Goal: Transaction & Acquisition: Book appointment/travel/reservation

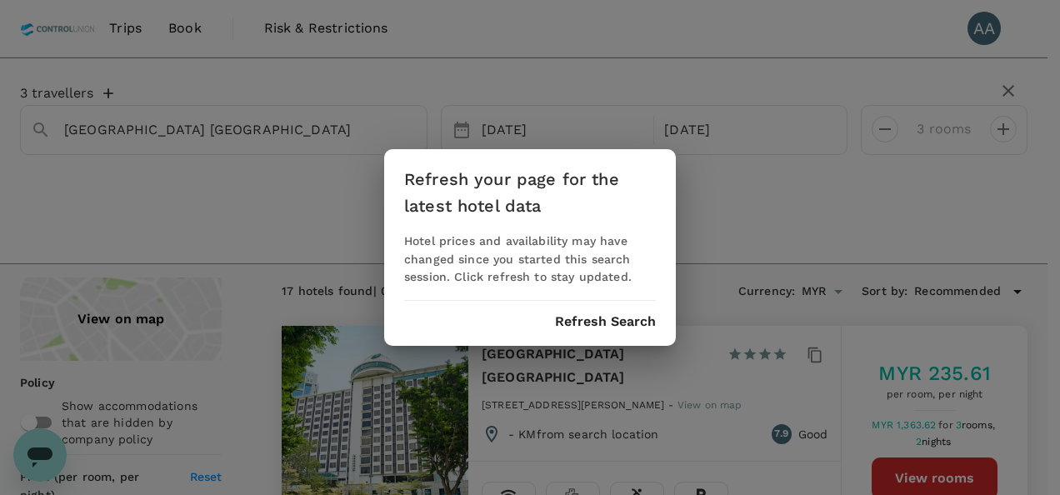
click at [563, 310] on div "Refresh your page for the latest hotel data Hotel prices and availability may h…" at bounding box center [530, 247] width 292 height 197
click at [569, 325] on button "Refresh Search" at bounding box center [605, 321] width 101 height 15
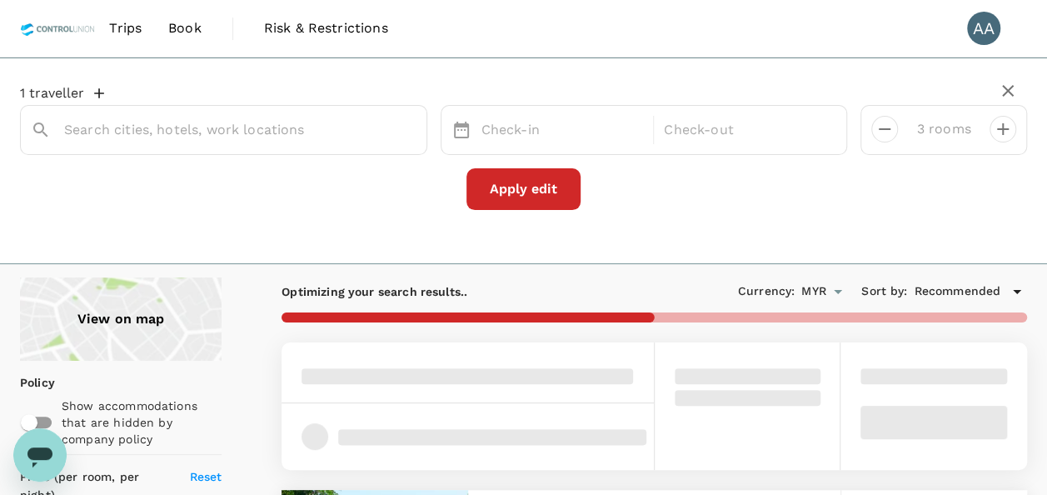
type input "Bayview Hotel Georgetown Penang"
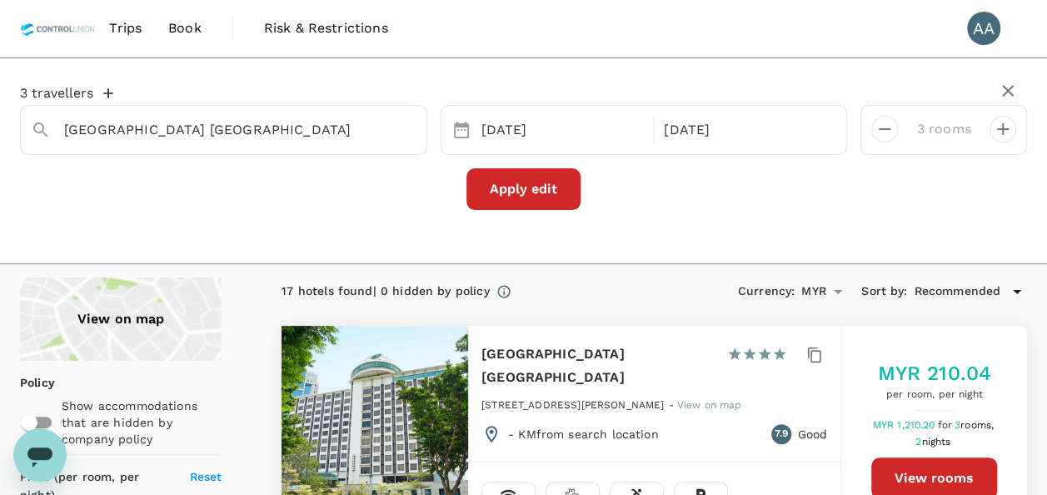
type input "1413.04"
click at [122, 33] on span "Trips" at bounding box center [125, 28] width 32 height 20
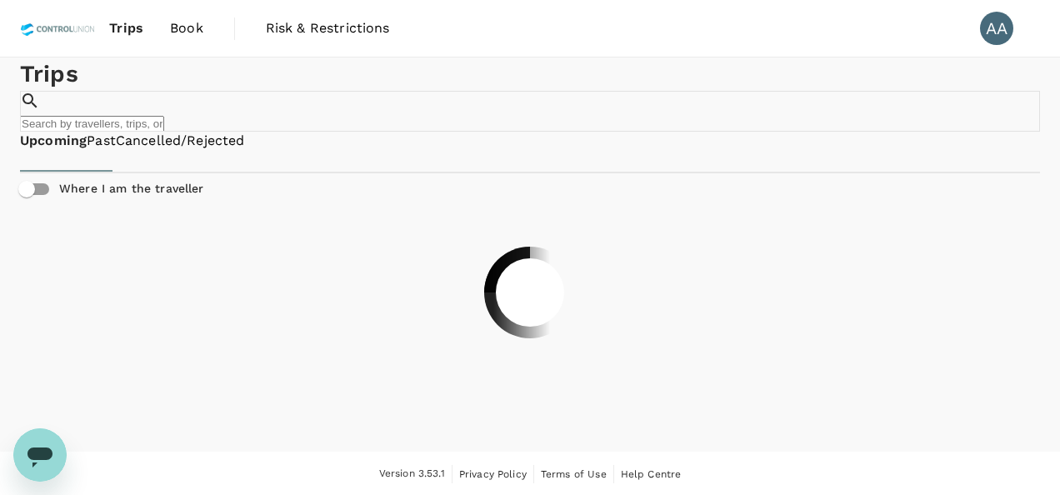
click at [170, 31] on span "Book" at bounding box center [186, 28] width 33 height 20
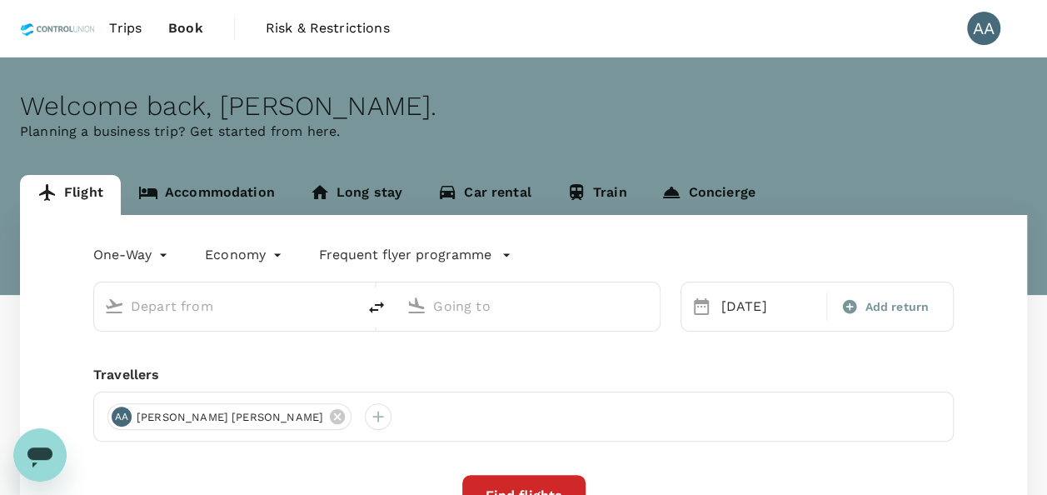
type input "Jambi, Indonesia (any)"
type input "Batam, Indonesia (any)"
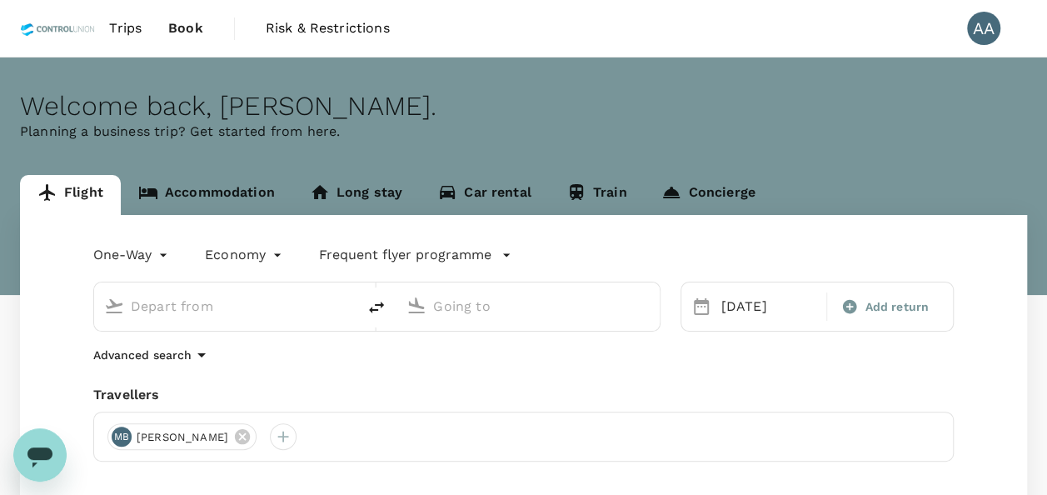
type input "Jambi, Indonesia (any)"
type input "Batam, Indonesia (any)"
click at [381, 312] on icon "delete" at bounding box center [377, 307] width 20 height 20
type input "Batam, Indonesia (any)"
drag, startPoint x: 612, startPoint y: 313, endPoint x: 372, endPoint y: 307, distance: 240.0
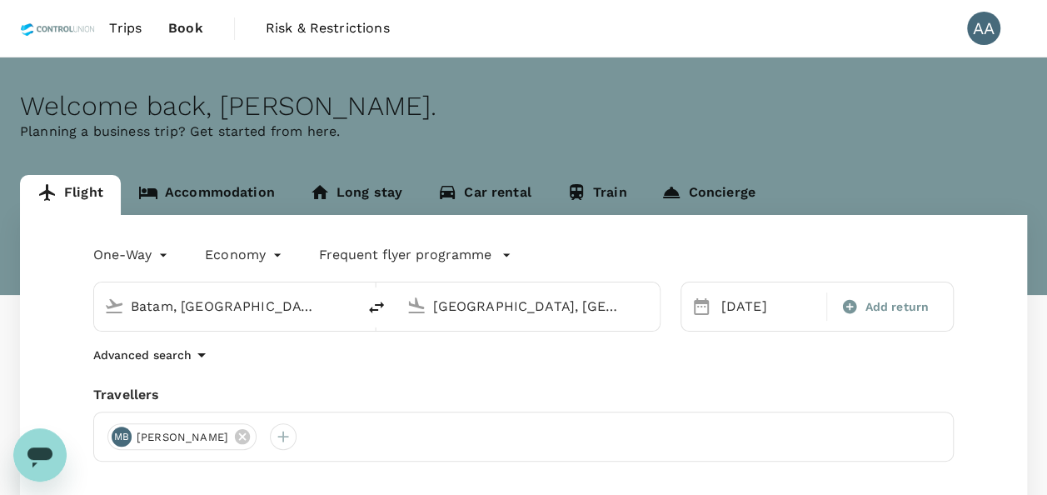
click at [372, 307] on div "Batam, Indonesia (any) Jambi, Indonesia (any)" at bounding box center [376, 307] width 567 height 50
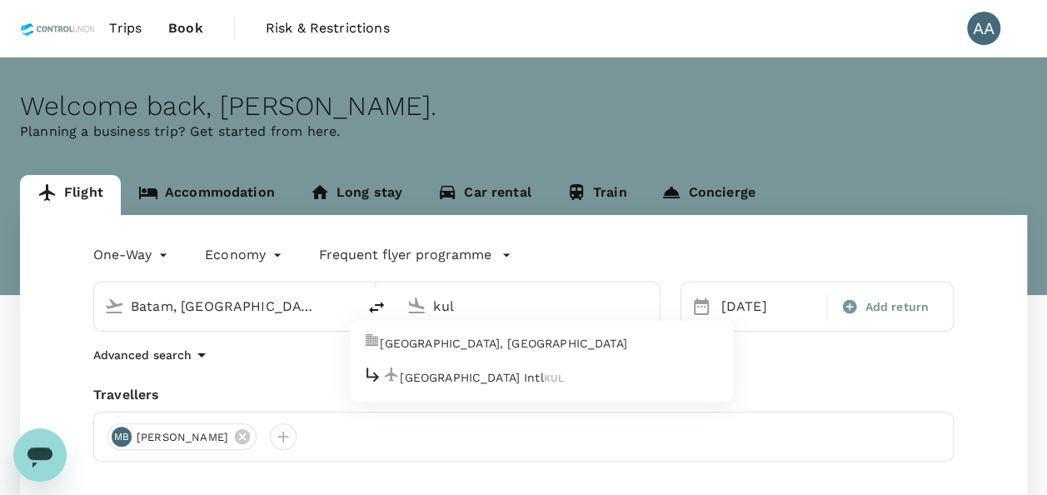
click at [453, 335] on p "Kuala Lumpur, Malaysia" at bounding box center [503, 343] width 247 height 17
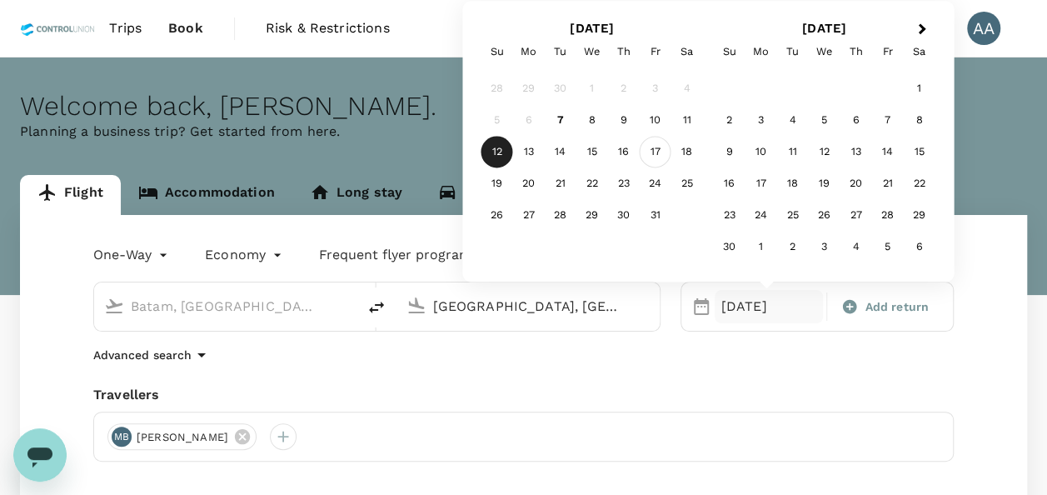
type input "Kuala Lumpur, Malaysia (any)"
click at [667, 155] on div "17" at bounding box center [656, 153] width 32 height 32
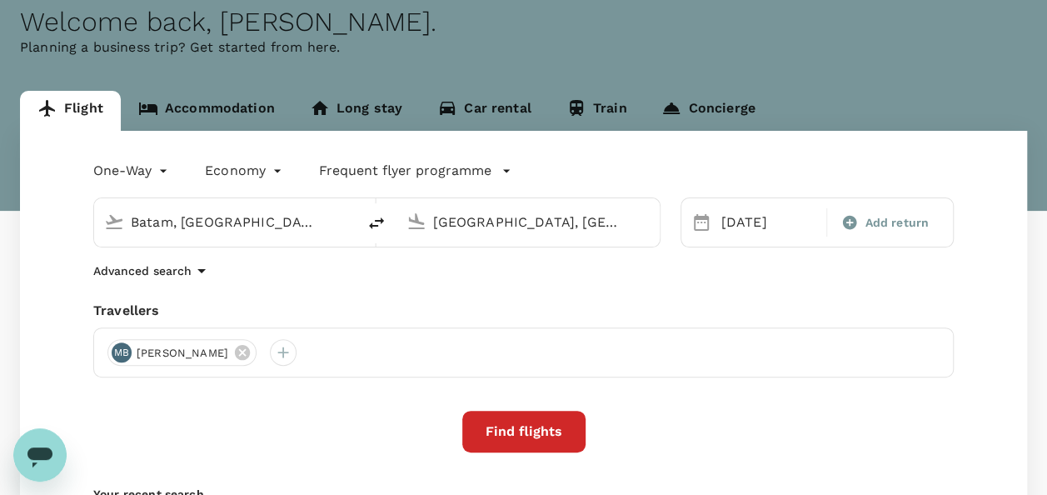
scroll to position [167, 0]
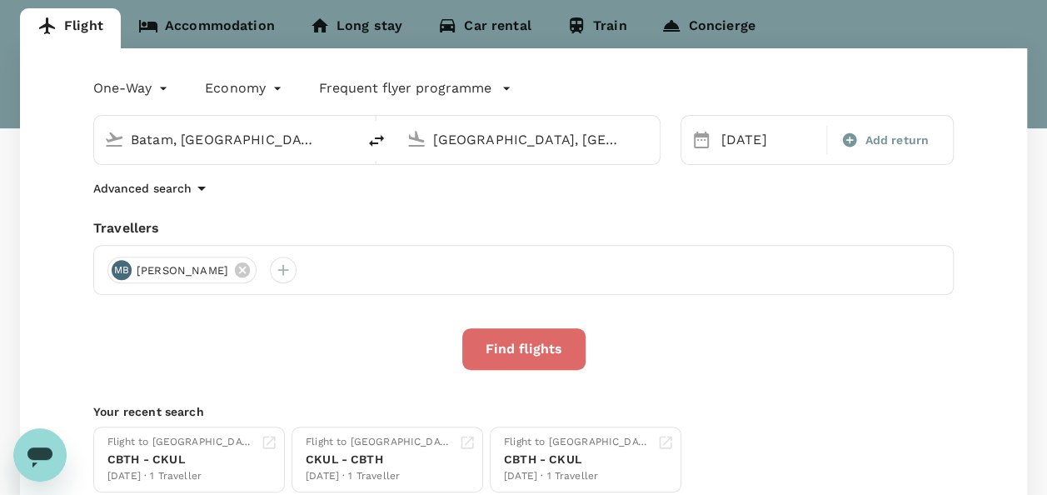
click at [515, 348] on button "Find flights" at bounding box center [523, 349] width 123 height 42
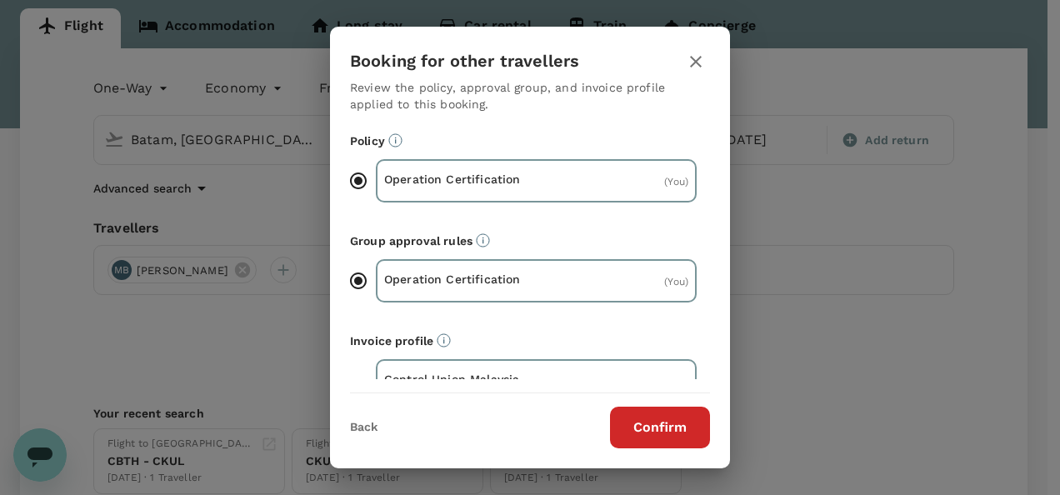
click at [673, 438] on button "Confirm" at bounding box center [660, 428] width 100 height 42
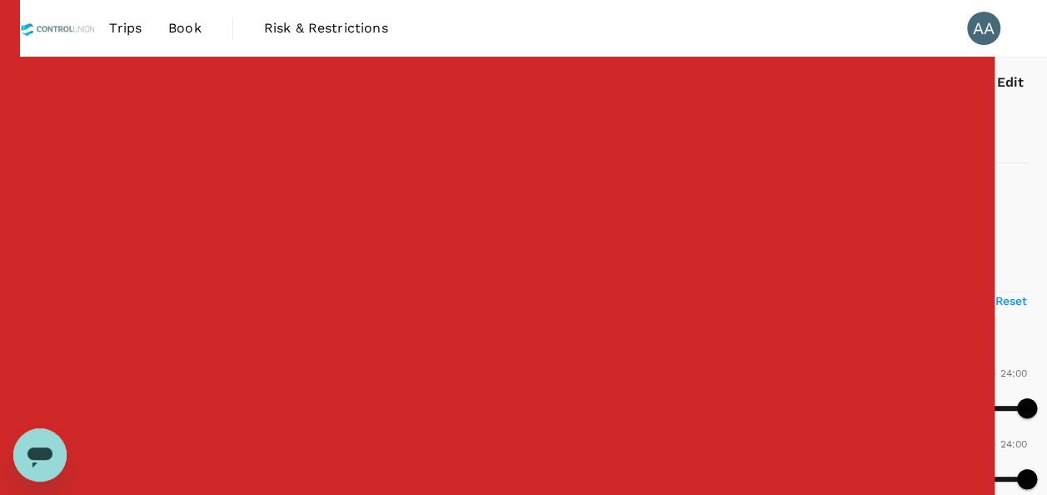
type input "705"
checkbox input "false"
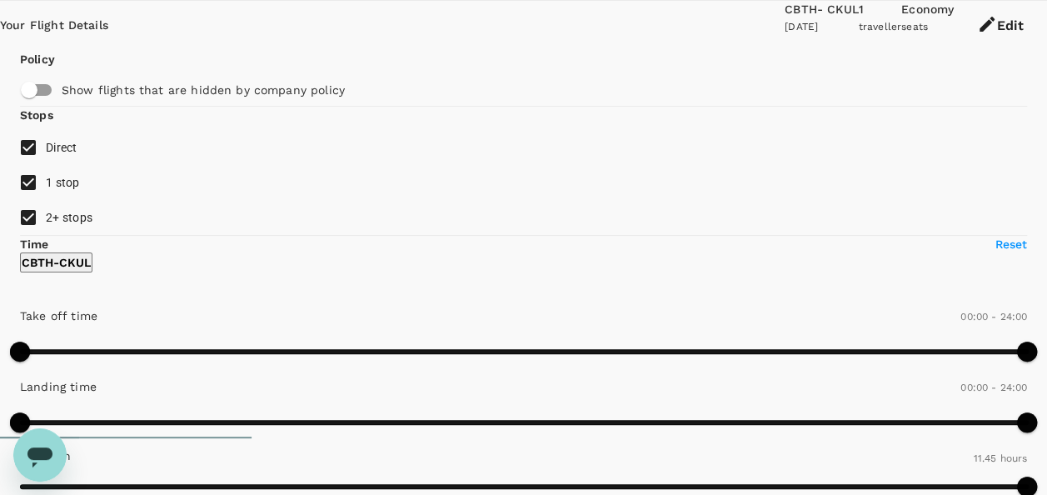
scroll to position [175, 0]
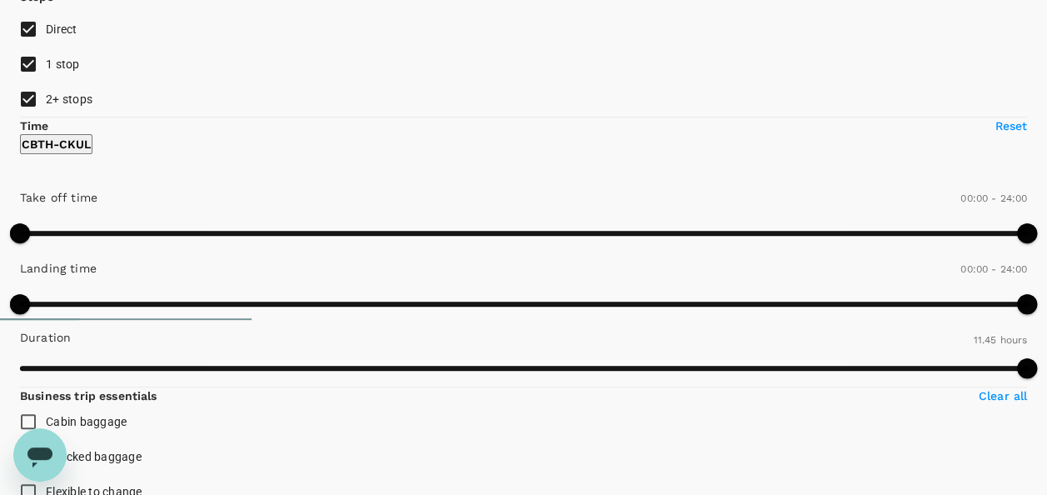
drag, startPoint x: 695, startPoint y: 434, endPoint x: 635, endPoint y: 155, distance: 285.5
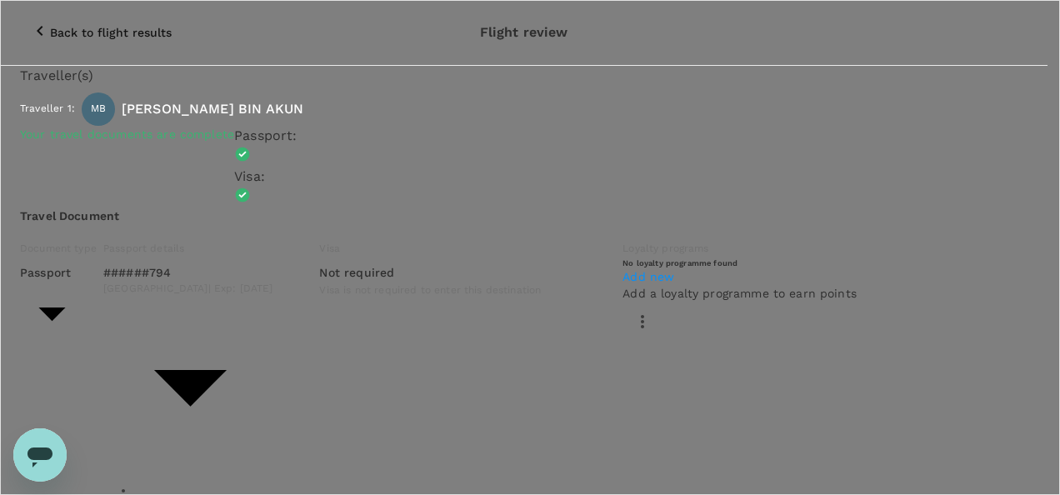
type input "9e254831-a140-43d4-90d9-f4bdc71b84d3"
paste textarea "Auditor : Fitri Program : AS Site : KPN Plantations (Unilever SAP) Audit Date :…"
drag, startPoint x: 140, startPoint y: 358, endPoint x: 96, endPoint y: 356, distance: 44.2
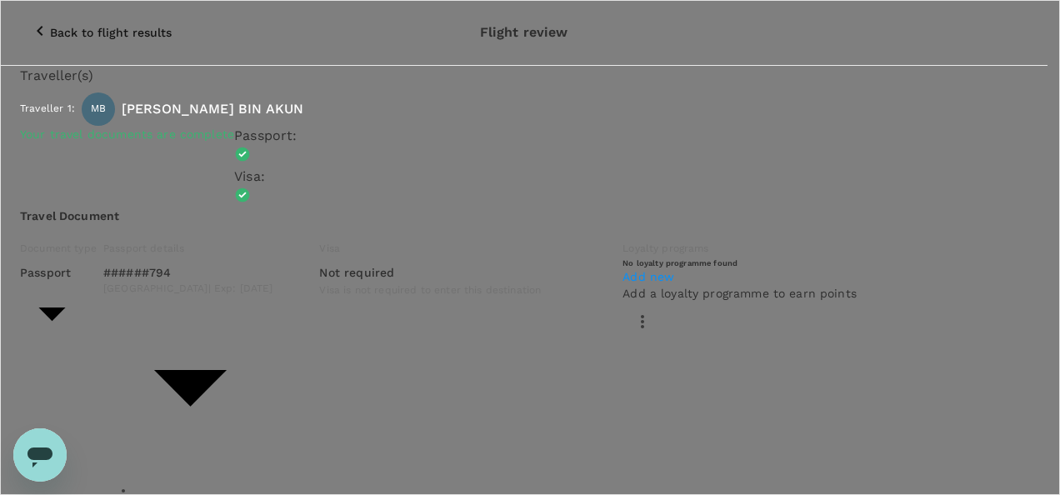
type textarea "Auditor : Izwan Program : AS Site : KPN Plantations (Unilever SAP) Audit Date :…"
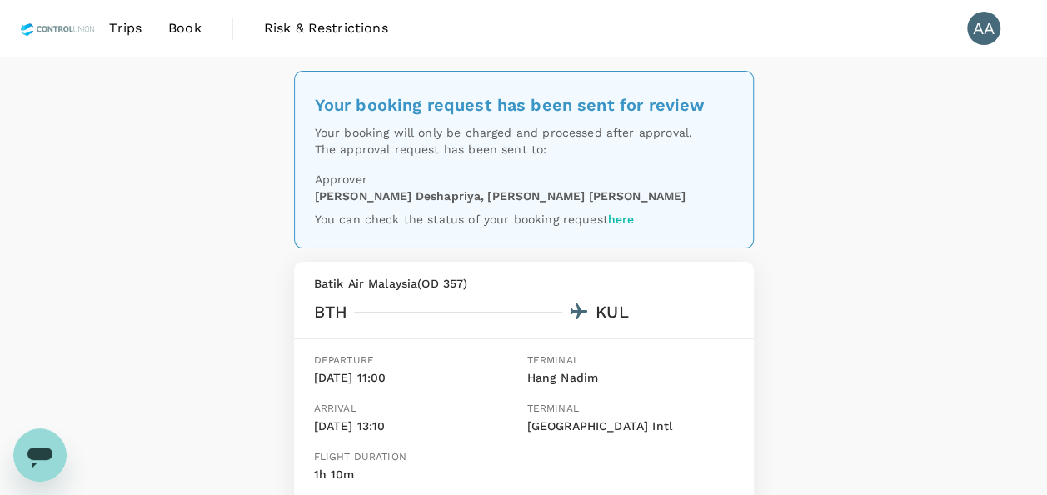
click at [126, 27] on span "Trips" at bounding box center [125, 28] width 32 height 20
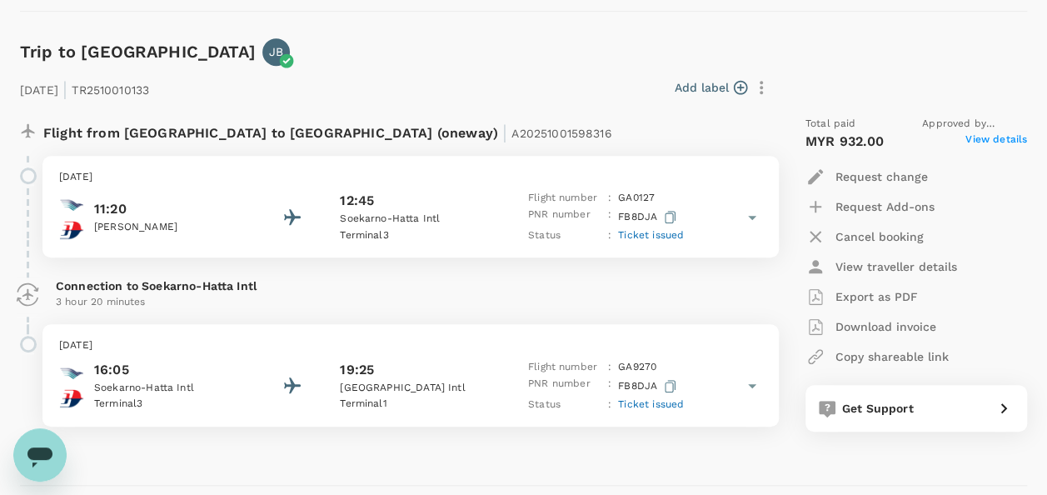
scroll to position [3666, 0]
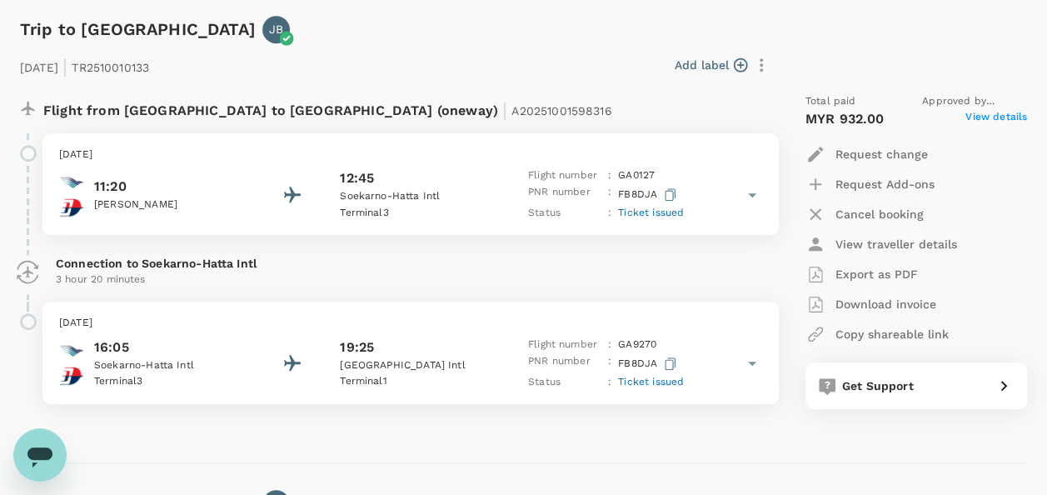
click at [984, 117] on span "View details" at bounding box center [997, 119] width 62 height 20
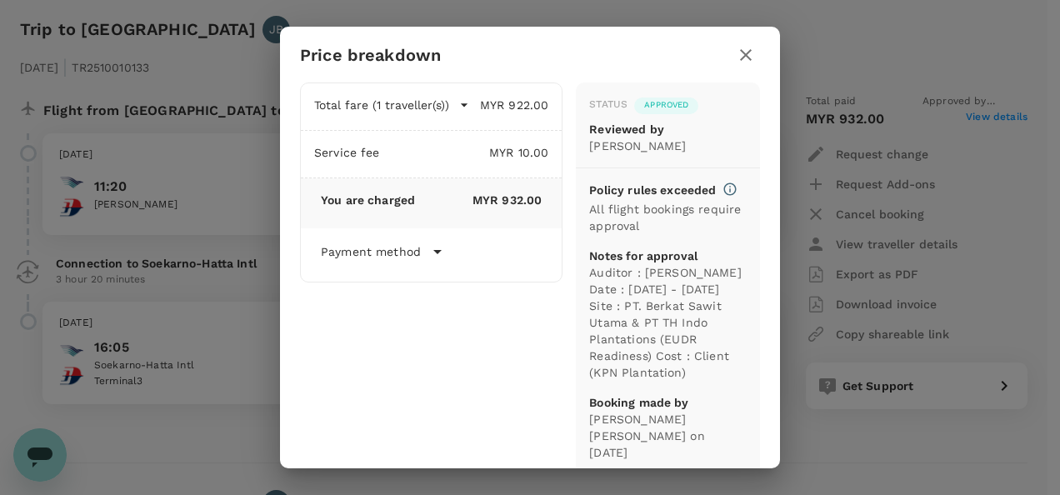
click at [752, 54] on icon "button" at bounding box center [746, 55] width 20 height 20
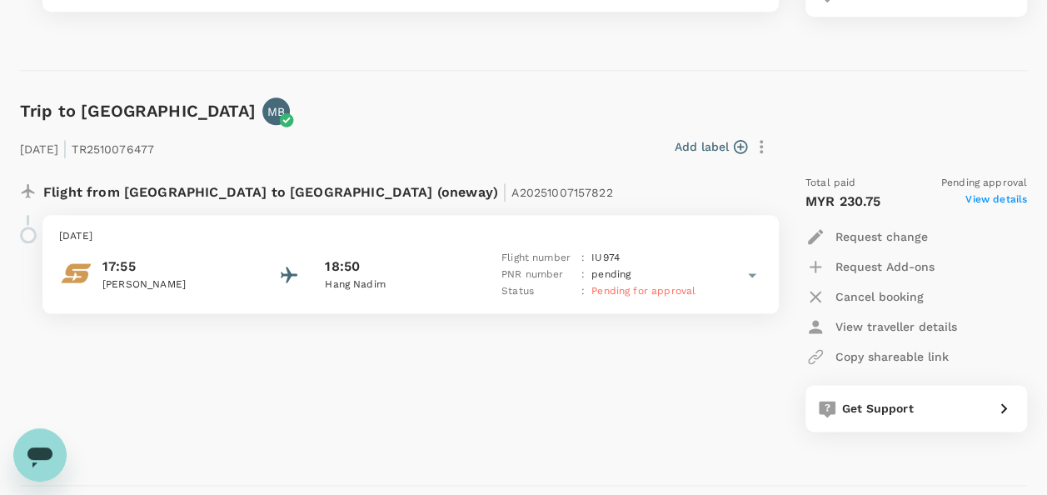
scroll to position [4082, 0]
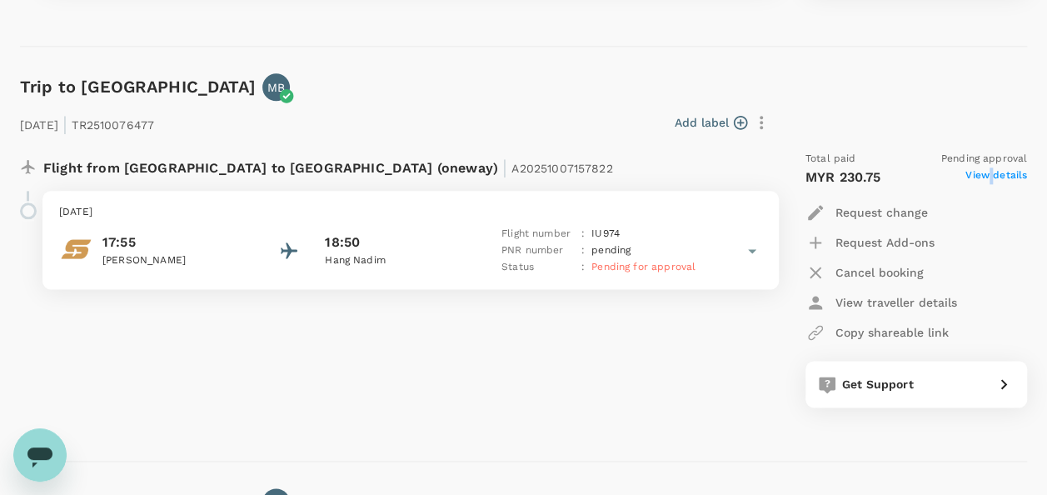
click at [986, 178] on span "View details" at bounding box center [997, 177] width 62 height 20
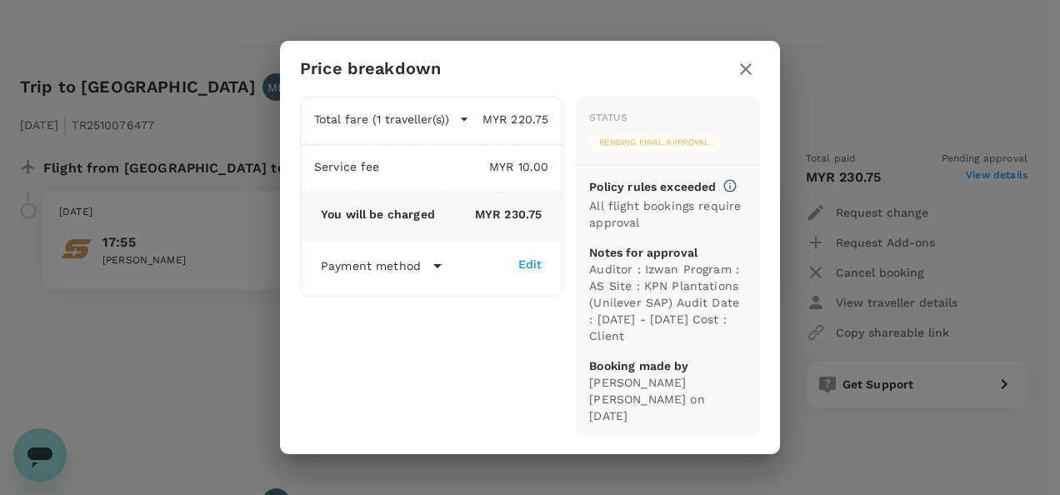
click at [177, 357] on div "Price breakdown Total fare (1 traveller(s)) MYR 220.75 Air fare MYR 220.75 Bagg…" at bounding box center [530, 247] width 1060 height 495
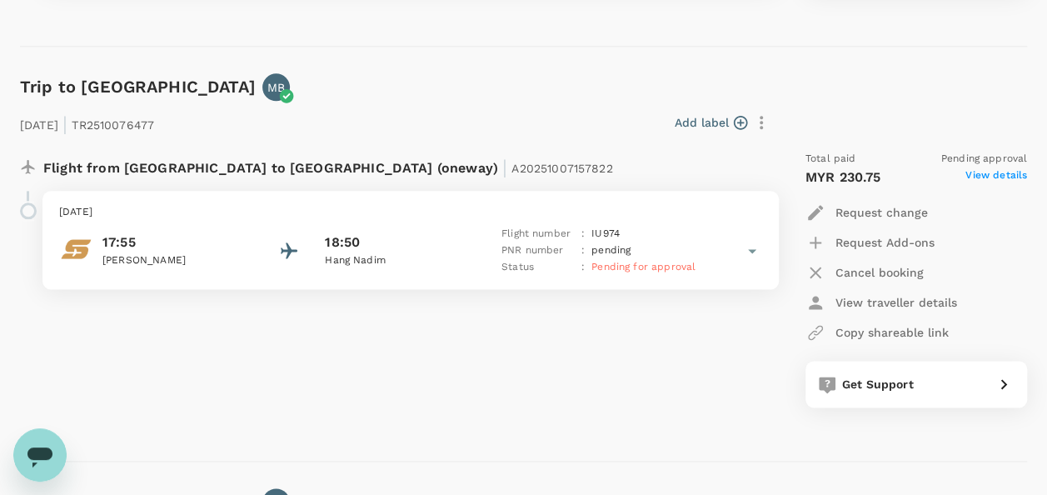
click at [512, 162] on span "A20251007157822" at bounding box center [562, 168] width 101 height 13
click at [347, 167] on p "Flight from Indonesia to Indonesia (oneway) | A20251007157822" at bounding box center [328, 166] width 570 height 30
drag, startPoint x: 347, startPoint y: 167, endPoint x: 363, endPoint y: 177, distance: 18.7
click at [362, 177] on p "Flight from Indonesia to Indonesia (oneway) | A20251007157822" at bounding box center [328, 166] width 570 height 30
drag, startPoint x: 350, startPoint y: 165, endPoint x: 480, endPoint y: 173, distance: 130.2
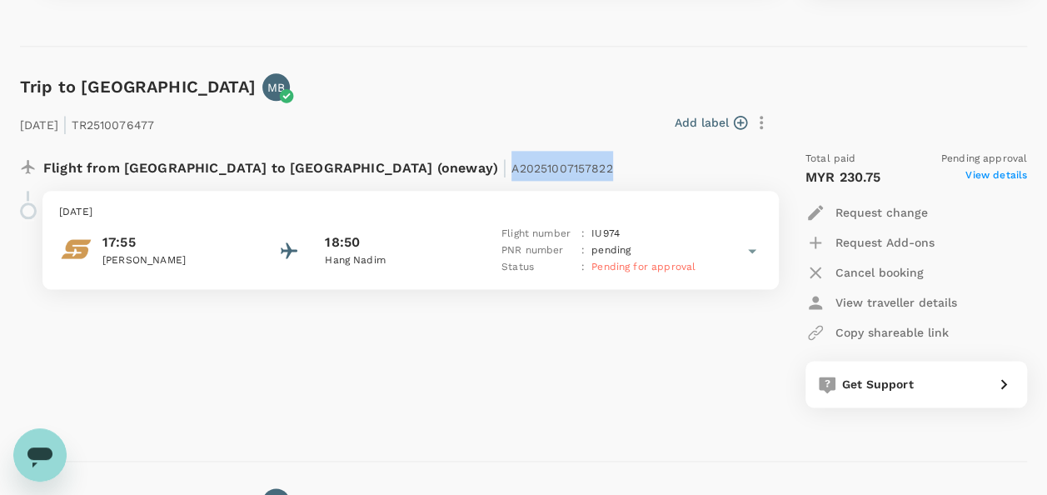
click at [480, 173] on div "Flight from Indonesia to Indonesia (oneway) | A20251007157822" at bounding box center [356, 166] width 627 height 30
copy span "A20251007157822"
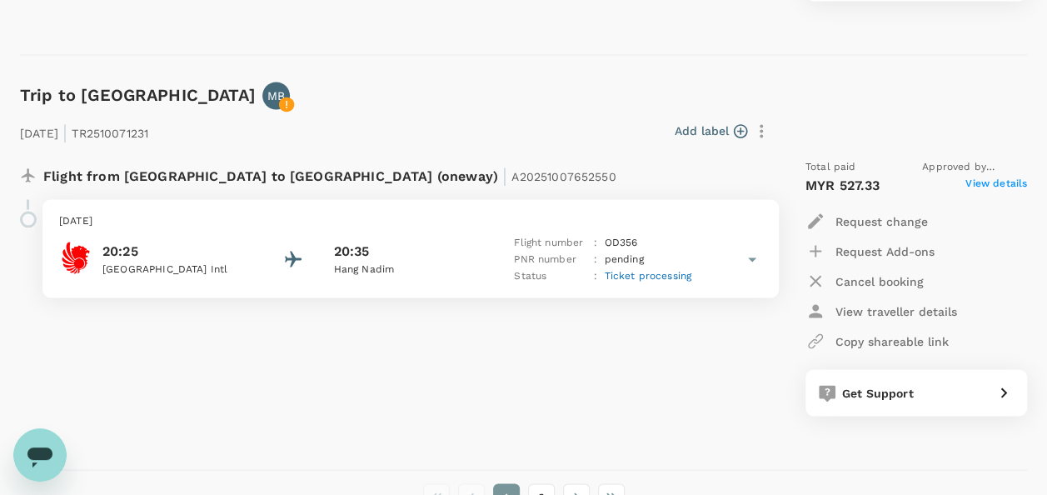
scroll to position [4582, 0]
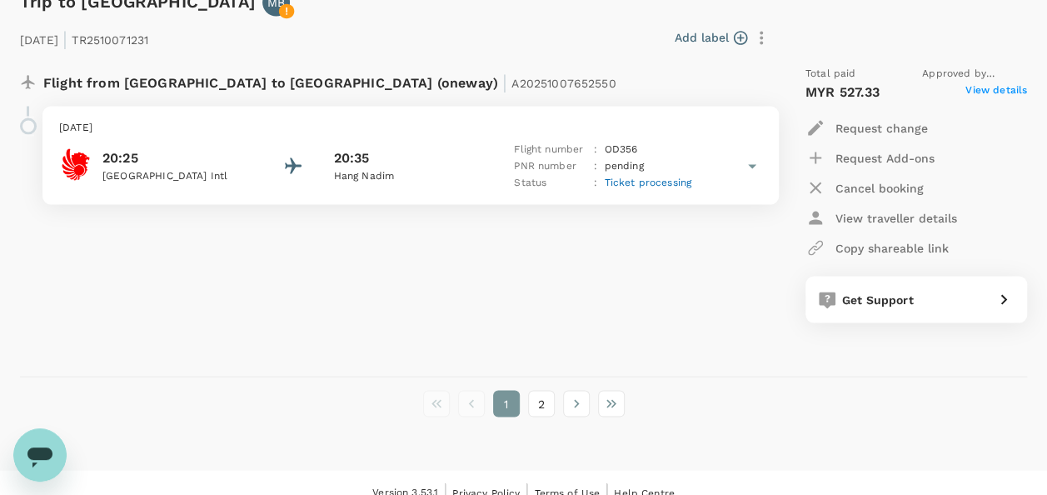
click at [1008, 96] on span "View details" at bounding box center [997, 92] width 62 height 20
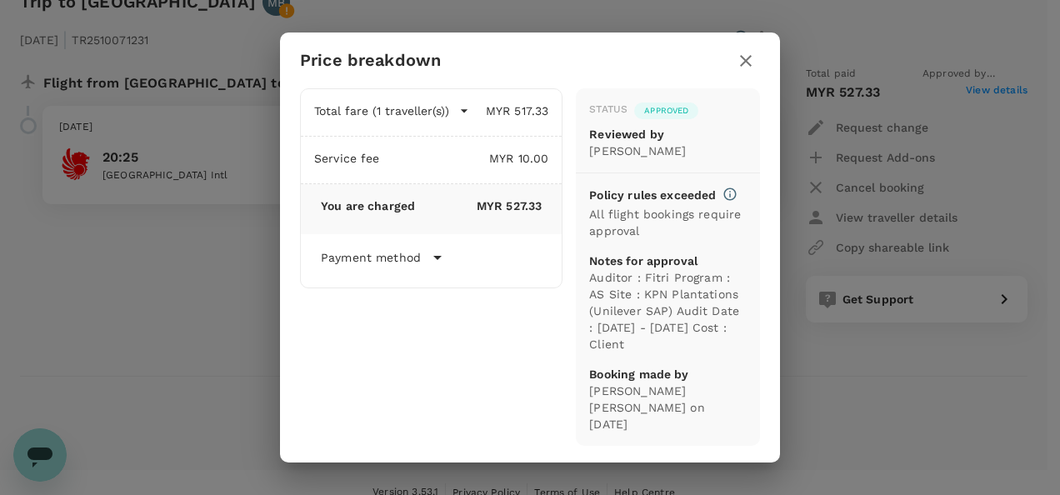
click at [219, 295] on div "Price breakdown Total fare (1 traveller(s)) MYR 517.33 Air fare MYR 517.33 Bagg…" at bounding box center [530, 247] width 1060 height 495
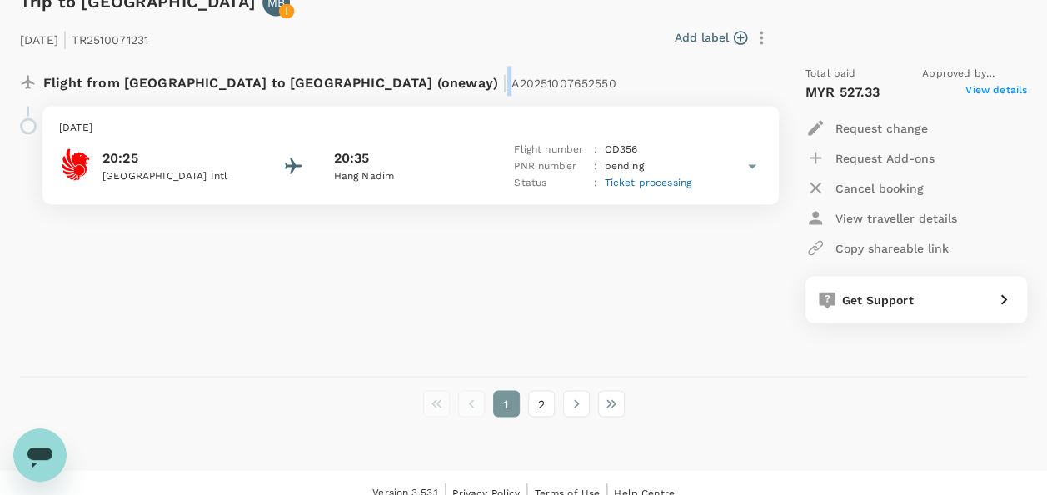
click at [341, 76] on p "Flight from Malaysia to Indonesia (oneway) | A20251007652550" at bounding box center [329, 81] width 573 height 30
drag, startPoint x: 344, startPoint y: 81, endPoint x: 443, endPoint y: 81, distance: 99.1
click at [512, 81] on span "A20251007652550" at bounding box center [564, 83] width 104 height 13
copy span "A20251007652550"
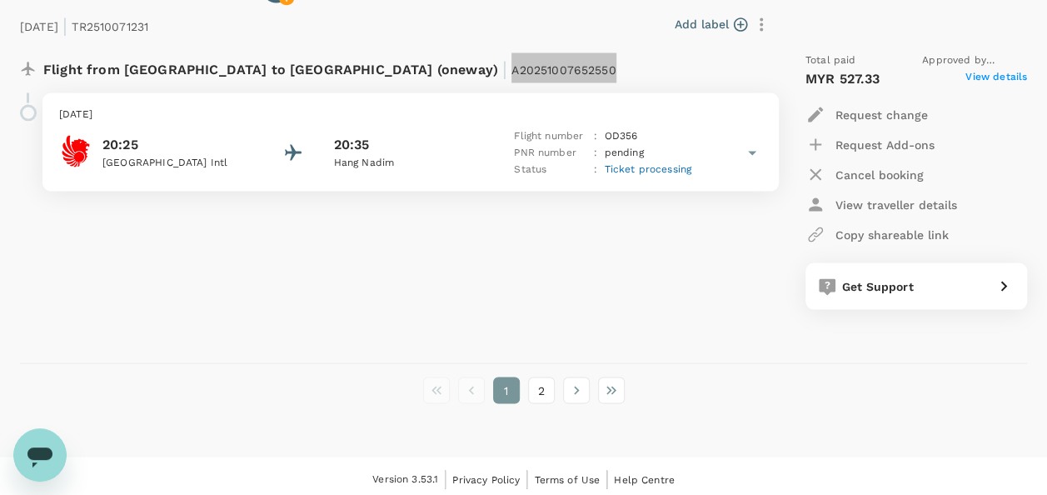
scroll to position [4598, 0]
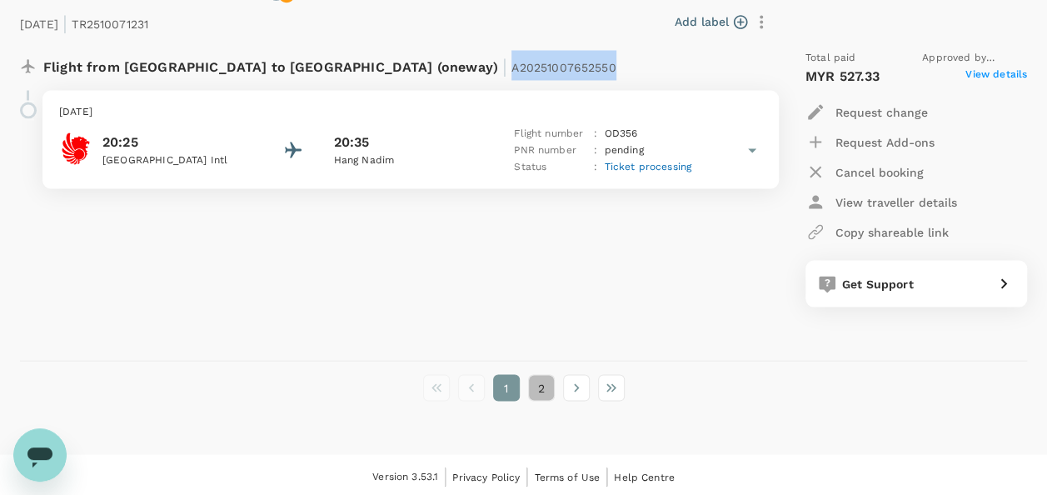
click at [551, 387] on button "2" at bounding box center [541, 387] width 27 height 27
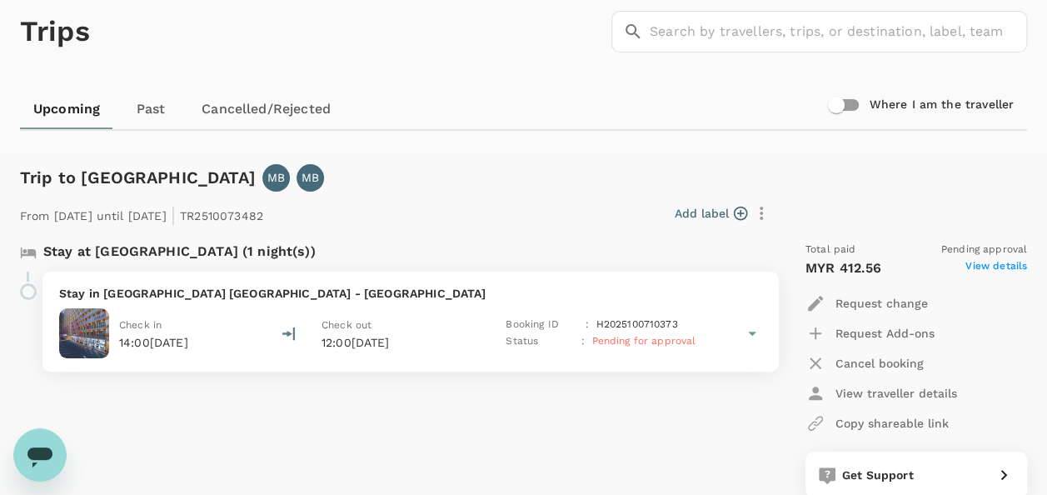
scroll to position [167, 0]
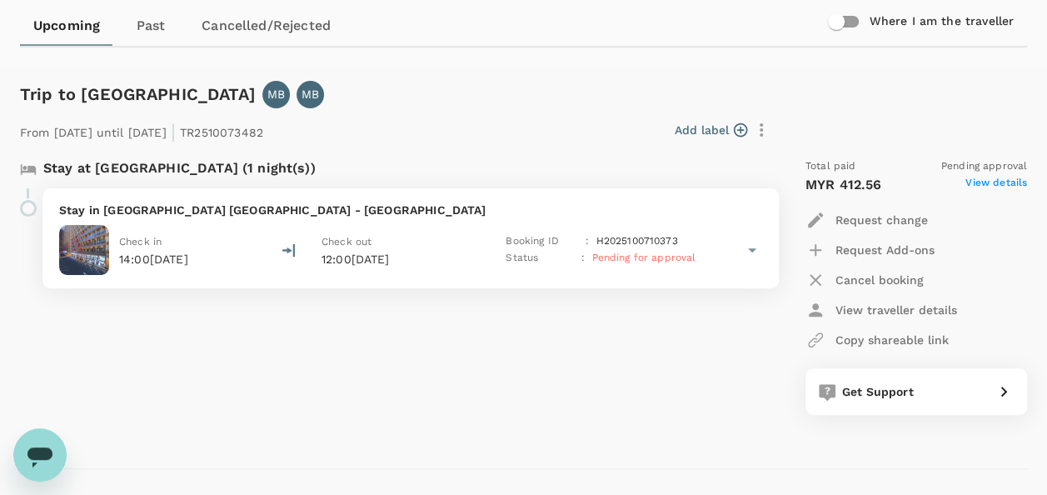
click at [1005, 183] on span "View details" at bounding box center [997, 185] width 62 height 20
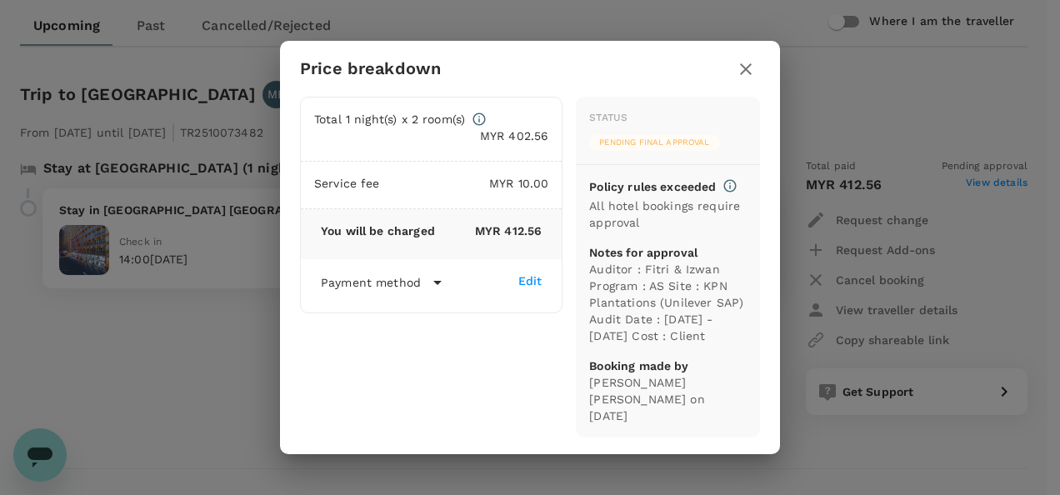
click at [134, 400] on div "Price breakdown Total 1 night(s) x 2 room(s) MYR 402.56 Service fee MYR 10.00 Y…" at bounding box center [530, 247] width 1060 height 495
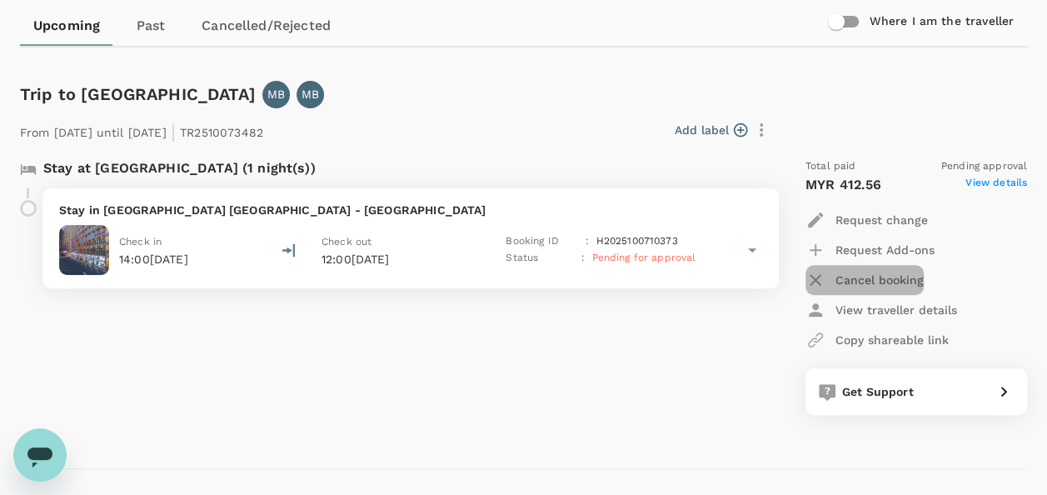
click at [888, 285] on p "Cancel booking" at bounding box center [880, 280] width 88 height 17
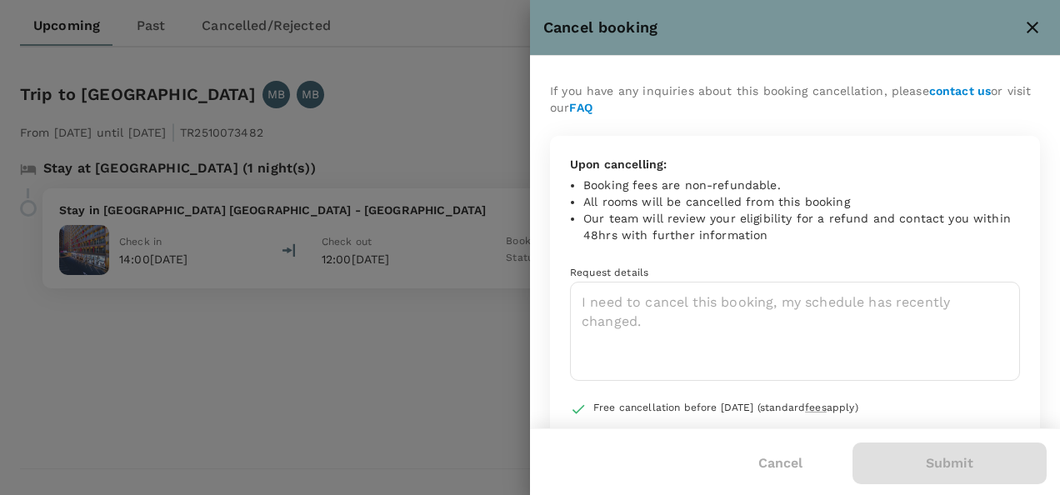
click at [451, 359] on div at bounding box center [530, 247] width 1060 height 495
drag, startPoint x: 782, startPoint y: 454, endPoint x: 771, endPoint y: 452, distance: 11.0
click at [780, 453] on button "Cancel" at bounding box center [780, 463] width 91 height 42
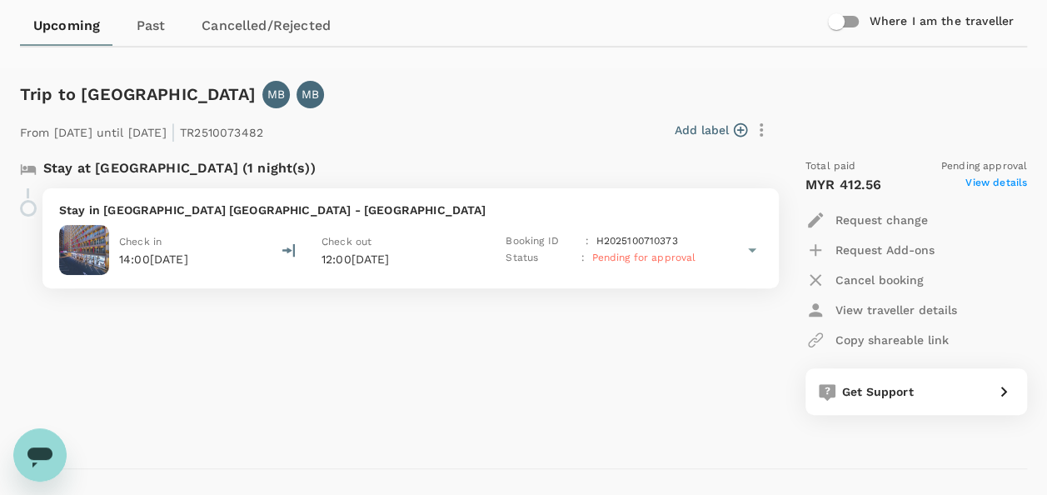
click at [42, 168] on div at bounding box center [31, 168] width 23 height 18
drag, startPoint x: 93, startPoint y: 172, endPoint x: 263, endPoint y: 176, distance: 170.0
click at [263, 176] on p "Stay at Favehotel Nagoya - Batam (1 night(s))" at bounding box center [179, 168] width 272 height 20
copy p "Favehotel Nagoya - [GEOGRAPHIC_DATA]"
click at [423, 405] on div "Stay at Favehotel Nagoya - Batam (1 night(s)) Stay in Favehotel Nagoya - Batam …" at bounding box center [390, 286] width 766 height 283
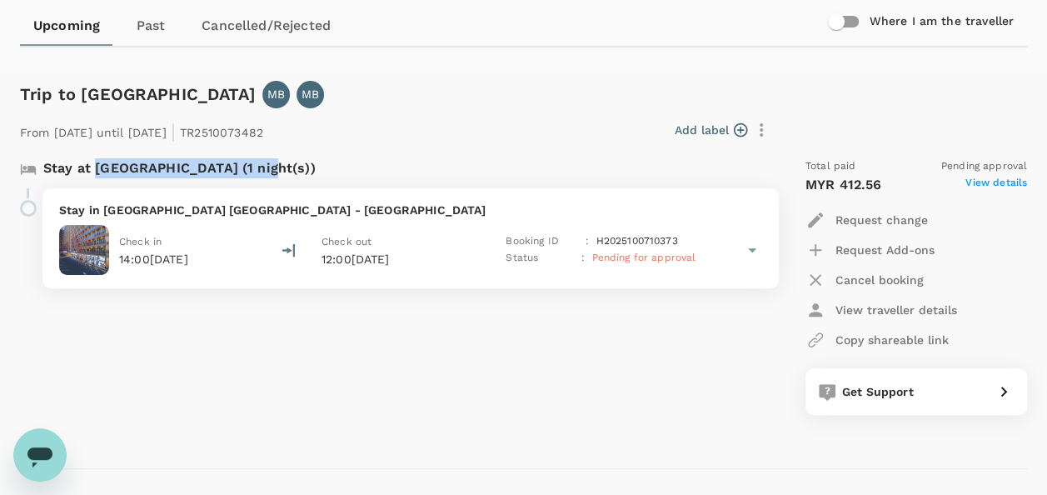
click at [860, 275] on p "Cancel booking" at bounding box center [880, 280] width 88 height 17
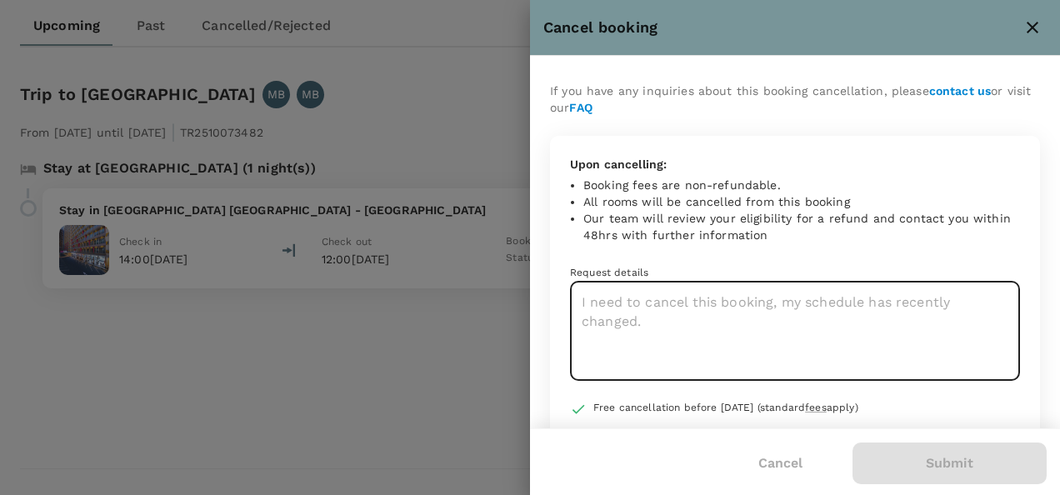
click at [725, 323] on textarea at bounding box center [795, 331] width 450 height 99
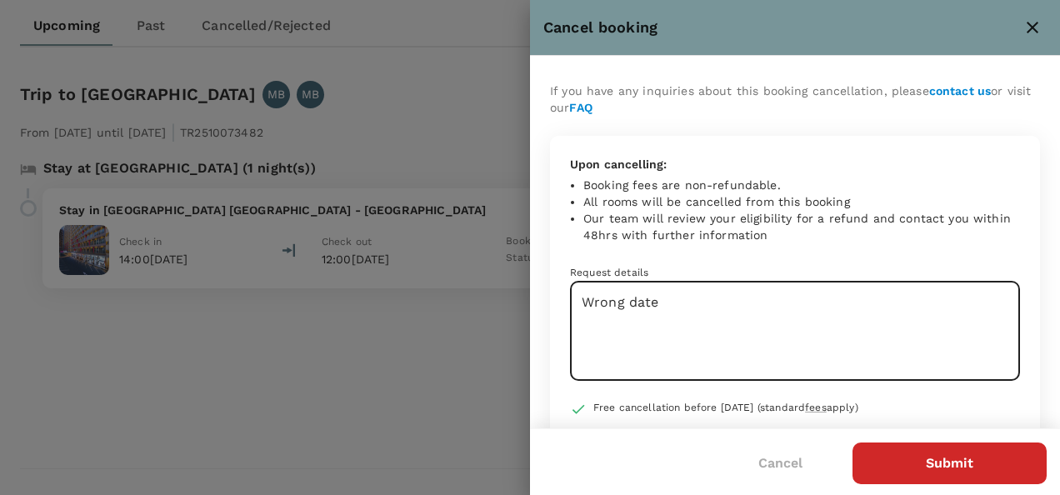
type textarea "Wrong date"
click at [946, 470] on button "Submit" at bounding box center [949, 463] width 194 height 42
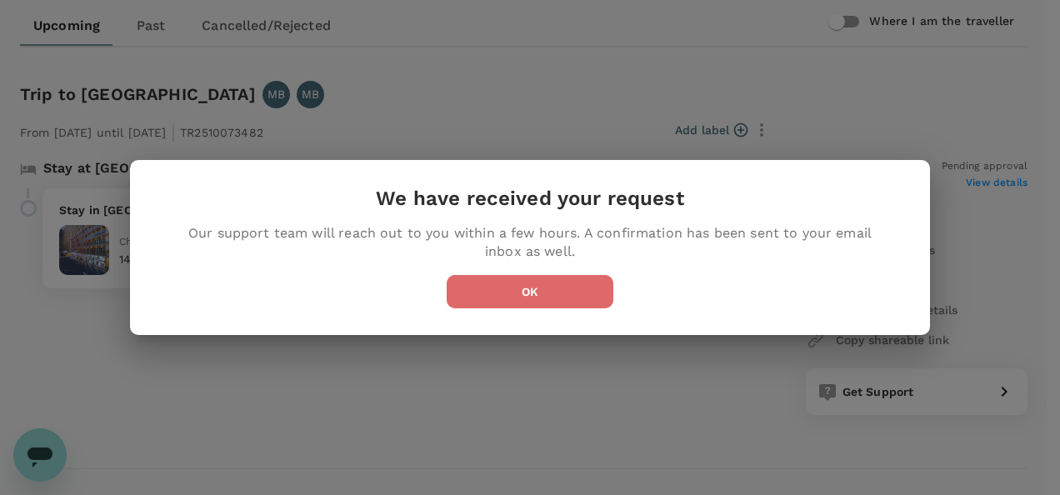
click at [519, 294] on button "OK" at bounding box center [530, 291] width 167 height 33
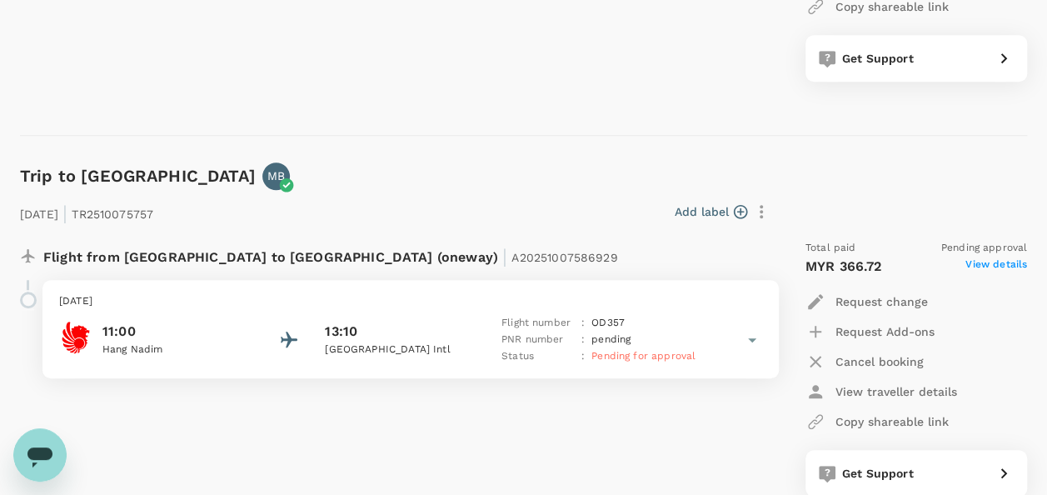
scroll to position [583, 0]
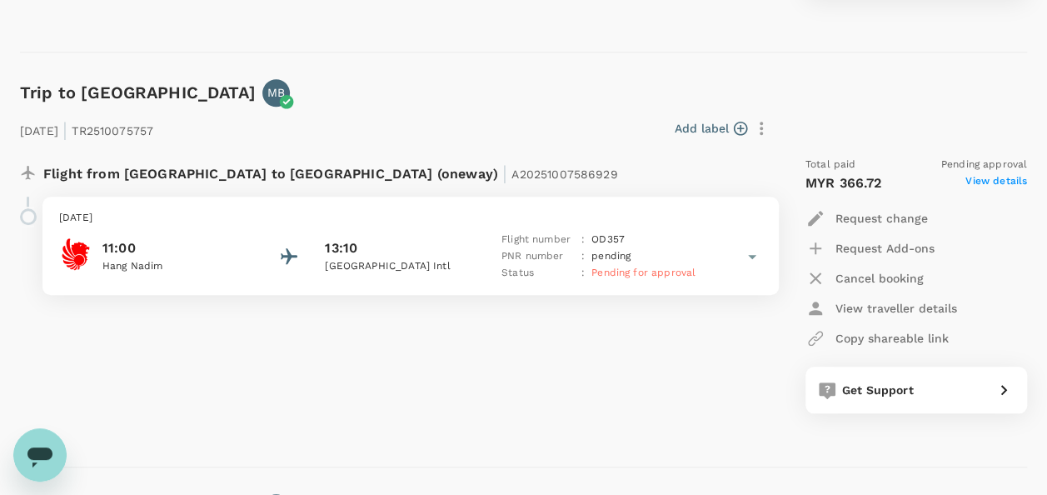
click at [973, 183] on span "View details" at bounding box center [997, 183] width 62 height 20
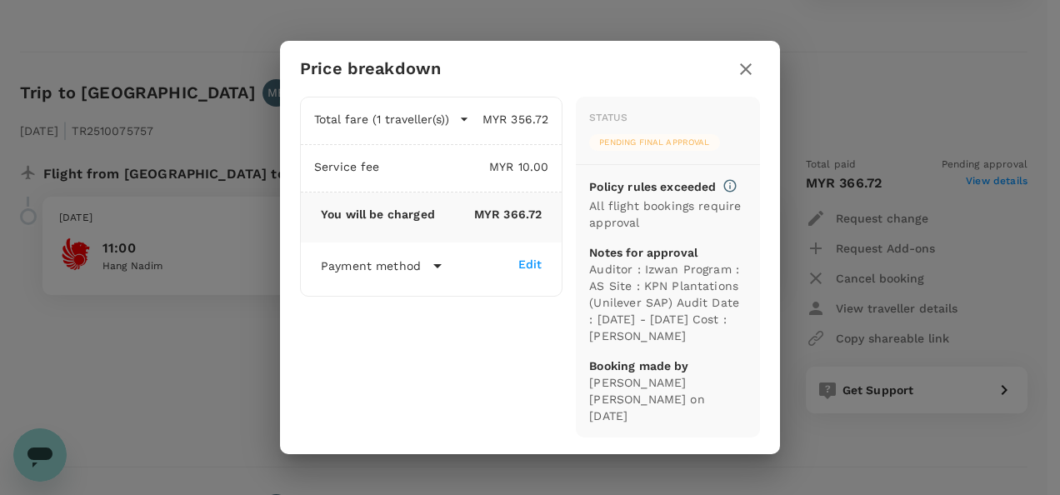
click at [746, 75] on icon "button" at bounding box center [746, 69] width 20 height 20
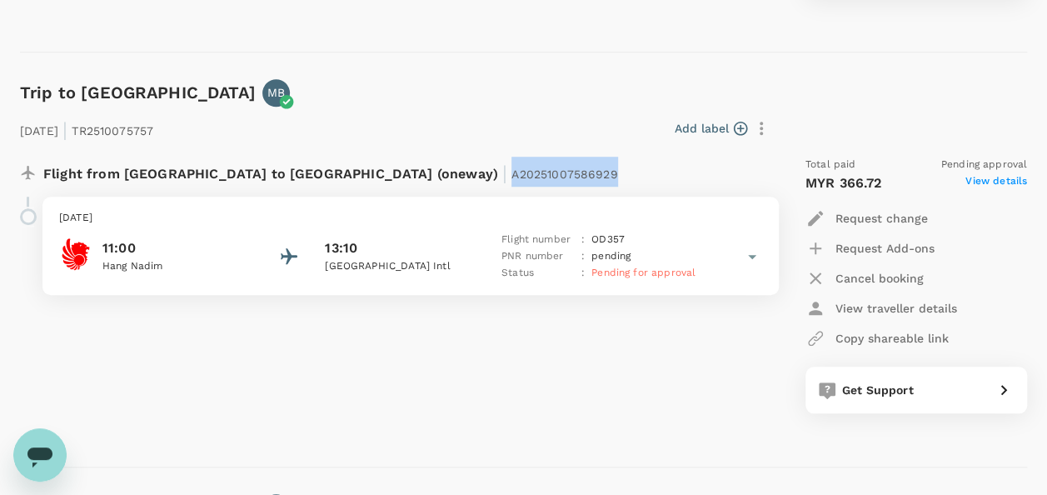
drag, startPoint x: 345, startPoint y: 174, endPoint x: 447, endPoint y: 177, distance: 102.5
click at [512, 177] on span "A20251007586929" at bounding box center [565, 173] width 106 height 13
copy span "A20251007586929"
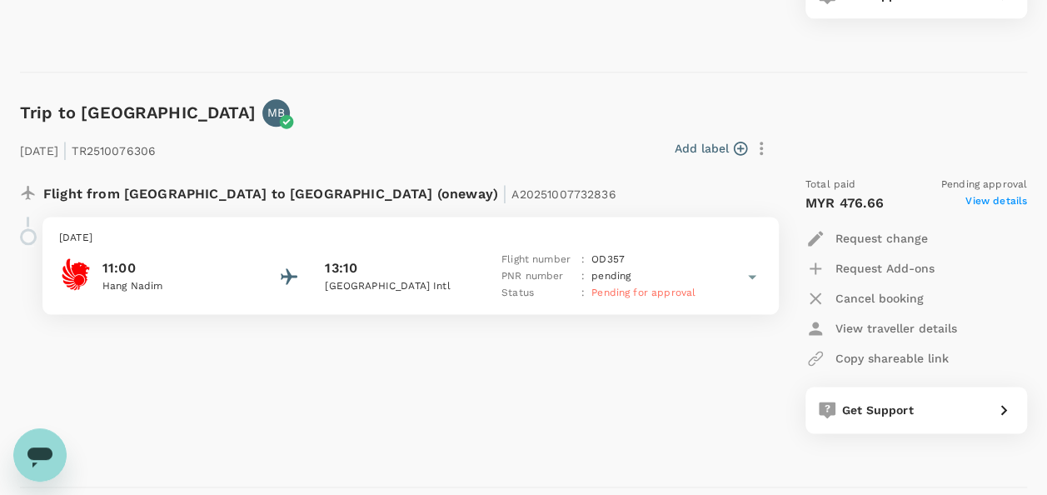
scroll to position [1000, 0]
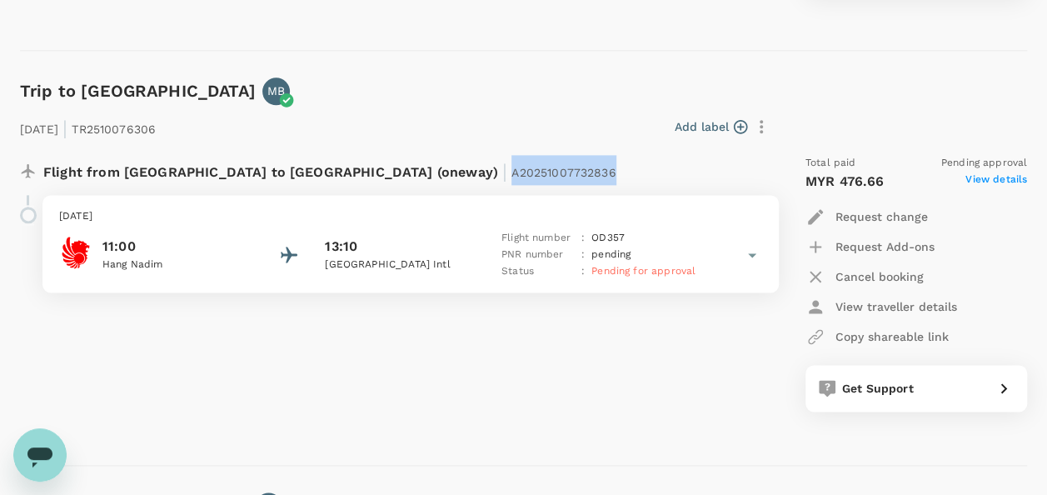
drag, startPoint x: 342, startPoint y: 173, endPoint x: 452, endPoint y: 182, distance: 111.2
click at [452, 182] on div "Flight from Indonesia to Malaysia (oneway) | A20251007732836" at bounding box center [356, 170] width 627 height 30
copy span "A20251007732836"
click at [985, 183] on span "View details" at bounding box center [997, 182] width 62 height 20
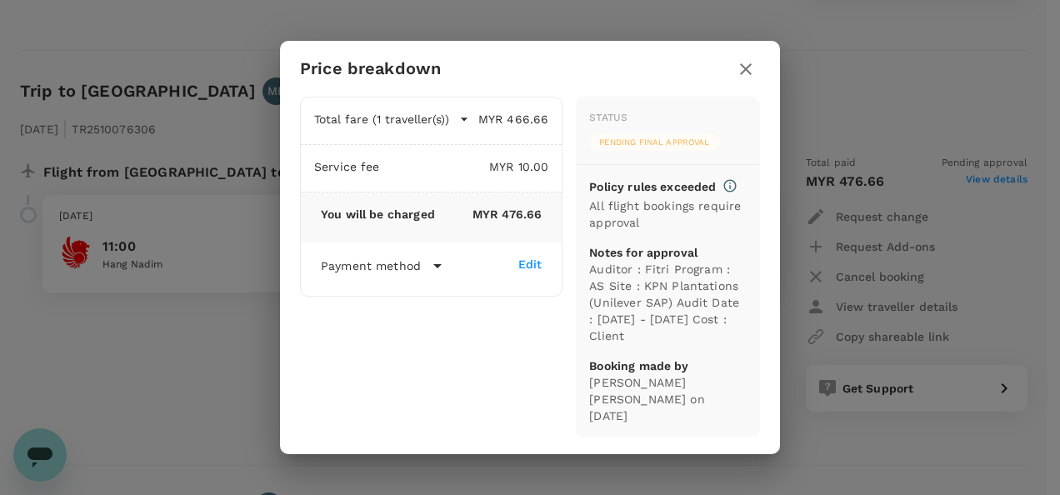
click at [985, 183] on div "Price breakdown Total fare (1 traveller(s)) MYR 466.66 Air fare MYR 466.66 Bagg…" at bounding box center [530, 247] width 1060 height 495
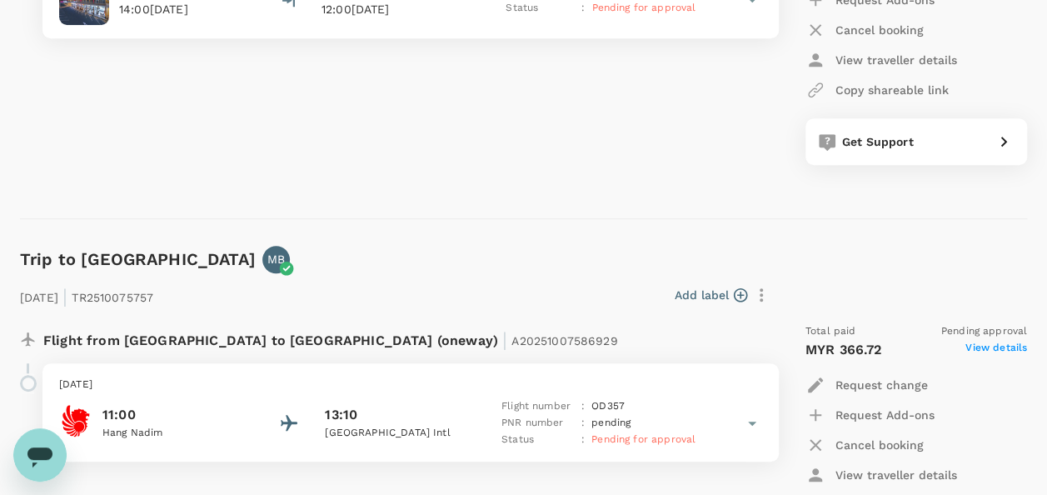
scroll to position [0, 0]
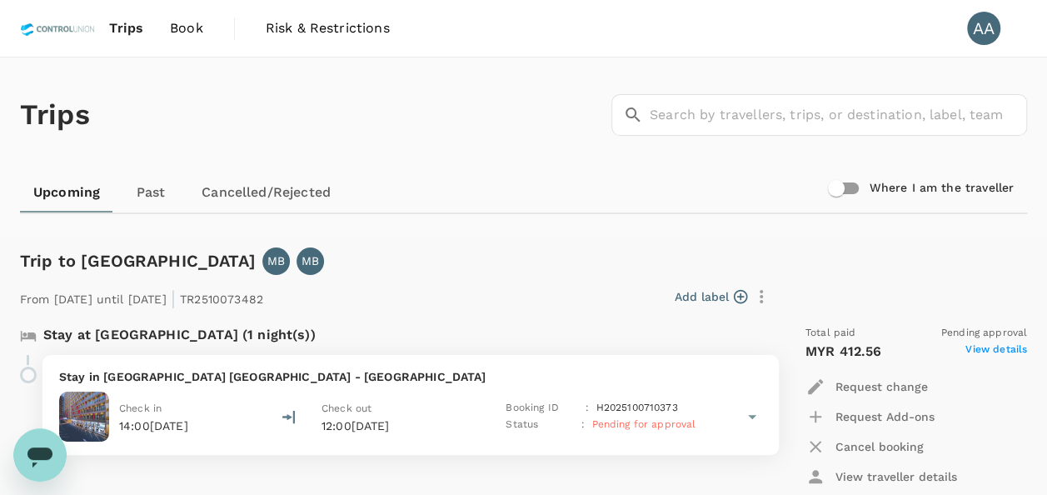
click at [190, 32] on span "Book" at bounding box center [186, 28] width 33 height 20
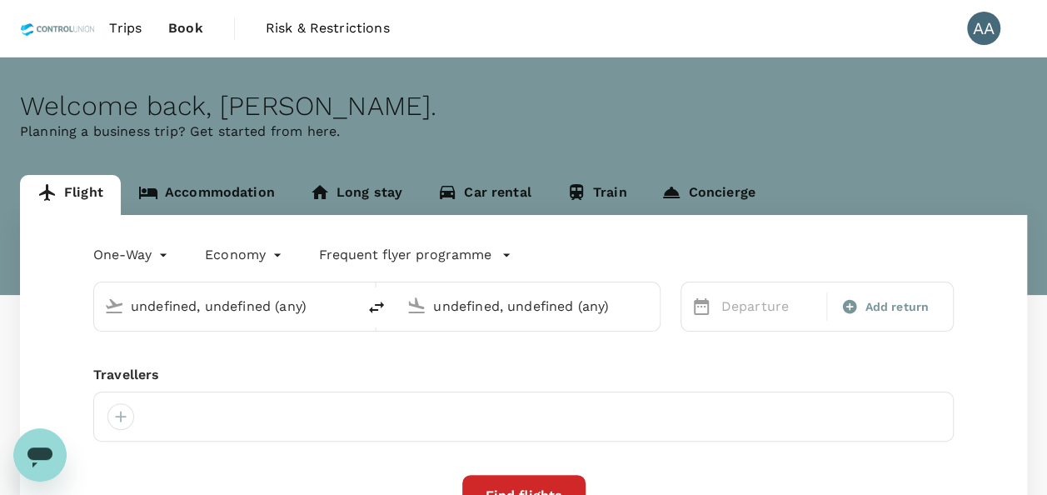
type input "Batam, [GEOGRAPHIC_DATA] (any)"
type input "[GEOGRAPHIC_DATA], [GEOGRAPHIC_DATA] (any)"
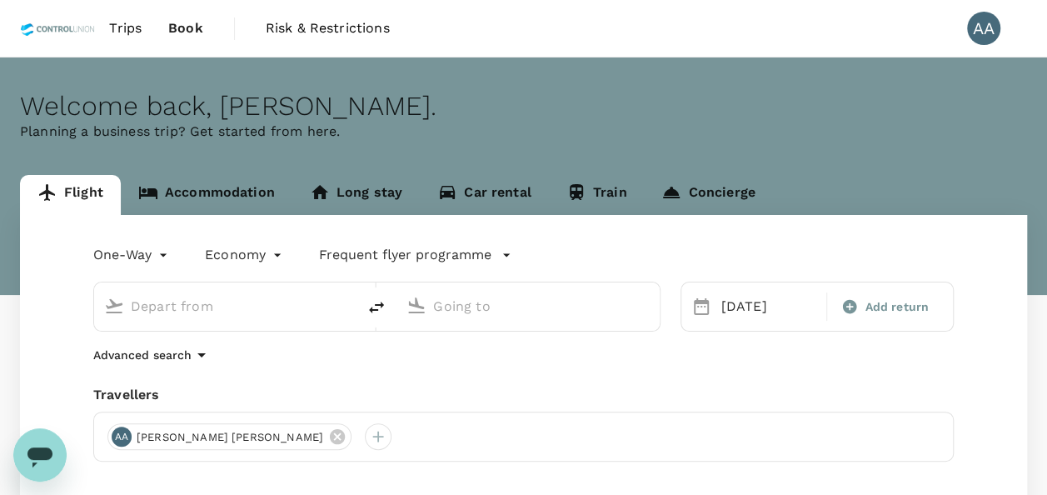
type input "Batam, [GEOGRAPHIC_DATA] (any)"
type input "[GEOGRAPHIC_DATA], [GEOGRAPHIC_DATA] (any)"
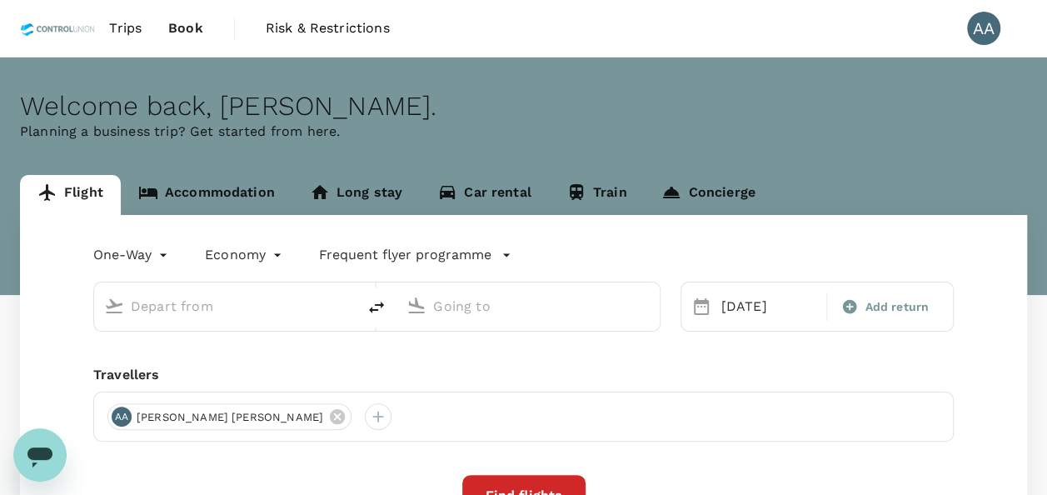
type input "Batam, [GEOGRAPHIC_DATA] (any)"
type input "[GEOGRAPHIC_DATA], [GEOGRAPHIC_DATA] (any)"
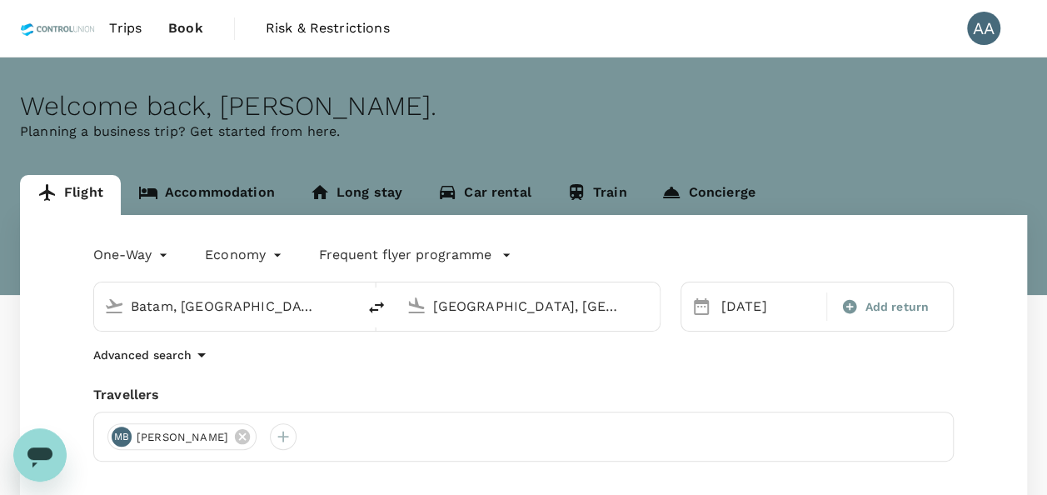
click at [236, 254] on body "Trips Book Risk & Restrictions AA Welcome back , Anuratha . Planning a business…" at bounding box center [523, 395] width 1047 height 791
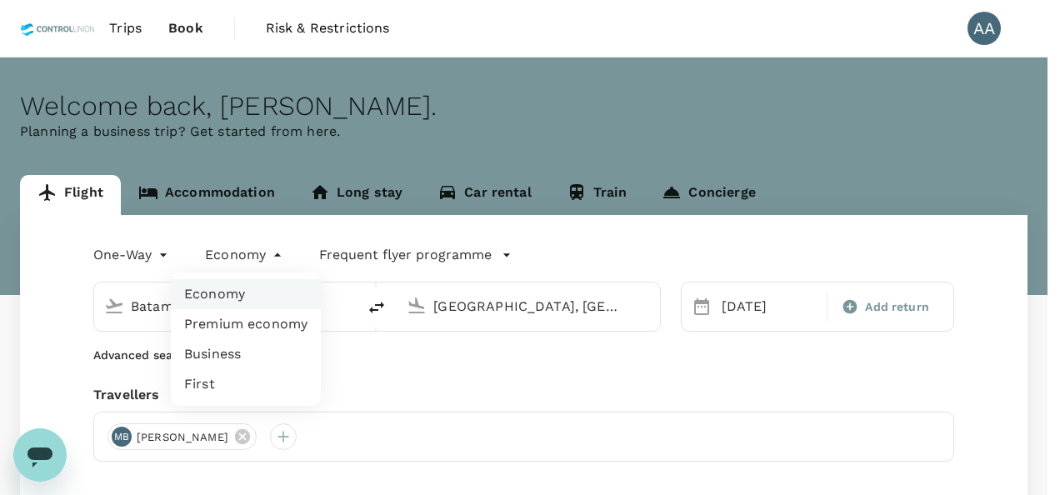
click at [207, 196] on div at bounding box center [530, 247] width 1060 height 495
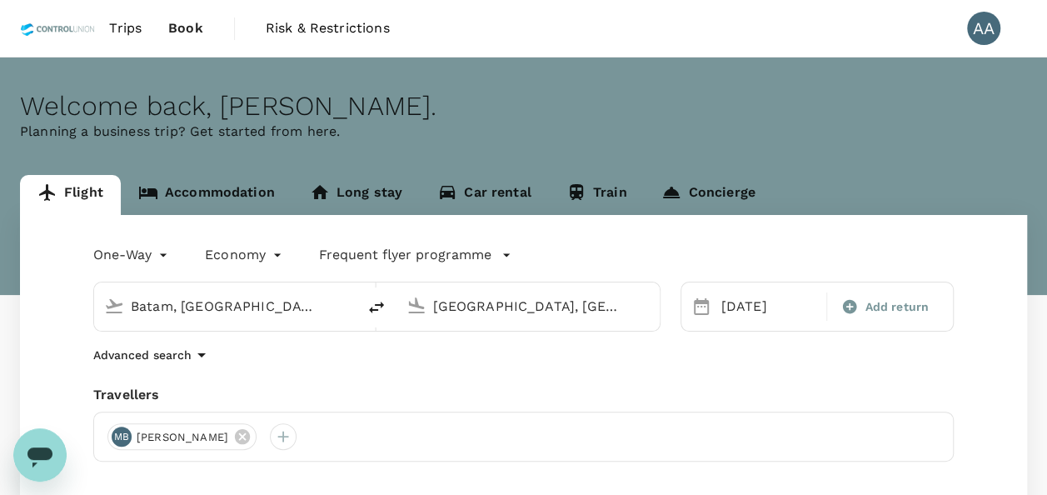
click at [217, 177] on link "Accommodation" at bounding box center [207, 195] width 172 height 40
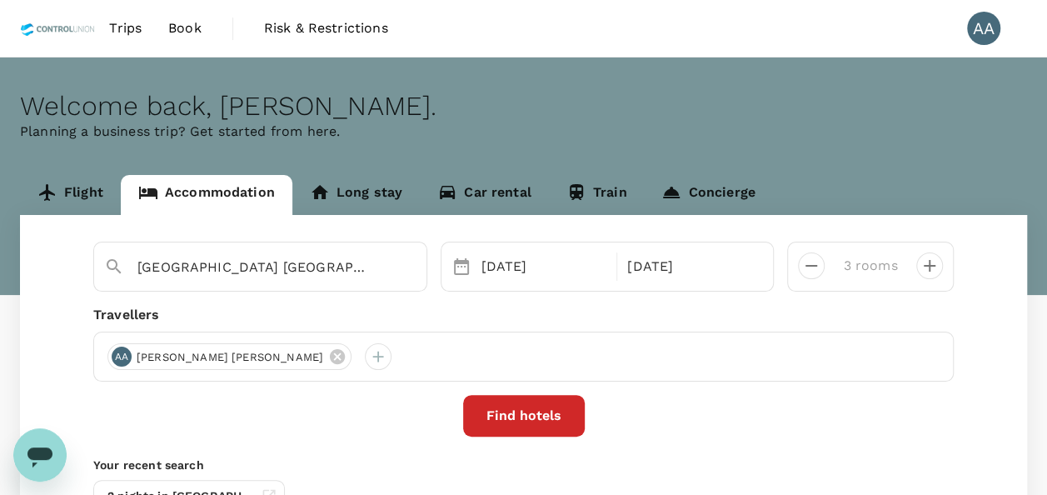
drag, startPoint x: 387, startPoint y: 272, endPoint x: -55, endPoint y: 237, distance: 443.7
click at [0, 237] on html "Trips Book Risk & Restrictions AA Welcome back , Anuratha . Planning a business…" at bounding box center [523, 330] width 1047 height 661
click at [397, 267] on icon "Clear" at bounding box center [405, 267] width 17 height 17
paste input "A20251007732836"
drag, startPoint x: 307, startPoint y: 265, endPoint x: -155, endPoint y: 240, distance: 462.2
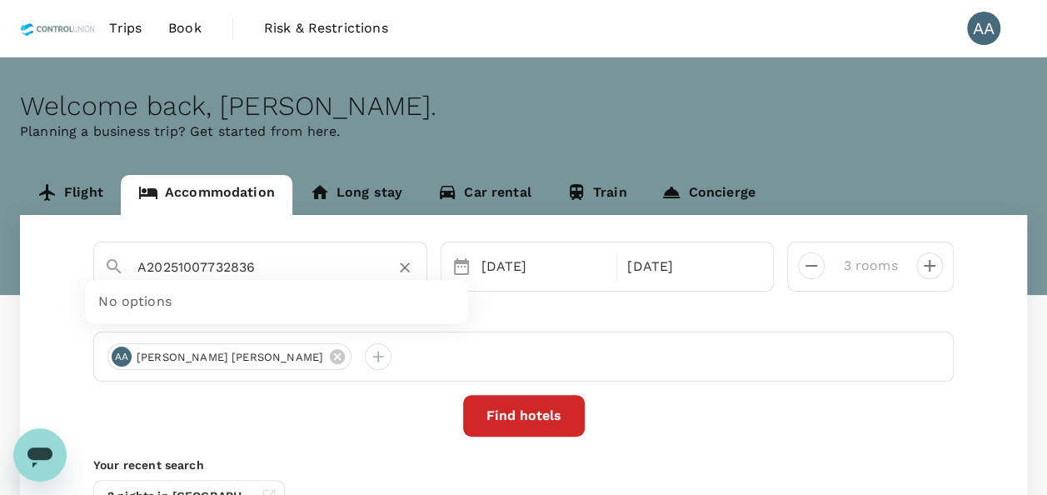
click at [0, 240] on html "Trips Book Risk & Restrictions AA Welcome back , Anuratha . Planning a business…" at bounding box center [523, 330] width 1047 height 661
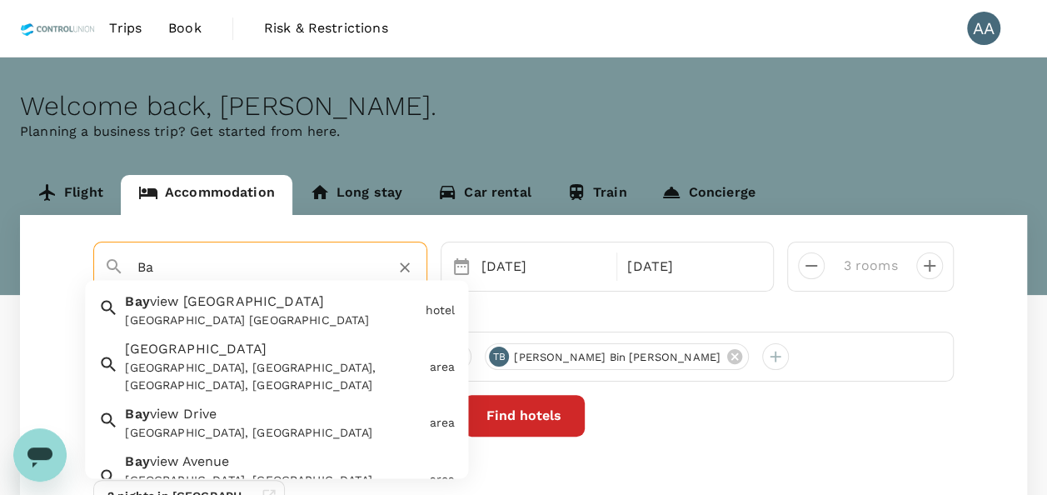
type input "B"
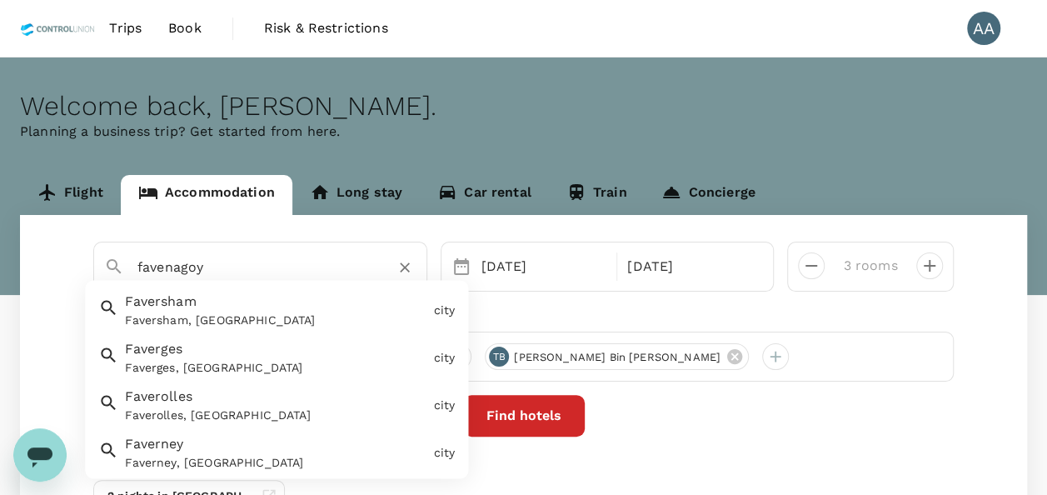
type input "favenagoya"
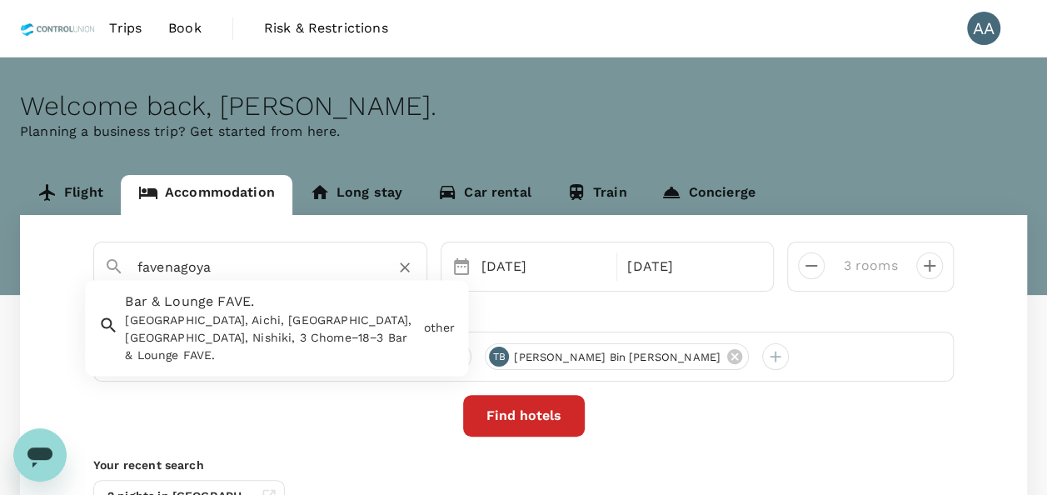
drag, startPoint x: 248, startPoint y: 267, endPoint x: 0, endPoint y: 257, distance: 248.5
click at [0, 257] on div "Flight Accommodation Long stay Car rental Train Concierge favenagoya Bar & Loun…" at bounding box center [523, 365] width 1047 height 381
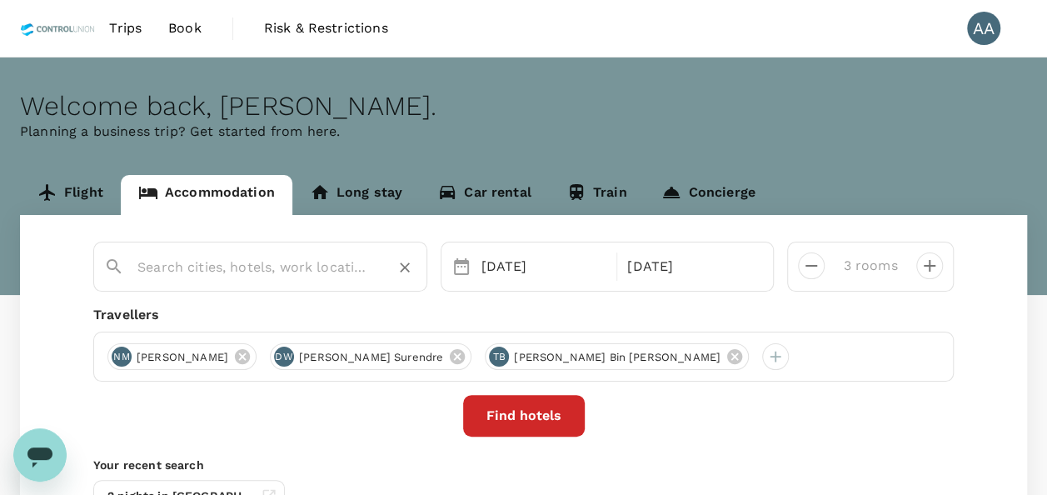
click at [220, 255] on input "text" at bounding box center [253, 267] width 232 height 26
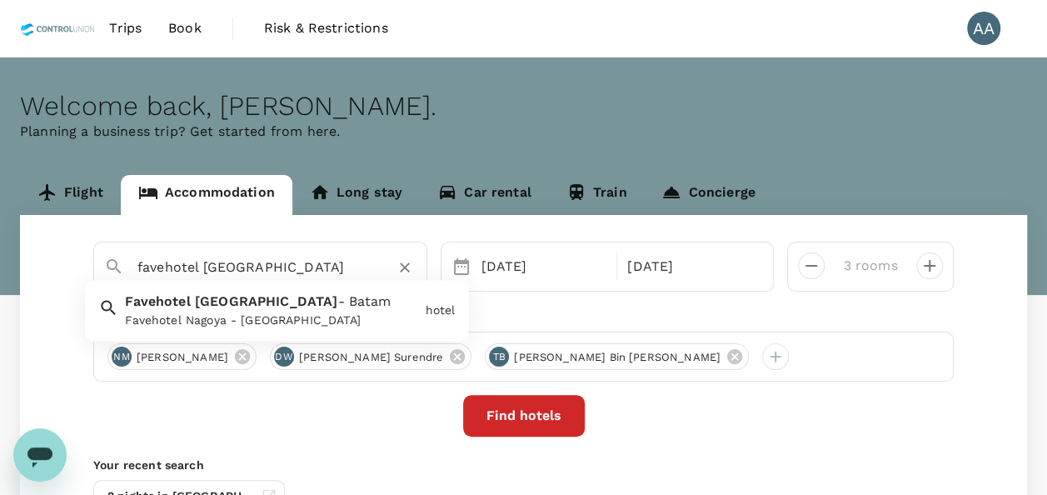
click at [242, 318] on div "Favehotel Nagoya - [GEOGRAPHIC_DATA]" at bounding box center [271, 320] width 293 height 17
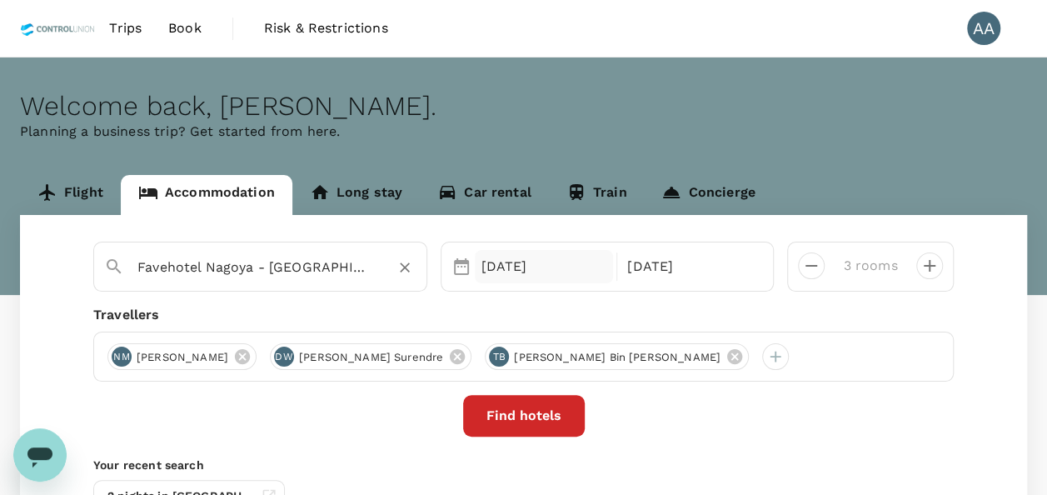
type input "Favehotel Nagoya - [GEOGRAPHIC_DATA]"
click at [539, 269] on div "[DATE]" at bounding box center [544, 266] width 139 height 33
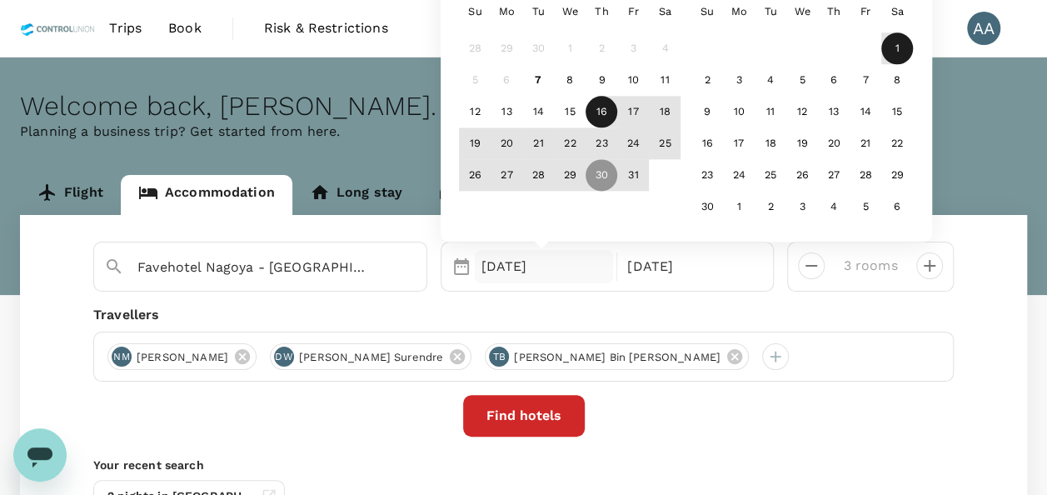
click at [611, 122] on div "16" at bounding box center [602, 113] width 32 height 32
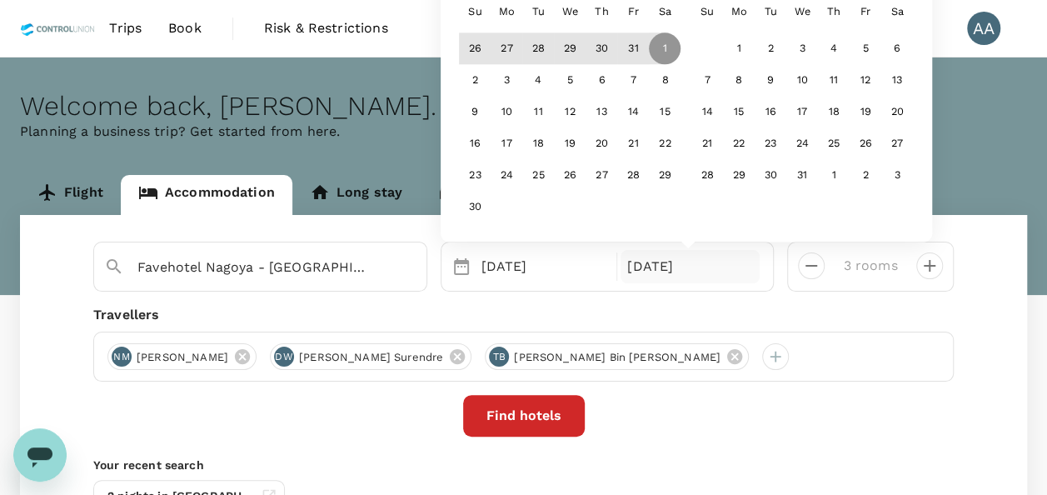
click at [697, 263] on div "[DATE]" at bounding box center [690, 266] width 139 height 33
click at [468, 47] on div "26" at bounding box center [475, 49] width 32 height 32
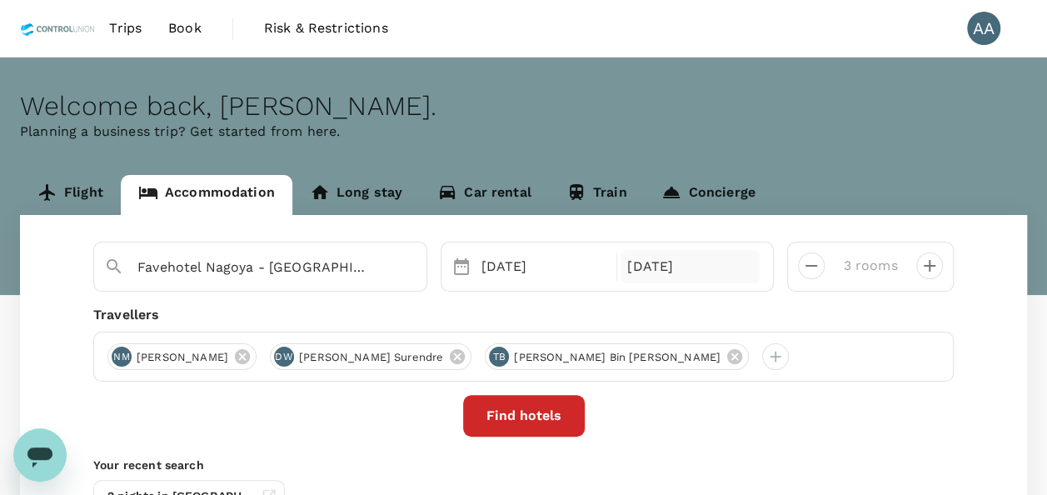
click at [669, 269] on div "26 Oct" at bounding box center [690, 266] width 139 height 33
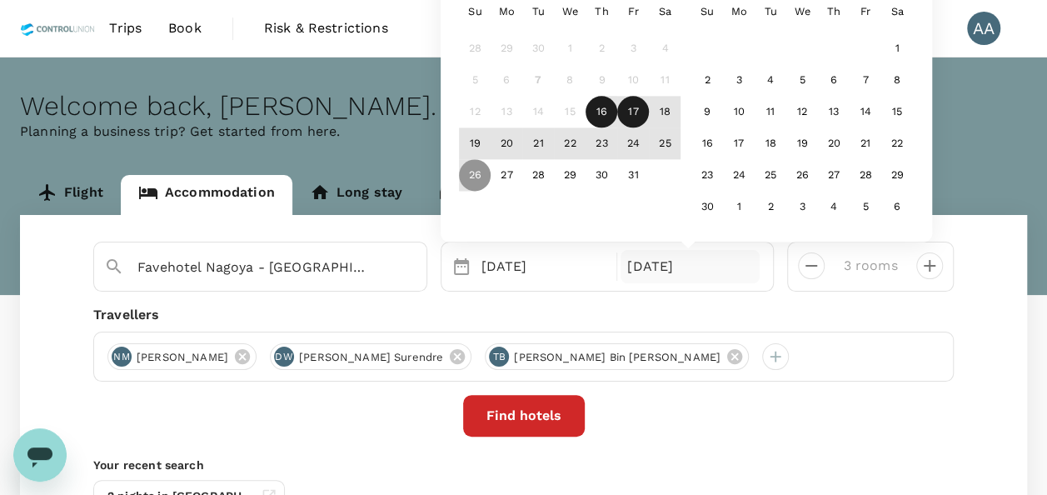
click at [637, 113] on div "17" at bounding box center [633, 113] width 32 height 32
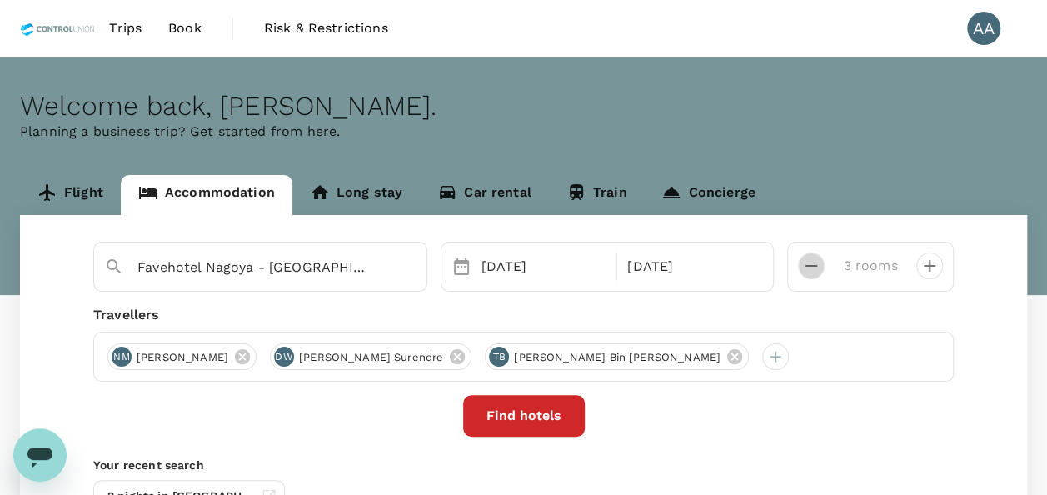
click at [819, 265] on icon "decrease" at bounding box center [812, 266] width 20 height 20
type input "1 room"
click at [819, 265] on div at bounding box center [805, 259] width 40 height 40
drag, startPoint x: 819, startPoint y: 265, endPoint x: 704, endPoint y: 357, distance: 147.6
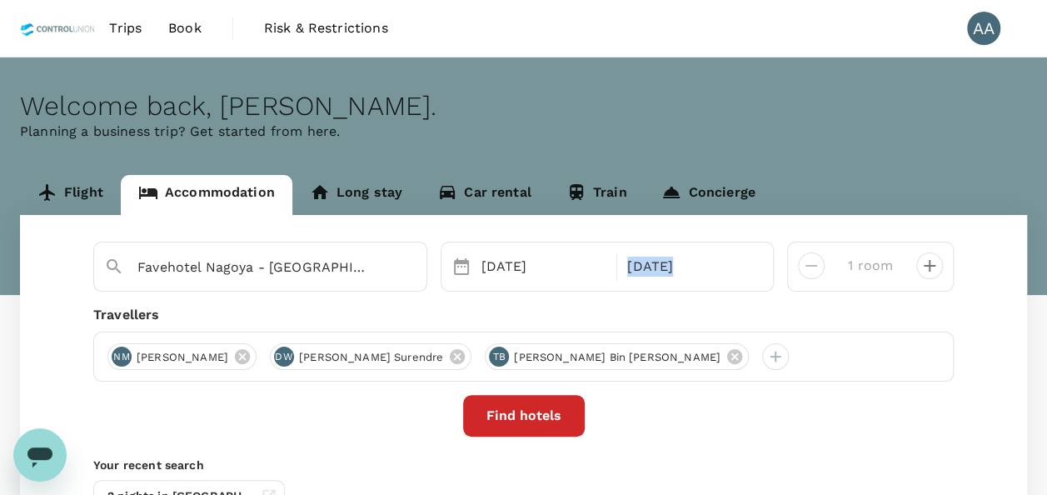
click at [727, 357] on icon at bounding box center [734, 356] width 15 height 15
click at [457, 355] on icon at bounding box center [457, 356] width 18 height 18
click at [250, 357] on icon at bounding box center [242, 356] width 15 height 15
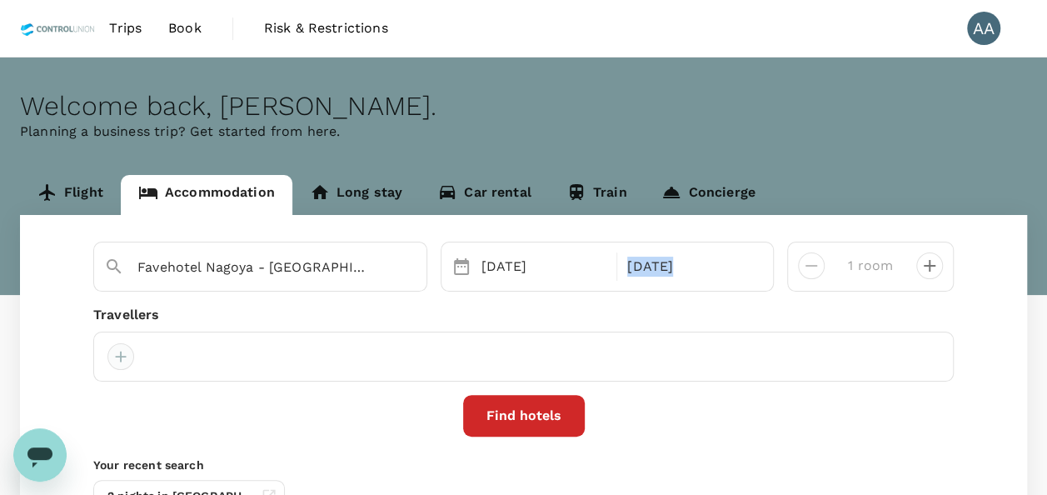
click at [126, 358] on div at bounding box center [120, 356] width 27 height 27
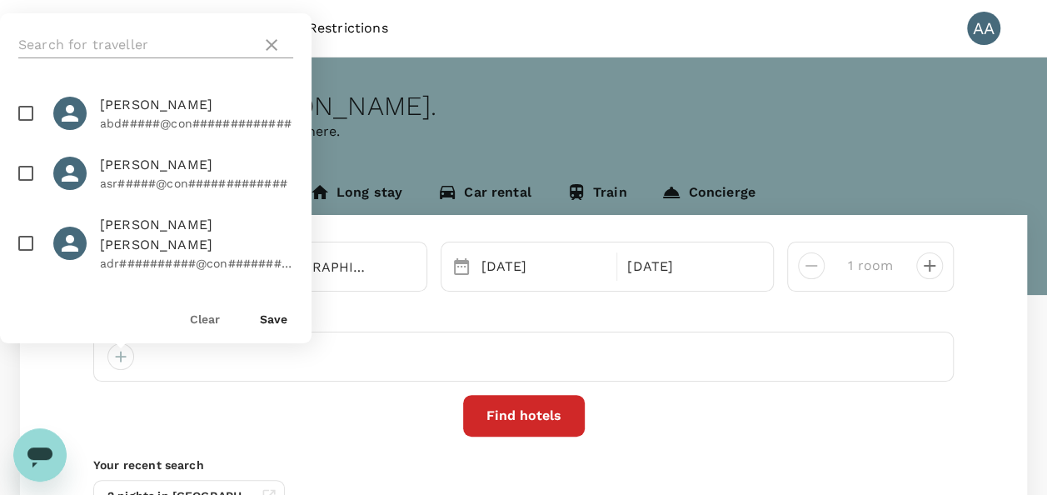
click at [191, 47] on input "text" at bounding box center [136, 45] width 237 height 27
type input "B"
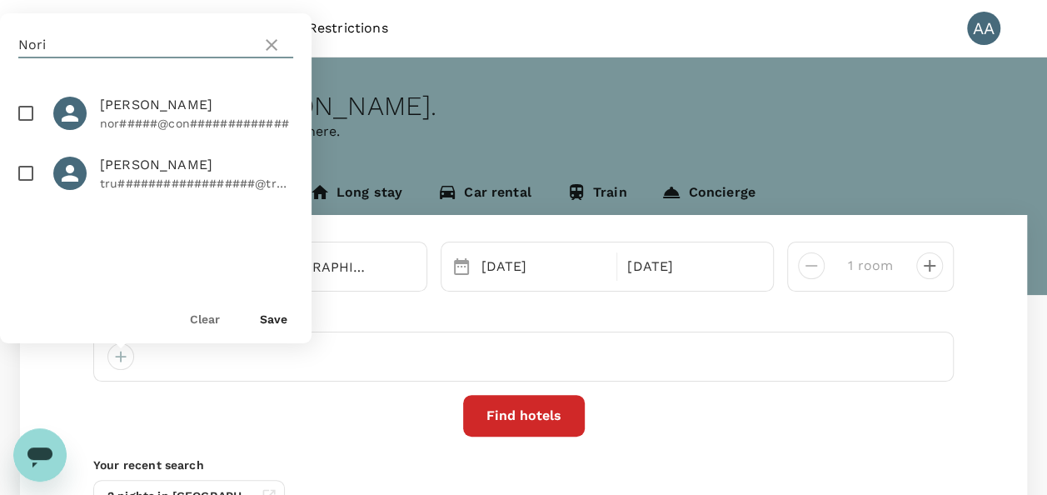
type input "Nori"
click at [22, 114] on input "checkbox" at bounding box center [25, 113] width 35 height 35
checkbox input "true"
click at [267, 316] on button "Save" at bounding box center [273, 318] width 27 height 13
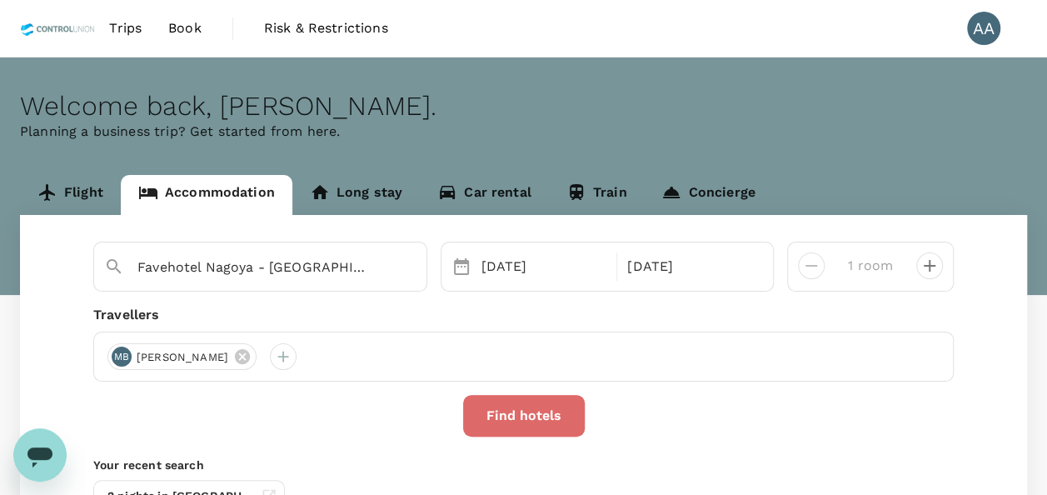
click at [518, 422] on button "Find hotels" at bounding box center [524, 416] width 122 height 42
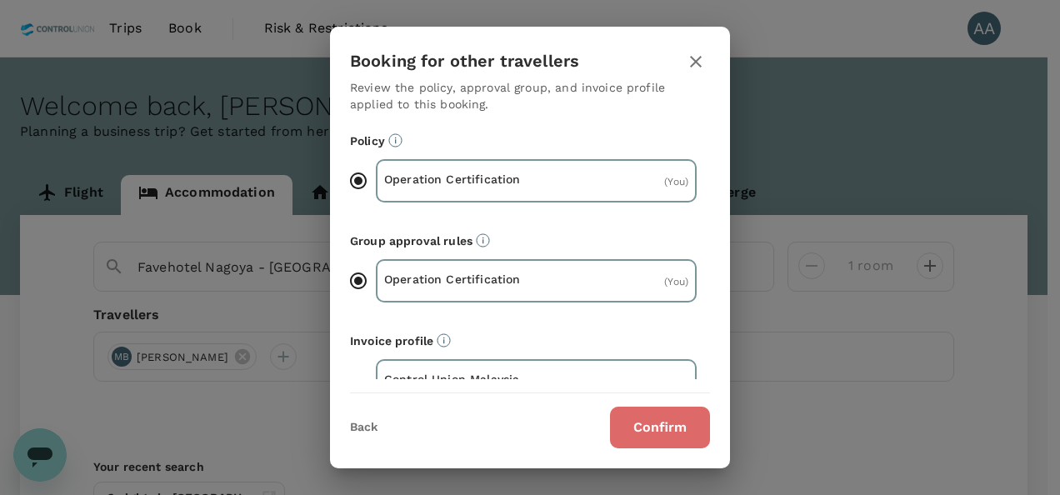
click at [617, 420] on button "Confirm" at bounding box center [660, 428] width 100 height 42
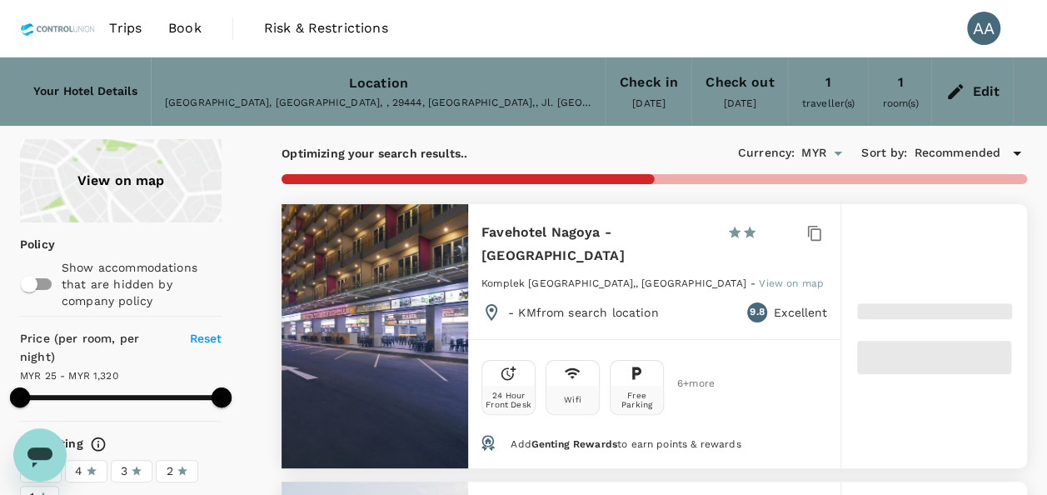
type input "1320.06"
type input "24.58"
type input "1319.58"
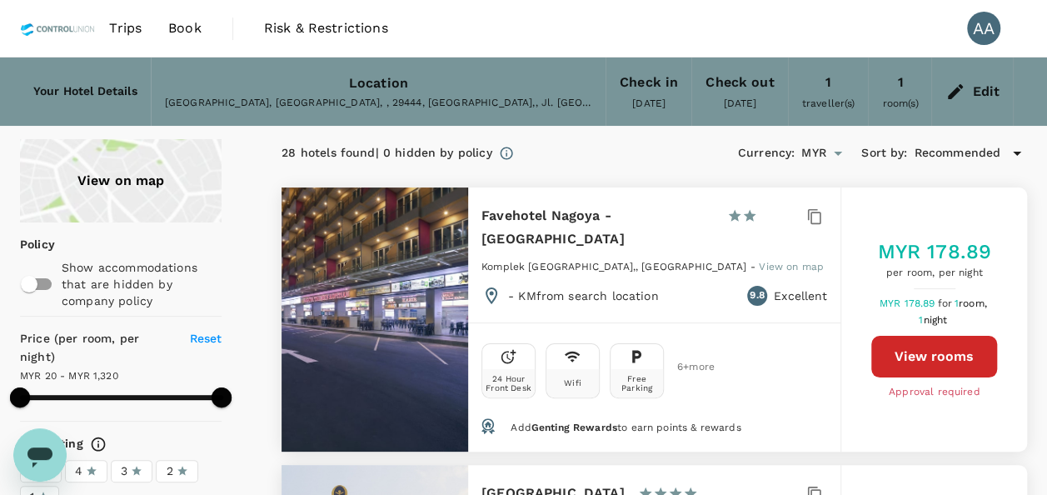
type input "19.58"
click at [936, 344] on button "View rooms" at bounding box center [934, 357] width 126 height 42
click at [917, 348] on button "View rooms" at bounding box center [934, 357] width 126 height 42
type input "1319.58"
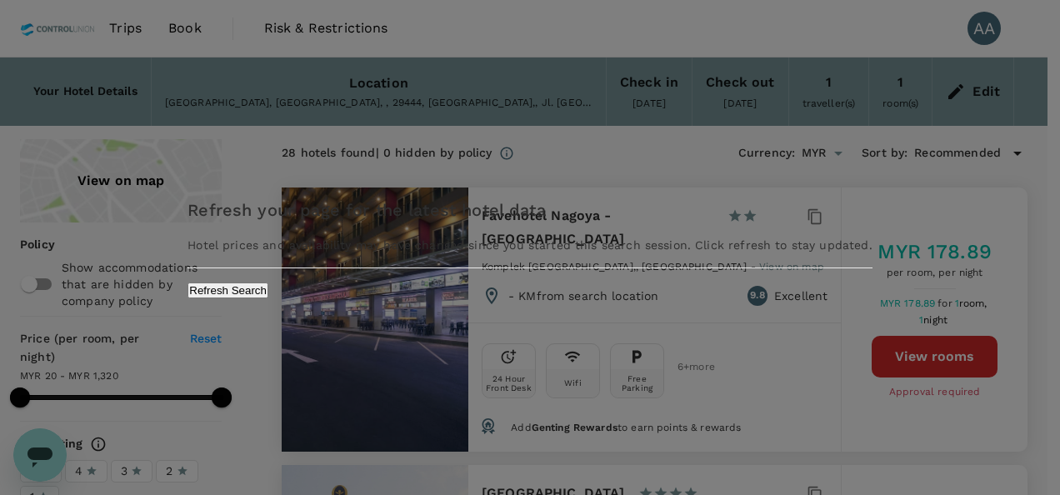
click at [595, 297] on div "Refresh your page for the latest hotel data Hotel prices and availability may h…" at bounding box center [529, 247] width 684 height 101
click at [268, 298] on button "Refresh Search" at bounding box center [227, 290] width 81 height 16
click at [695, 362] on div "Refresh your page for the latest hotel data Hotel prices and availability may h…" at bounding box center [530, 247] width 1060 height 495
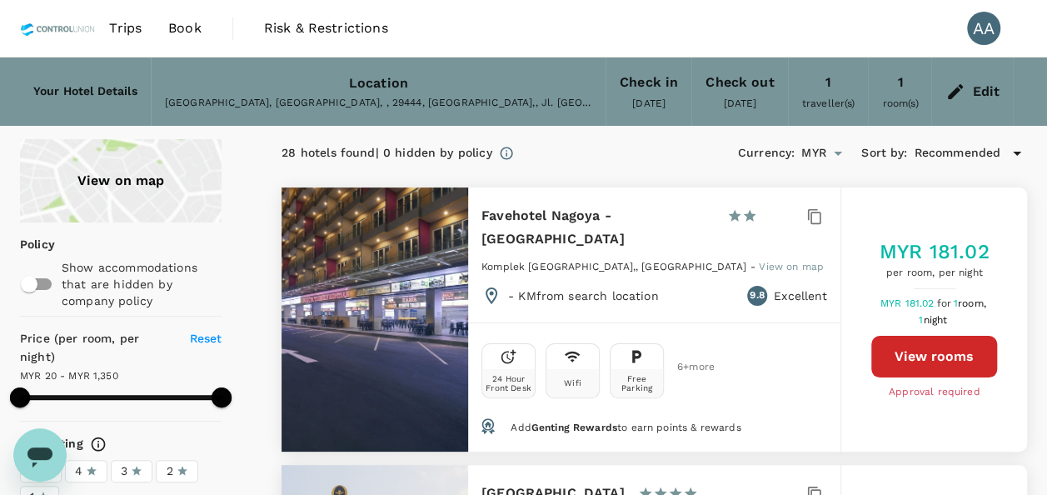
click at [925, 336] on button "View rooms" at bounding box center [934, 357] width 126 height 42
type input "1349.58"
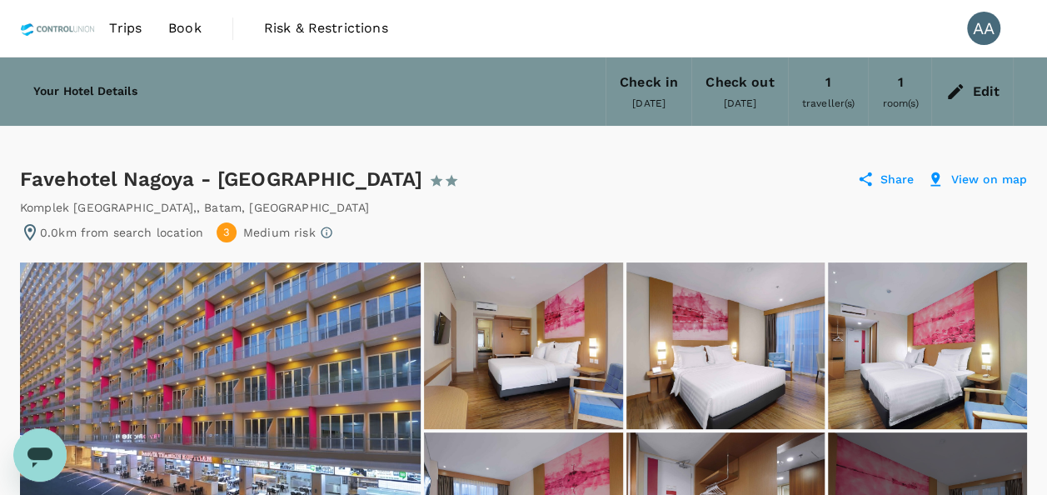
click at [976, 92] on div "Edit" at bounding box center [985, 91] width 27 height 23
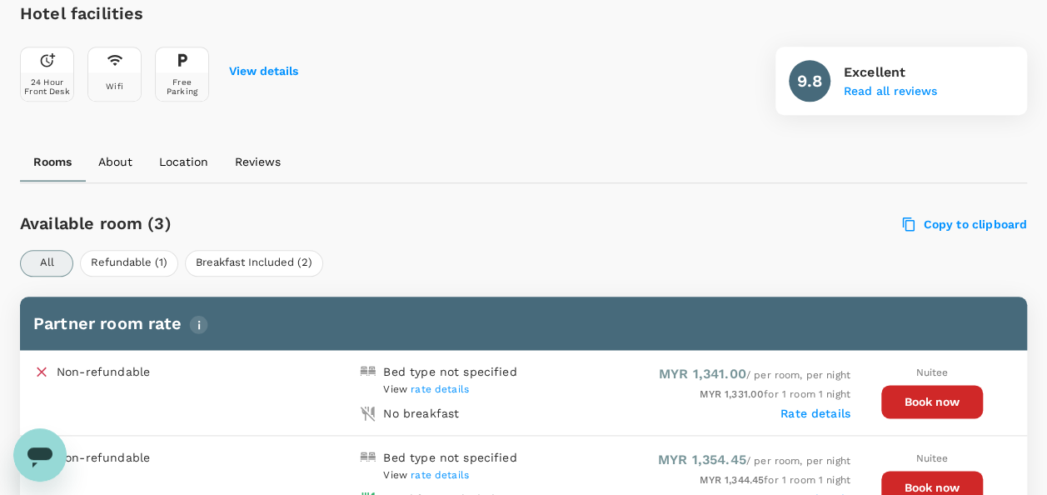
scroll to position [1166, 0]
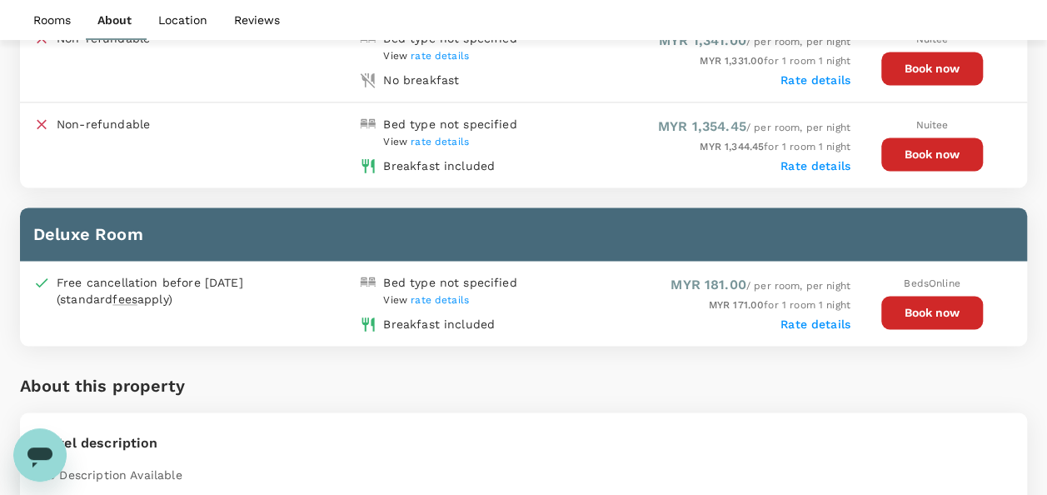
click at [916, 308] on button "Book now" at bounding box center [932, 312] width 102 height 33
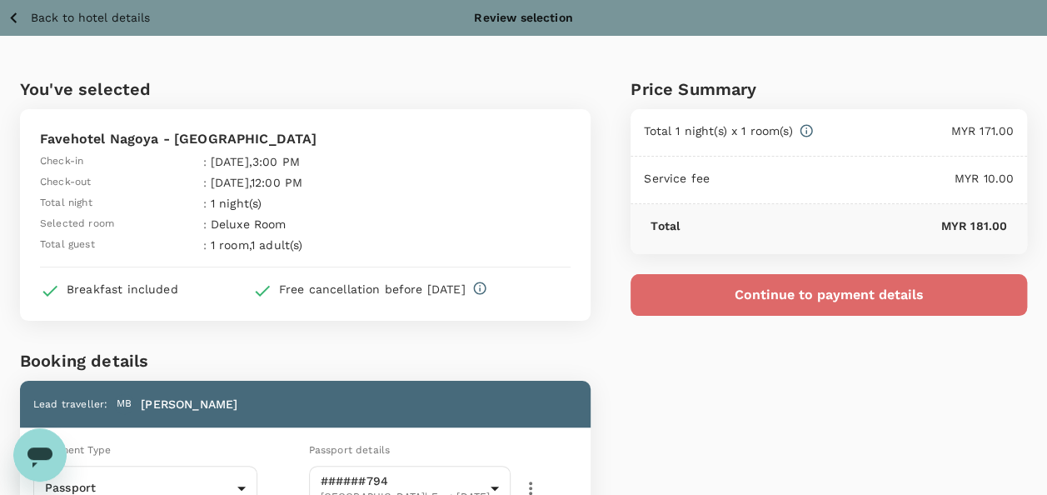
click at [732, 295] on button "Continue to payment details" at bounding box center [829, 295] width 397 height 42
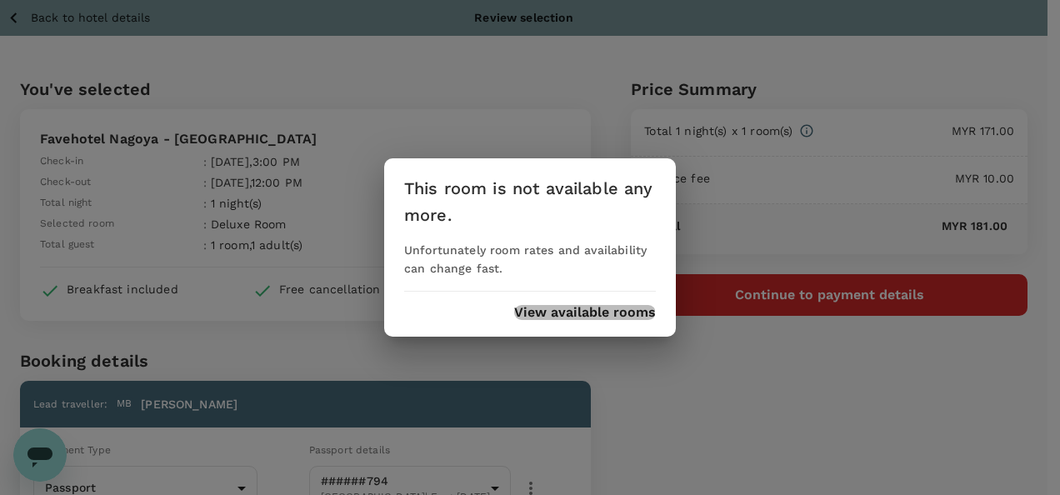
click at [564, 306] on button "View available rooms" at bounding box center [585, 312] width 142 height 15
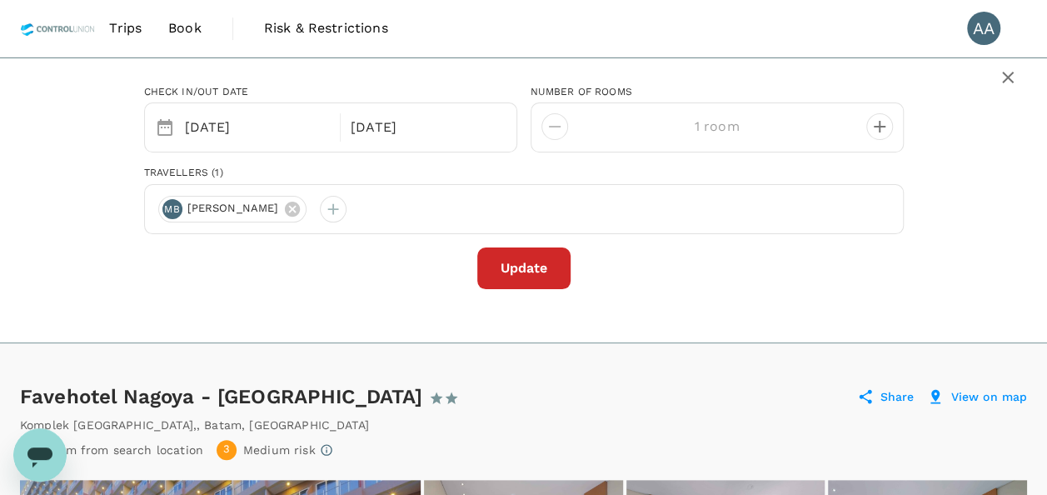
click at [198, 23] on span "Book" at bounding box center [184, 28] width 33 height 20
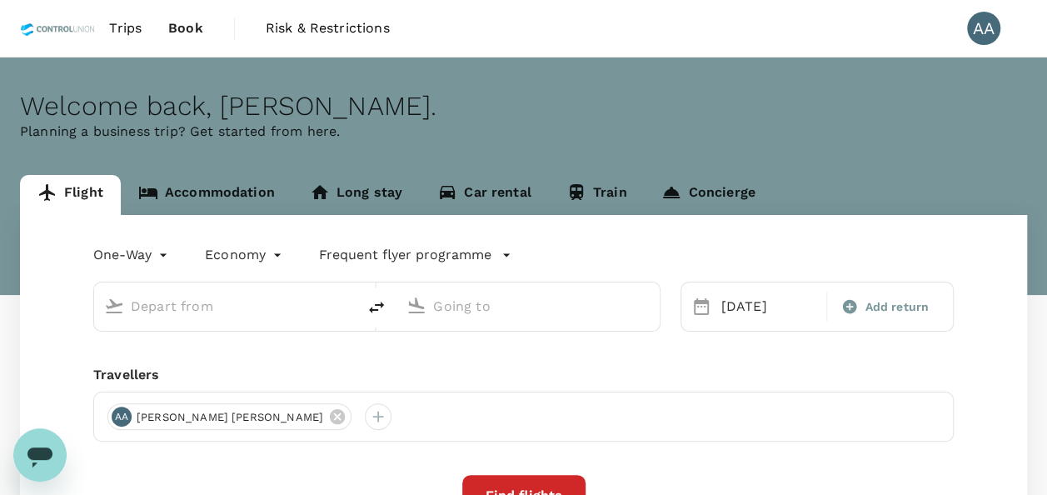
type input "Batam, Indonesia (any)"
type input "Kuala Lumpur, Malaysia (any)"
type input "Batam, Indonesia (any)"
type input "Kuala Lumpur, Malaysia (any)"
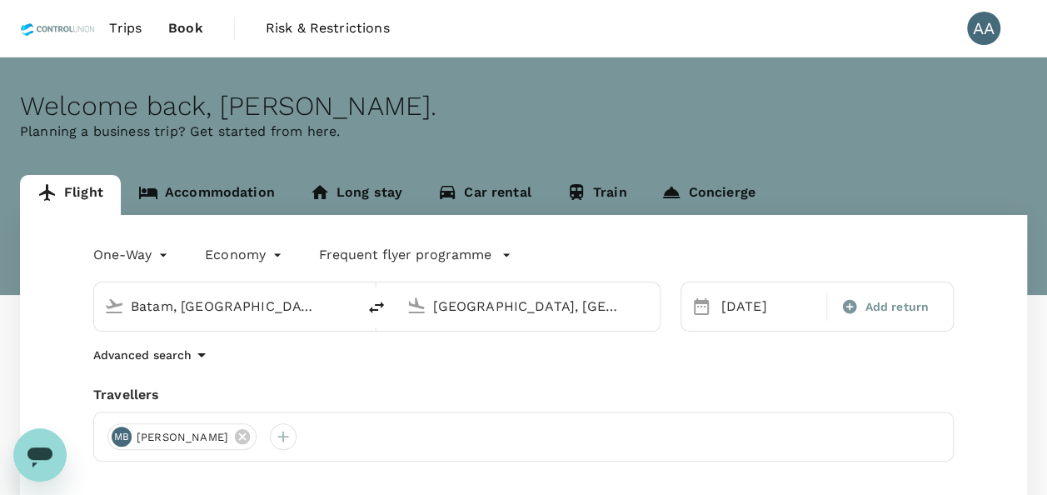
click at [262, 187] on link "Accommodation" at bounding box center [207, 195] width 172 height 40
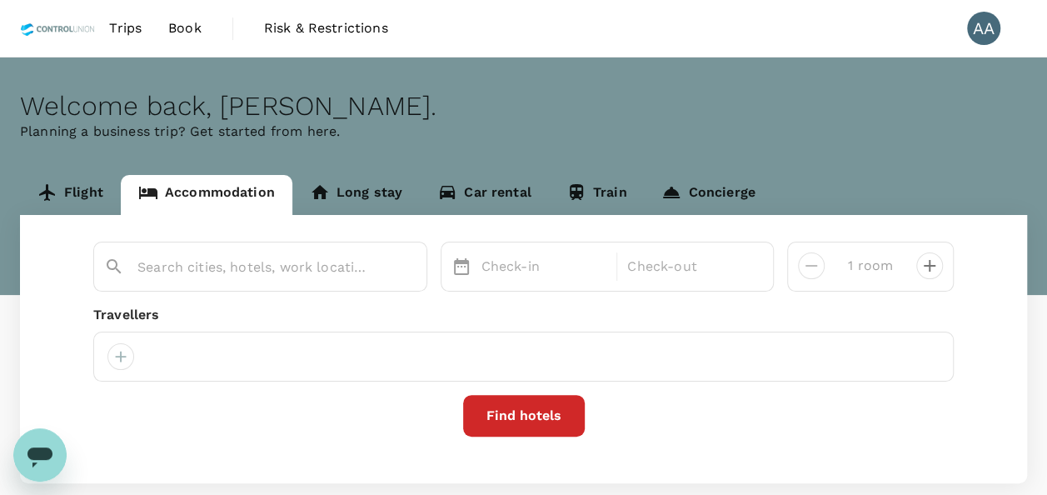
type input "Favehotel Nagoya - [GEOGRAPHIC_DATA]"
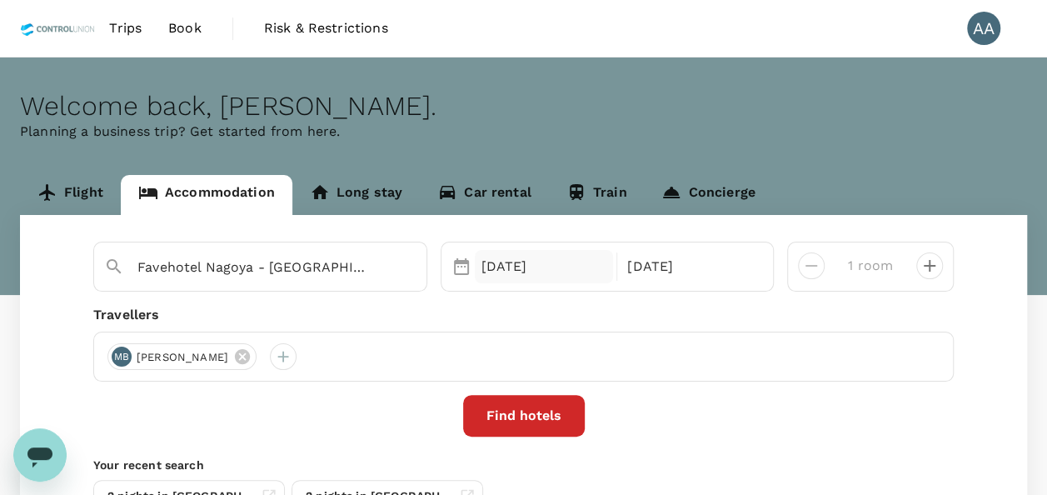
click at [553, 257] on div "16 Oct" at bounding box center [544, 266] width 139 height 33
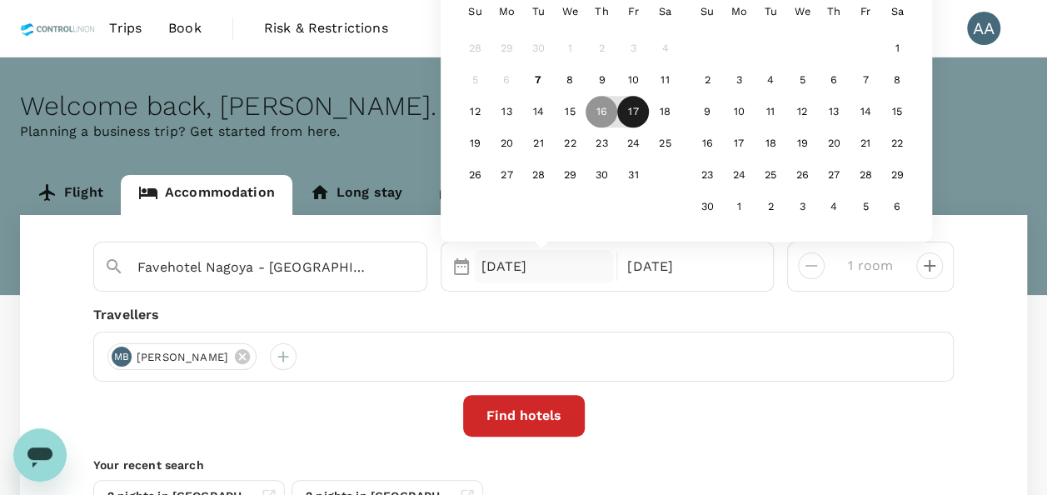
click at [636, 112] on div "17" at bounding box center [633, 113] width 32 height 32
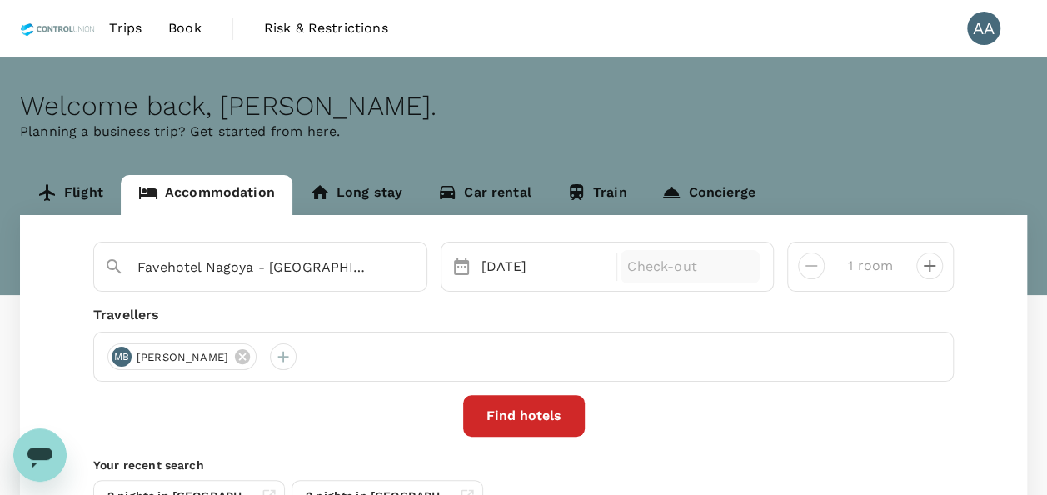
click at [693, 273] on p "Check-out" at bounding box center [690, 267] width 126 height 20
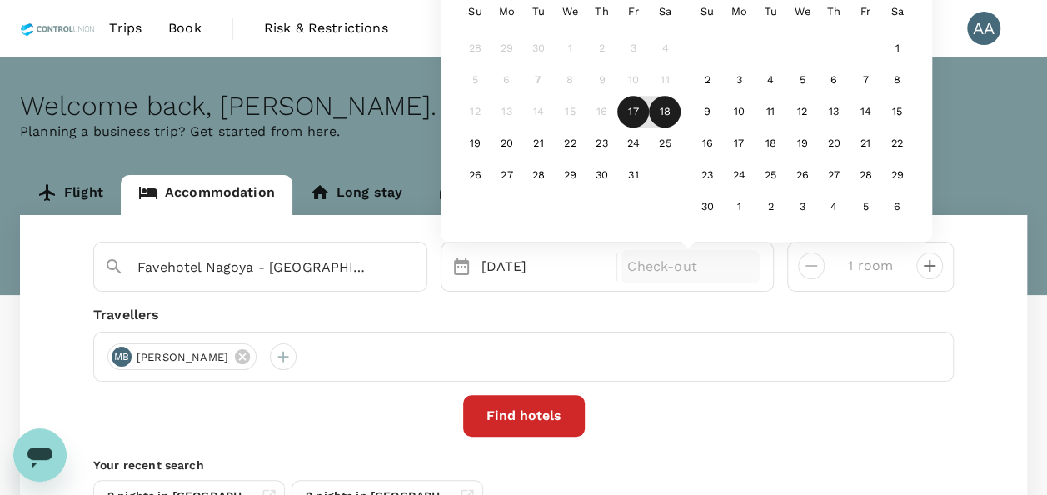
click at [659, 122] on div "18" at bounding box center [665, 113] width 32 height 32
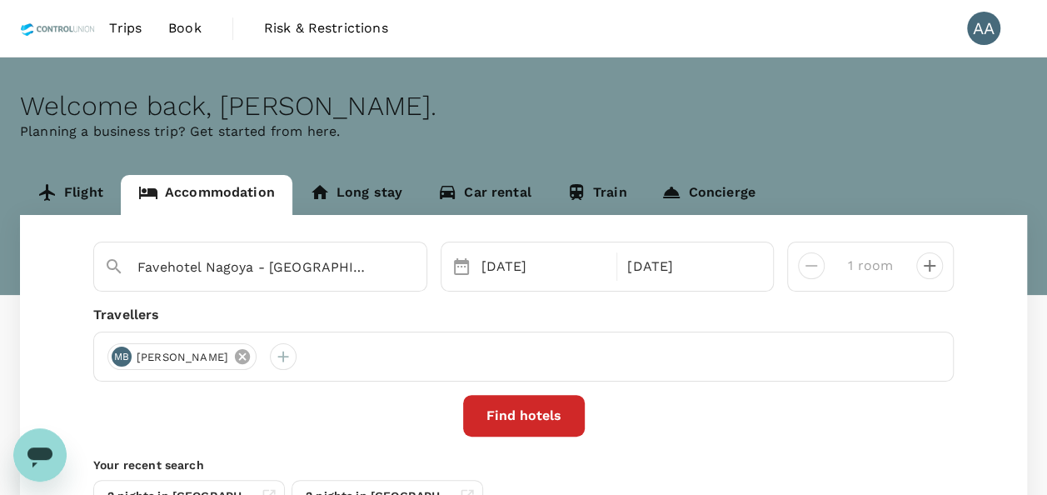
click at [250, 358] on icon at bounding box center [242, 356] width 15 height 15
click at [118, 357] on div at bounding box center [120, 356] width 27 height 27
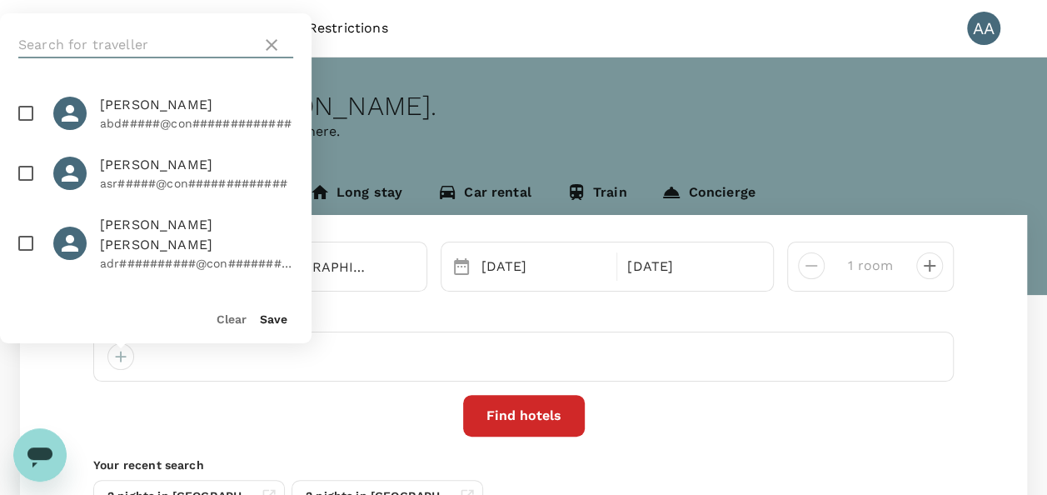
click at [193, 48] on input "text" at bounding box center [136, 45] width 237 height 27
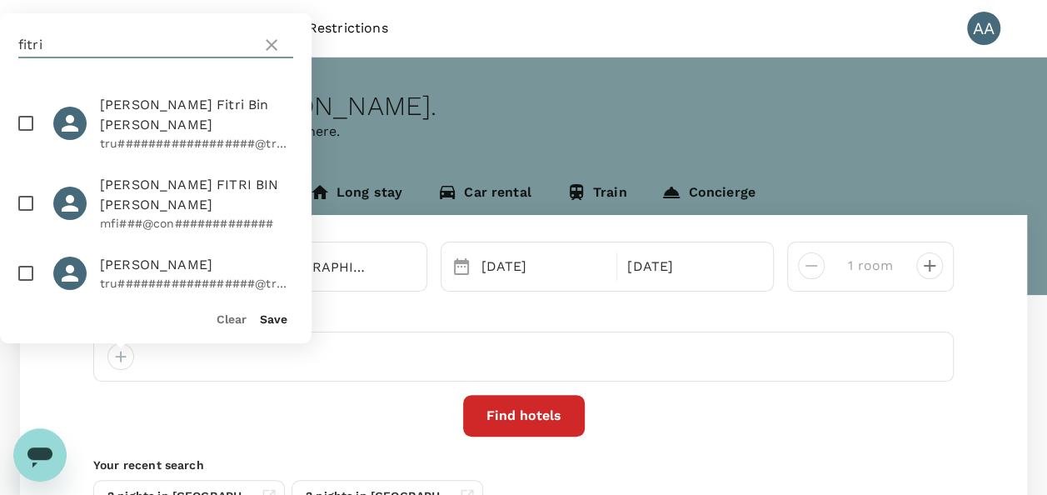
type input "fitri"
click at [28, 186] on input "checkbox" at bounding box center [25, 203] width 35 height 35
checkbox input "true"
click at [282, 322] on button "Save" at bounding box center [273, 318] width 27 height 13
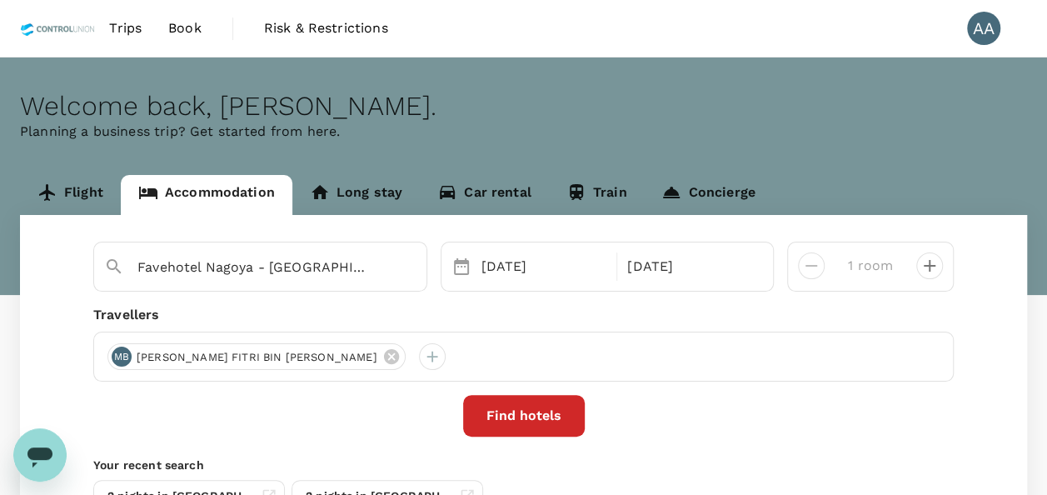
click at [512, 427] on button "Find hotels" at bounding box center [524, 416] width 122 height 42
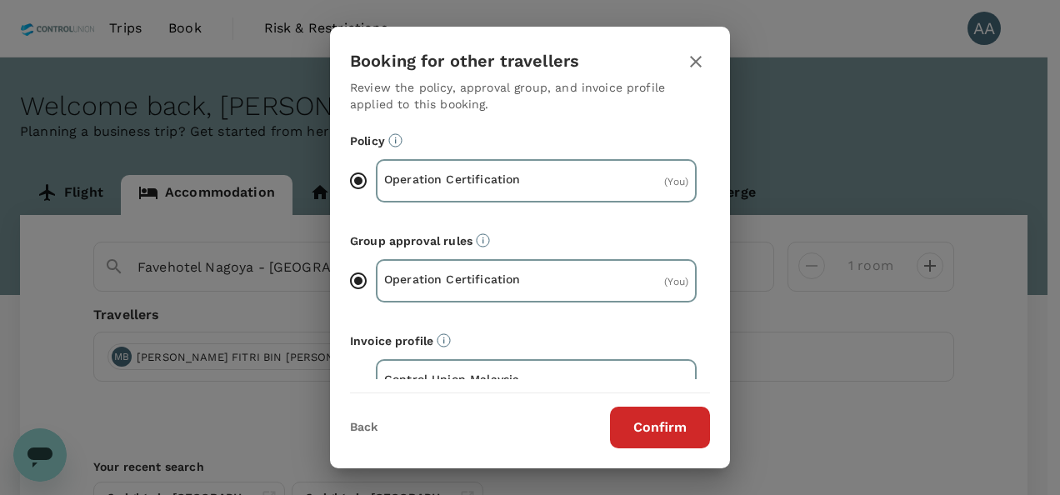
click at [658, 431] on button "Confirm" at bounding box center [660, 428] width 100 height 42
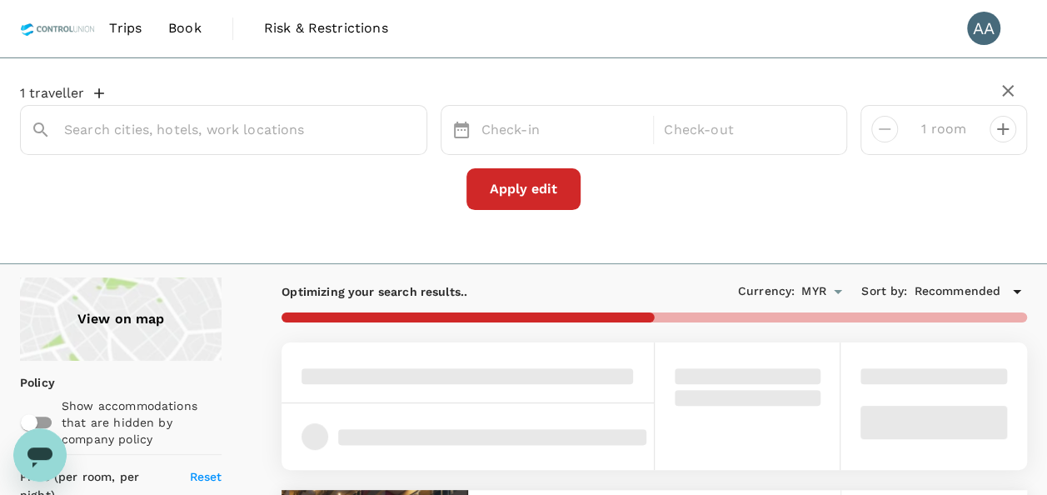
type input "Favehotel Nagoya - [GEOGRAPHIC_DATA]"
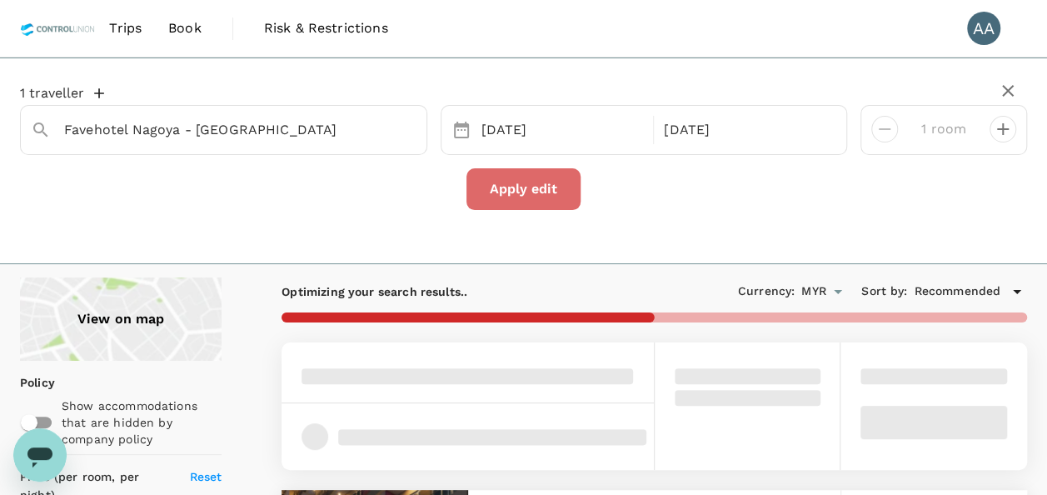
click at [534, 187] on button "Apply edit" at bounding box center [524, 189] width 114 height 42
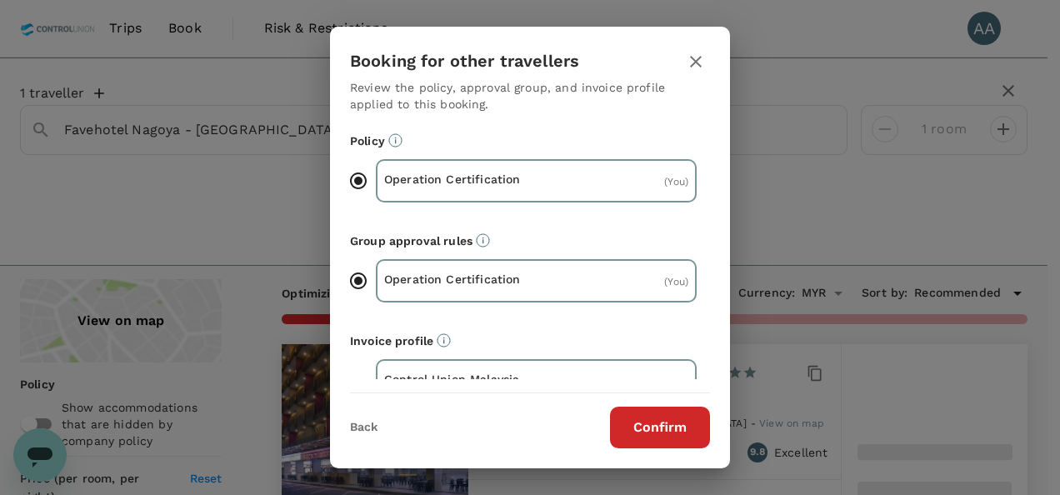
click at [670, 420] on button "Confirm" at bounding box center [660, 428] width 100 height 42
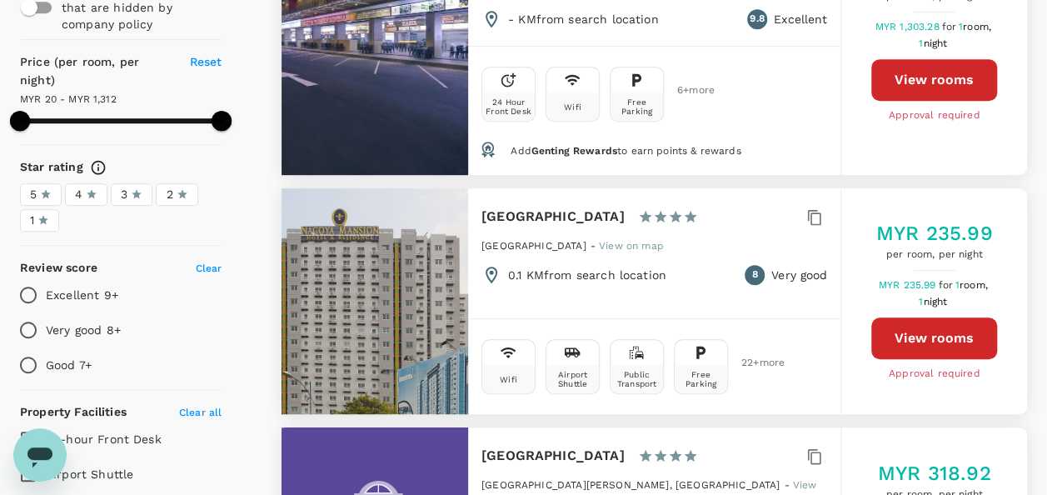
scroll to position [167, 0]
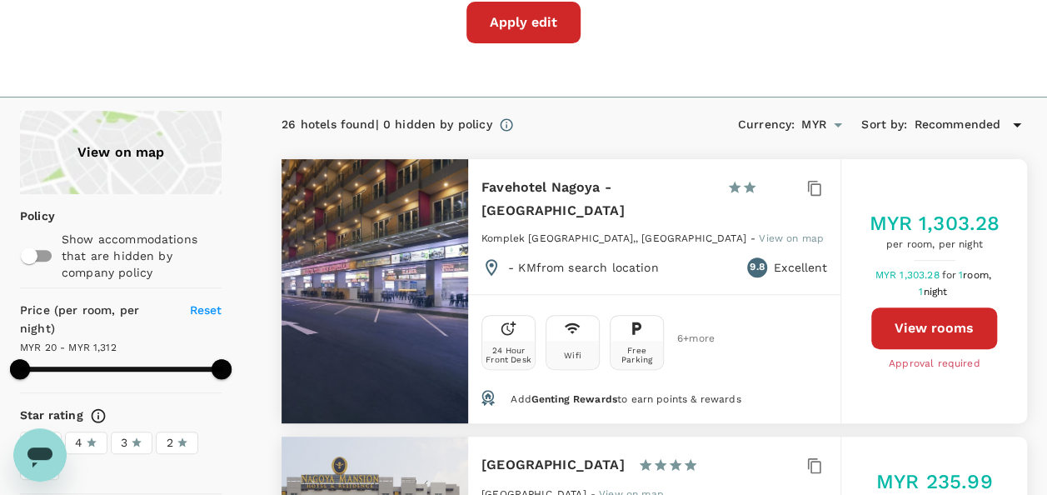
click at [916, 312] on button "View rooms" at bounding box center [934, 328] width 126 height 42
type input "1311.58"
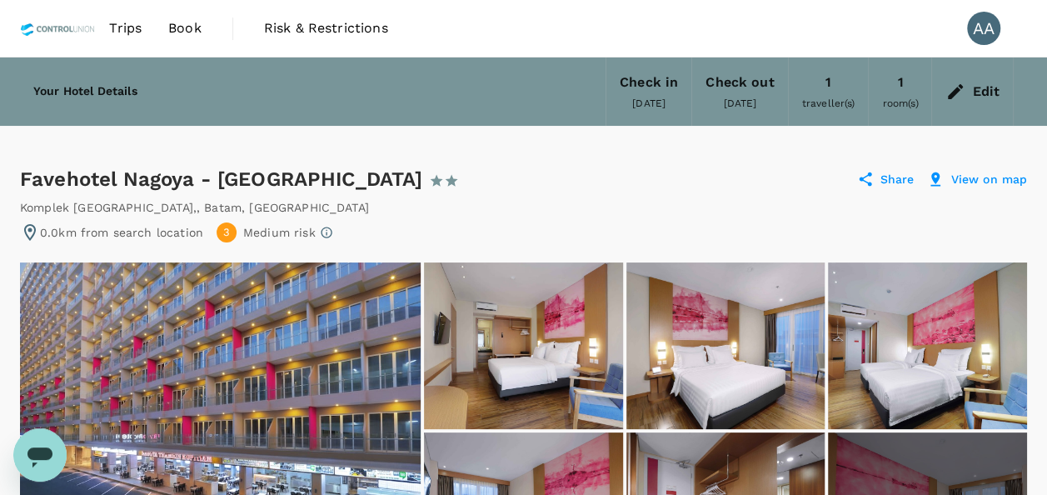
click at [28, 180] on div "Favehotel Nagoya - Batam 1 Star 2 Stars 3 Stars 4 Stars 5 Stars" at bounding box center [262, 179] width 484 height 27
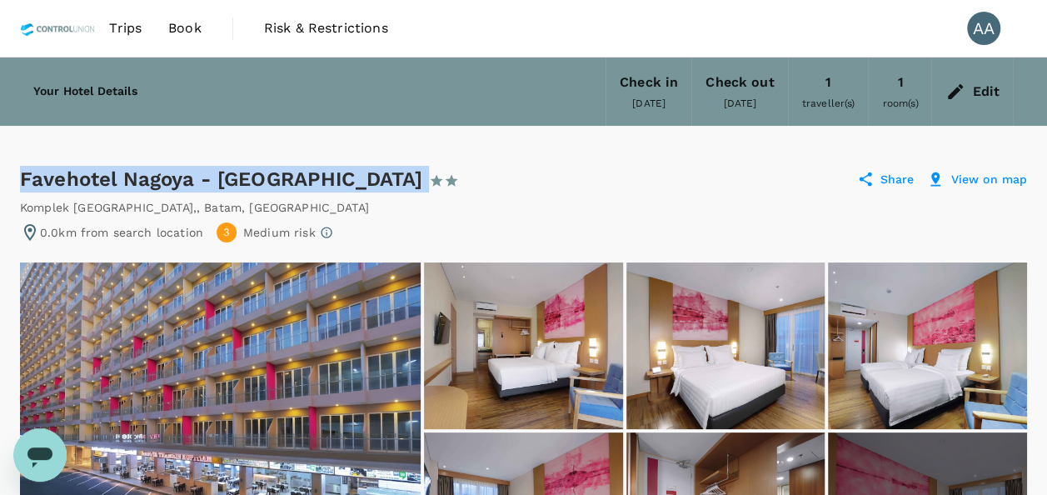
drag, startPoint x: 20, startPoint y: 177, endPoint x: 292, endPoint y: 179, distance: 271.6
click at [292, 179] on div "Favehotel Nagoya - Batam 1 Star 2 Stars 3 Stars 4 Stars 5 Stars" at bounding box center [262, 179] width 484 height 27
copy div "Favehotel Nagoya - [GEOGRAPHIC_DATA]"
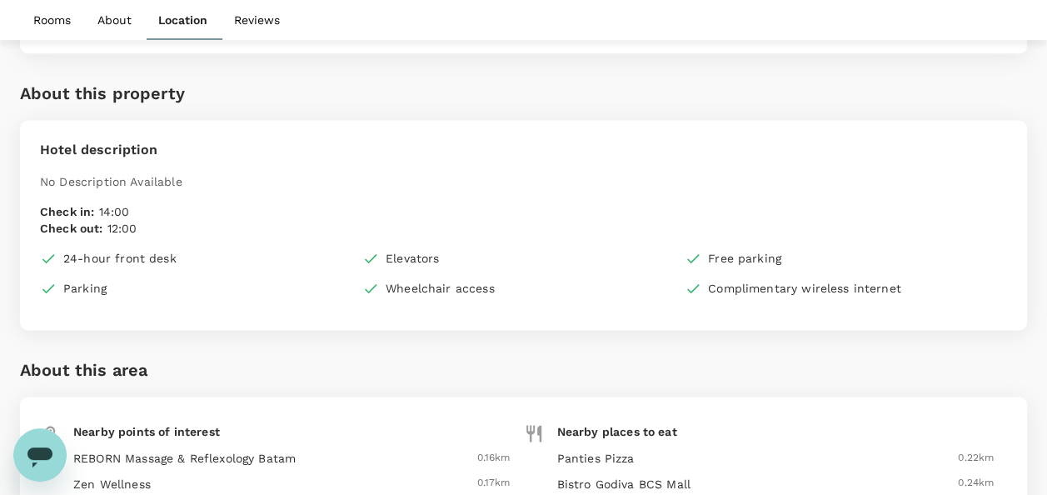
scroll to position [1076, 0]
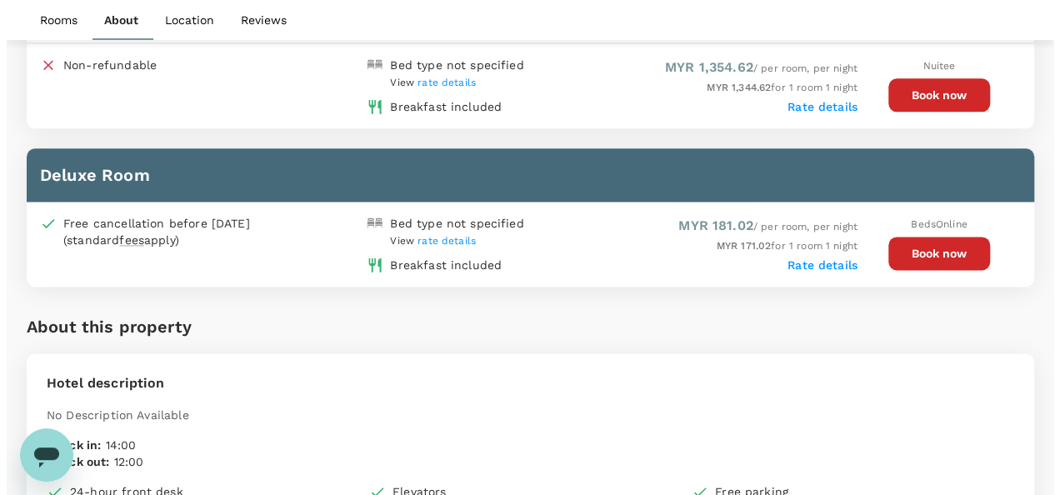
scroll to position [993, 0]
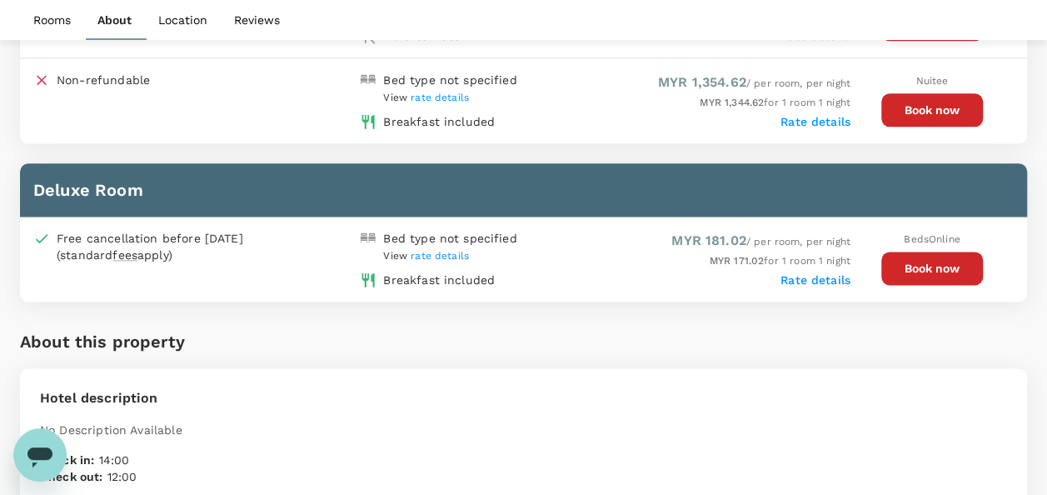
click at [949, 245] on div "BedsOnline Book now" at bounding box center [932, 257] width 163 height 55
click at [936, 273] on button "Book now" at bounding box center [932, 268] width 102 height 33
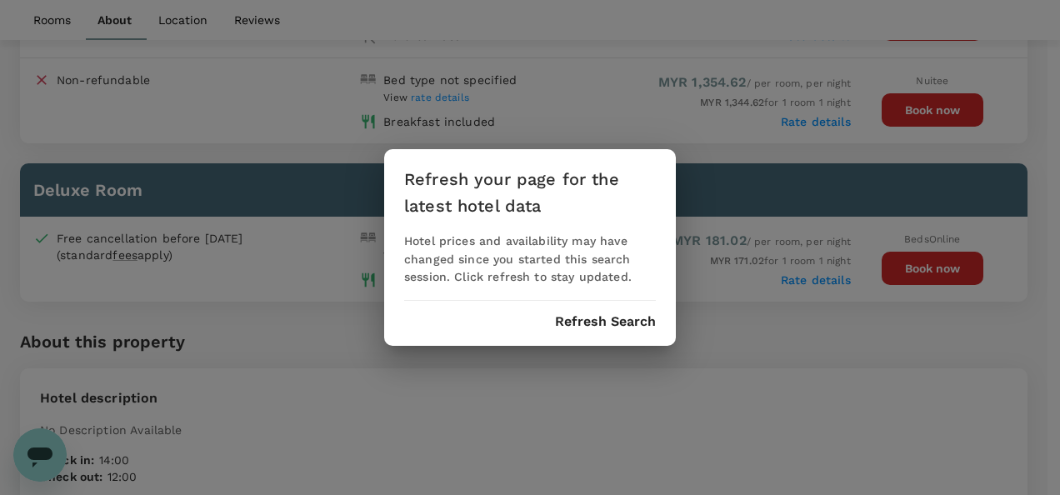
click at [613, 293] on div "Refresh your page for the latest hotel data Hotel prices and availability may h…" at bounding box center [530, 247] width 292 height 197
click at [613, 312] on div "Refresh your page for the latest hotel data Hotel prices and availability may h…" at bounding box center [530, 247] width 292 height 197
click at [615, 320] on button "Refresh Search" at bounding box center [605, 321] width 101 height 15
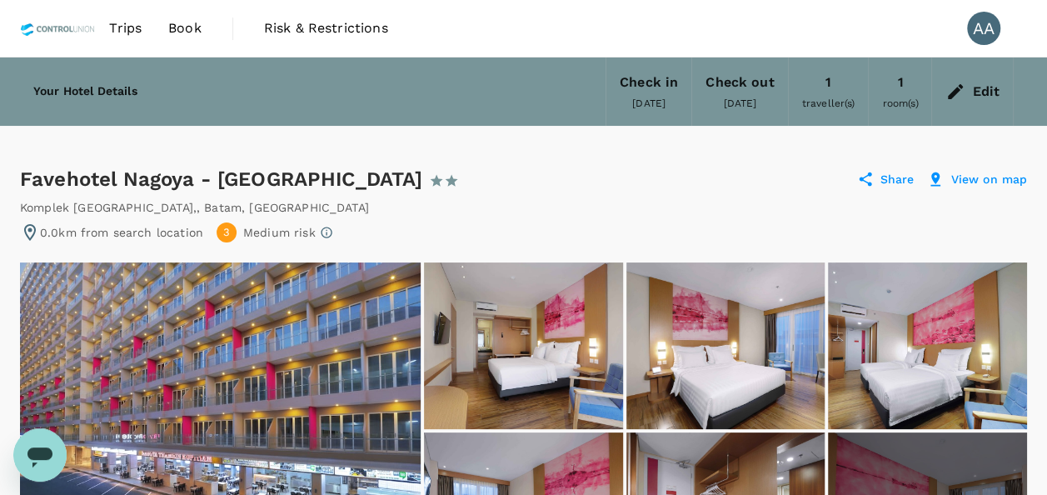
click at [186, 35] on span "Book" at bounding box center [184, 28] width 33 height 20
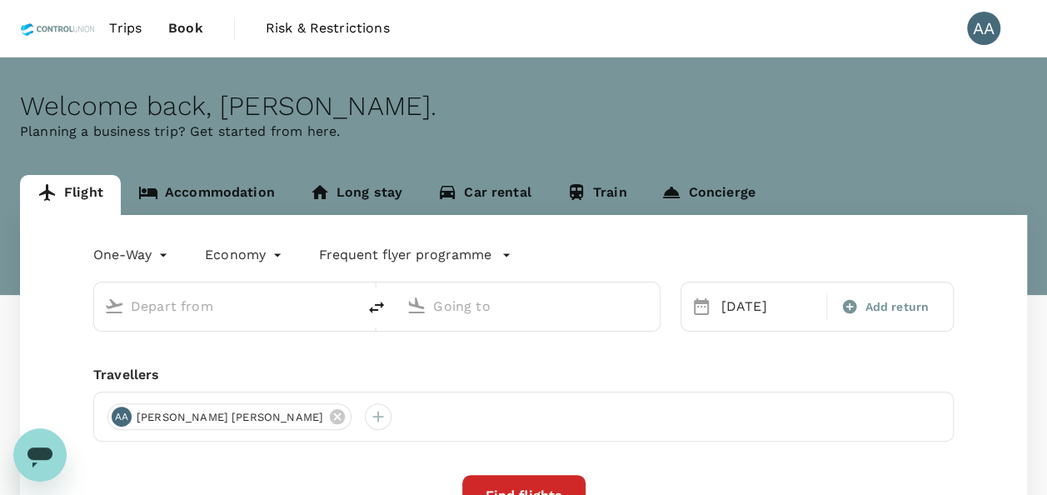
type input "Batam, [GEOGRAPHIC_DATA] (any)"
type input "[GEOGRAPHIC_DATA], [GEOGRAPHIC_DATA] (any)"
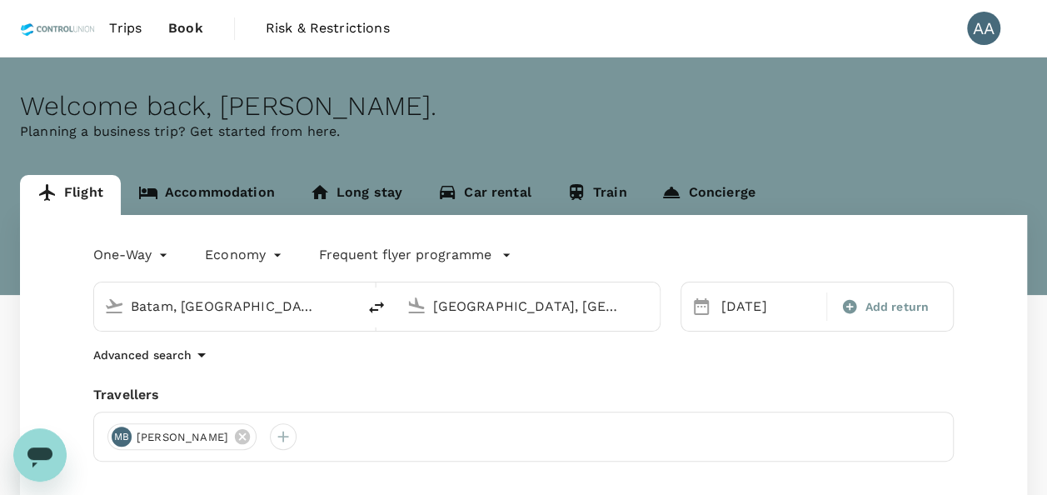
click at [223, 189] on link "Accommodation" at bounding box center [207, 195] width 172 height 40
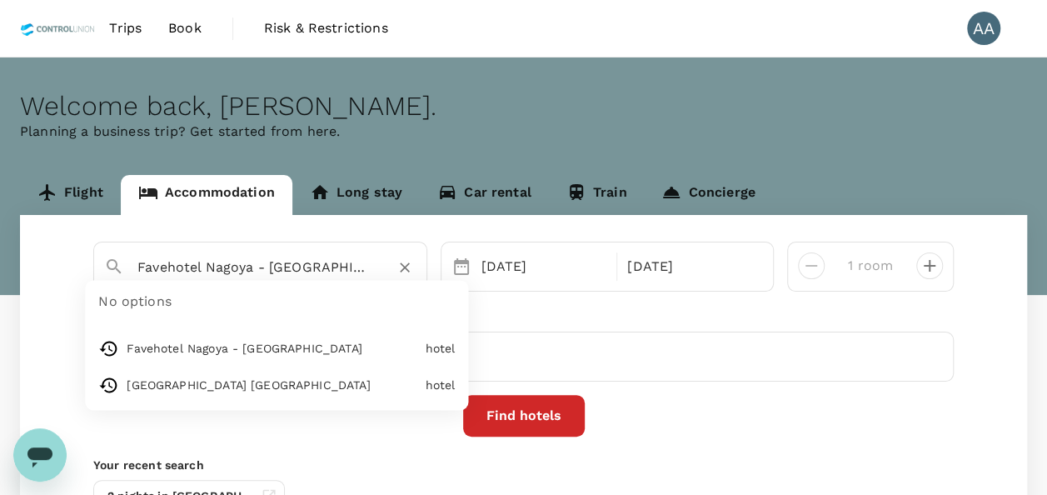
click at [316, 268] on input "Favehotel Nagoya - [GEOGRAPHIC_DATA]" at bounding box center [253, 267] width 232 height 26
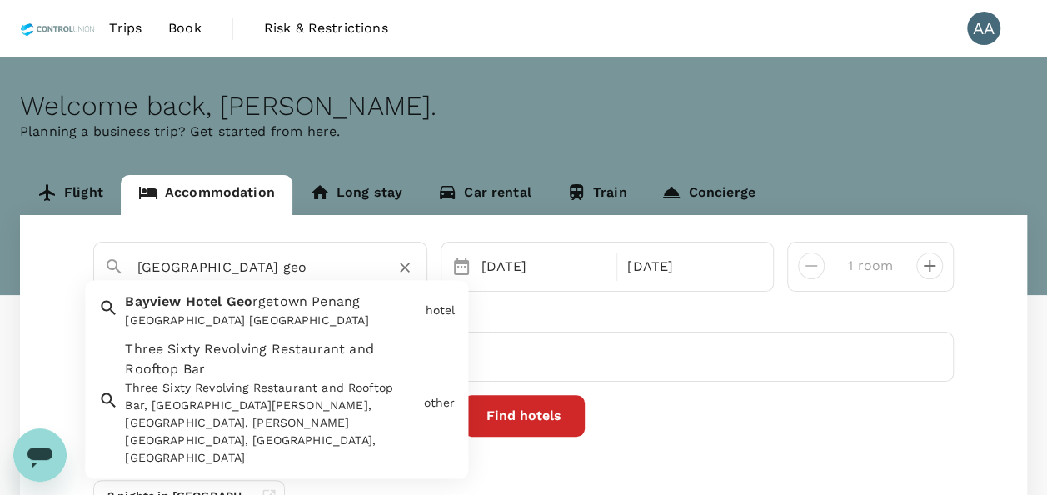
click at [311, 306] on span "rgetown Penang" at bounding box center [305, 302] width 107 height 16
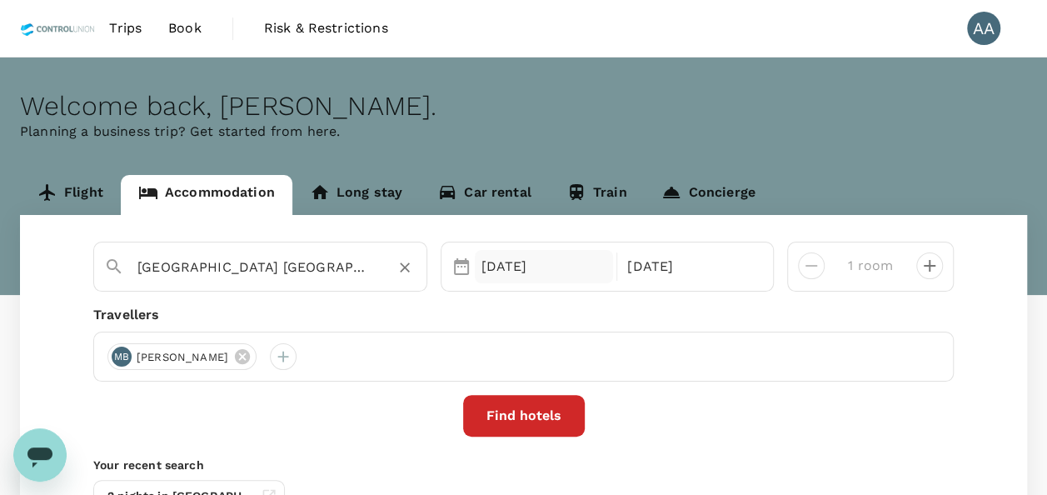
type input "[GEOGRAPHIC_DATA] [GEOGRAPHIC_DATA]"
click at [479, 260] on div "[DATE]" at bounding box center [544, 266] width 139 height 33
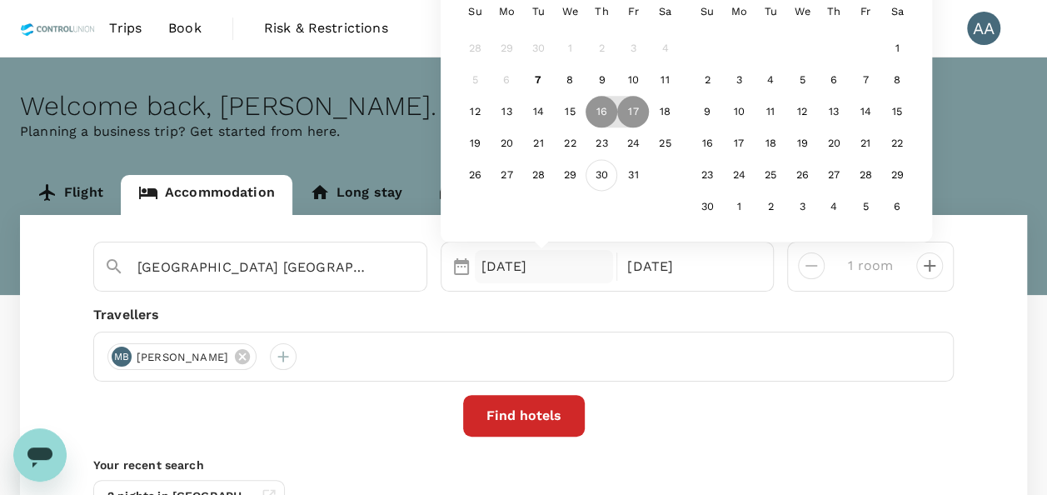
click at [596, 174] on div "30" at bounding box center [602, 176] width 32 height 32
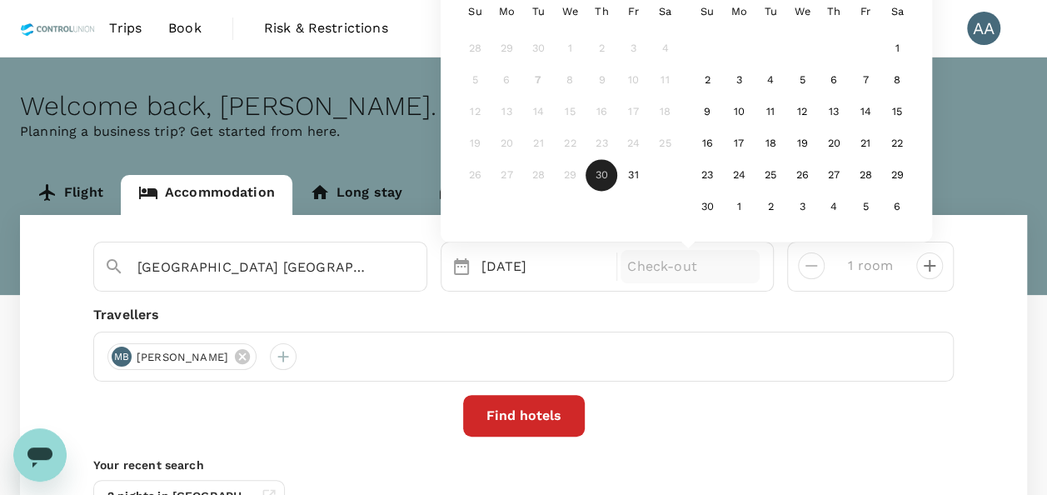
click at [651, 267] on p "Check-out" at bounding box center [690, 267] width 126 height 20
click at [903, 43] on div "1" at bounding box center [897, 49] width 32 height 32
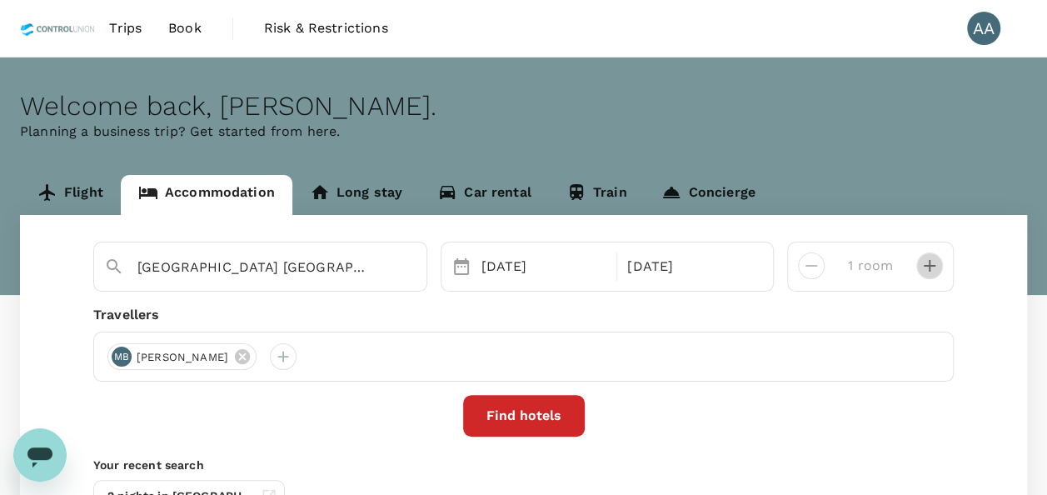
click at [926, 263] on icon "decrease" at bounding box center [930, 266] width 20 height 20
click at [803, 265] on icon "decrease" at bounding box center [812, 266] width 20 height 20
type input "3 rooms"
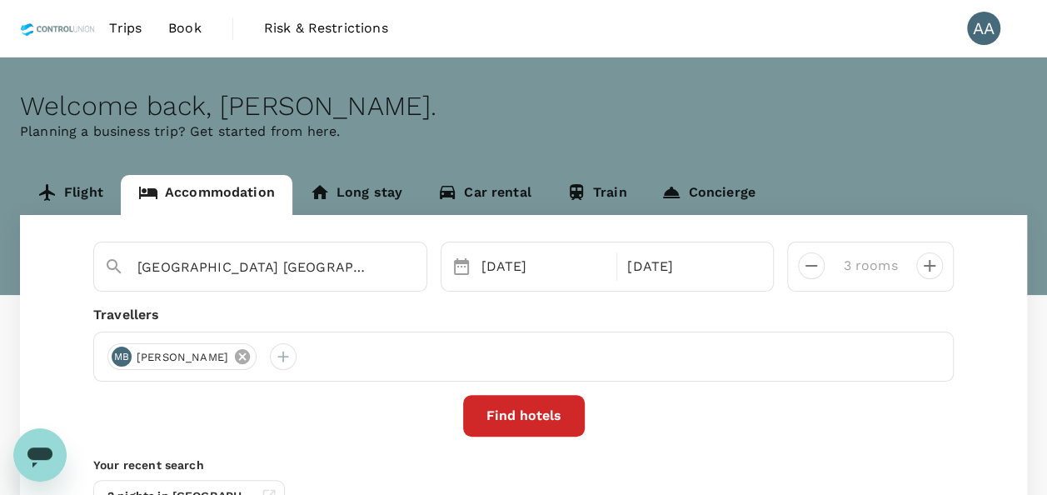
click at [250, 357] on icon at bounding box center [242, 356] width 15 height 15
click at [132, 359] on div at bounding box center [120, 356] width 27 height 27
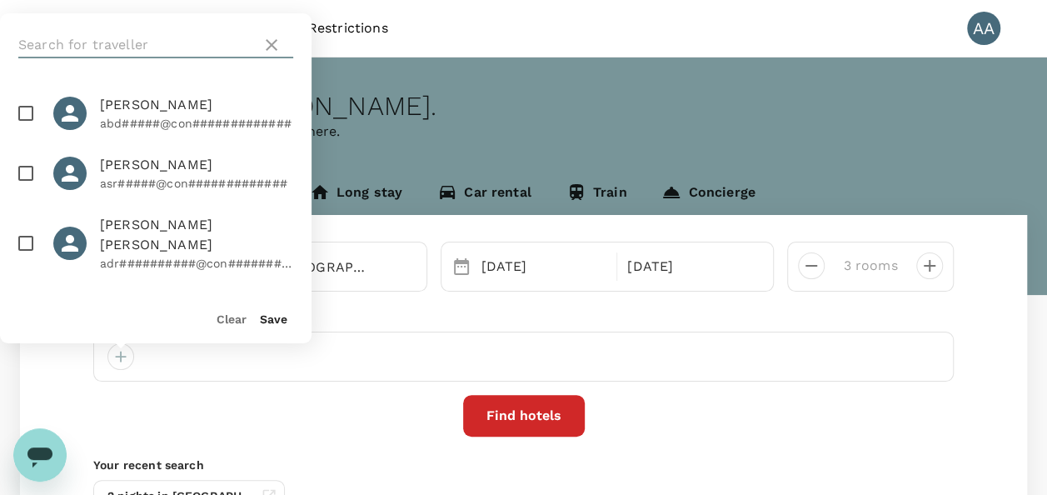
click at [145, 45] on input "text" at bounding box center [136, 45] width 237 height 27
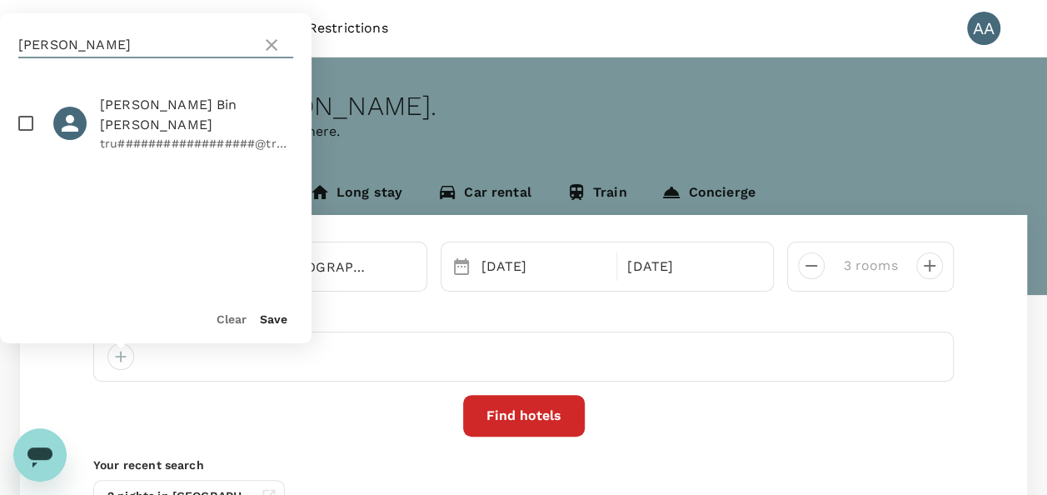
type input "[PERSON_NAME]"
click at [26, 123] on input "checkbox" at bounding box center [25, 123] width 35 height 35
checkbox input "true"
click at [279, 315] on button "Save" at bounding box center [273, 318] width 27 height 13
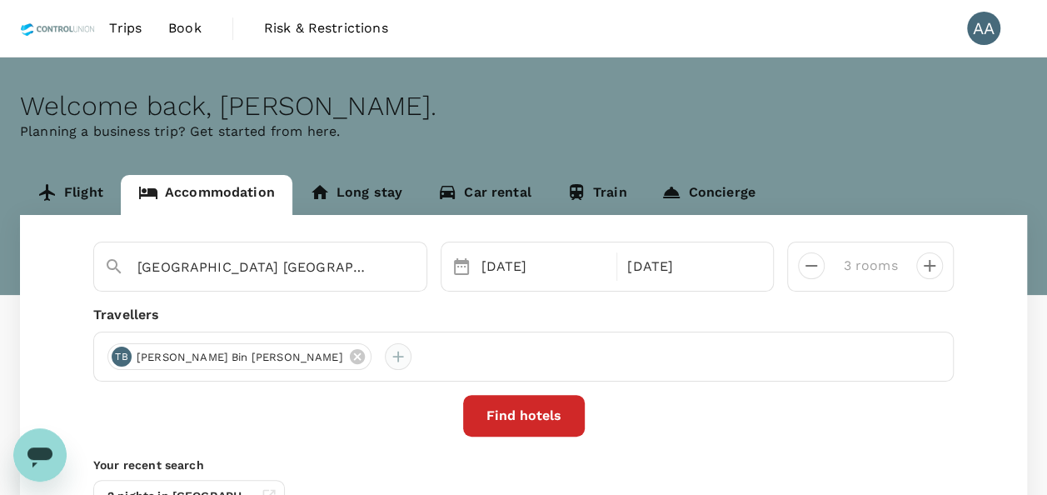
click at [385, 354] on div at bounding box center [398, 356] width 27 height 27
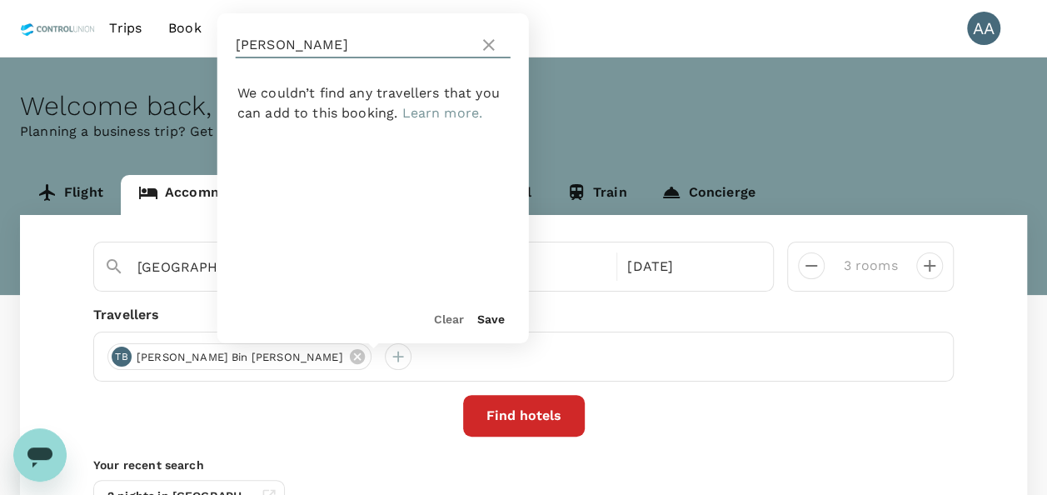
drag, startPoint x: 296, startPoint y: 48, endPoint x: 232, endPoint y: 40, distance: 63.9
click at [232, 40] on div "[PERSON_NAME]" at bounding box center [373, 44] width 312 height 63
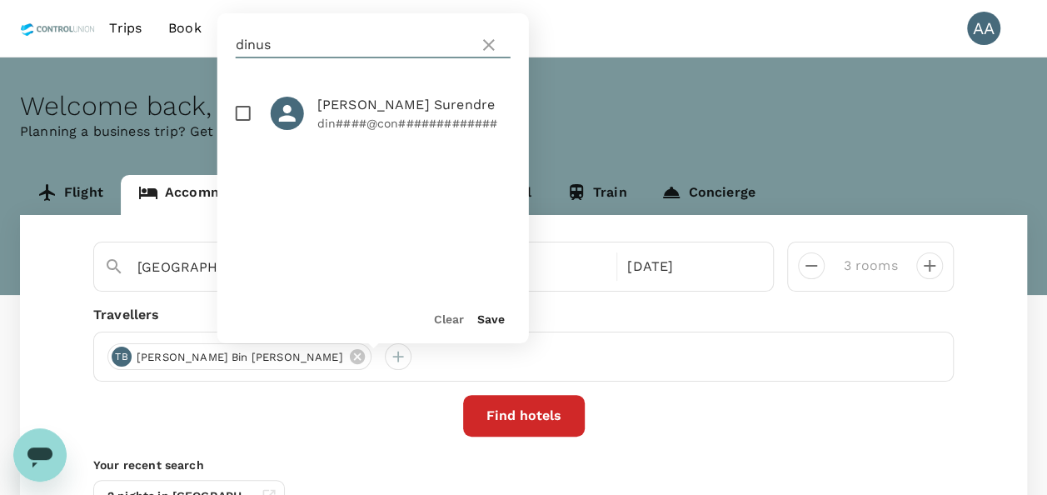
type input "dinus"
click at [242, 108] on input "checkbox" at bounding box center [243, 113] width 35 height 35
checkbox input "true"
click at [489, 317] on button "Save" at bounding box center [490, 318] width 27 height 13
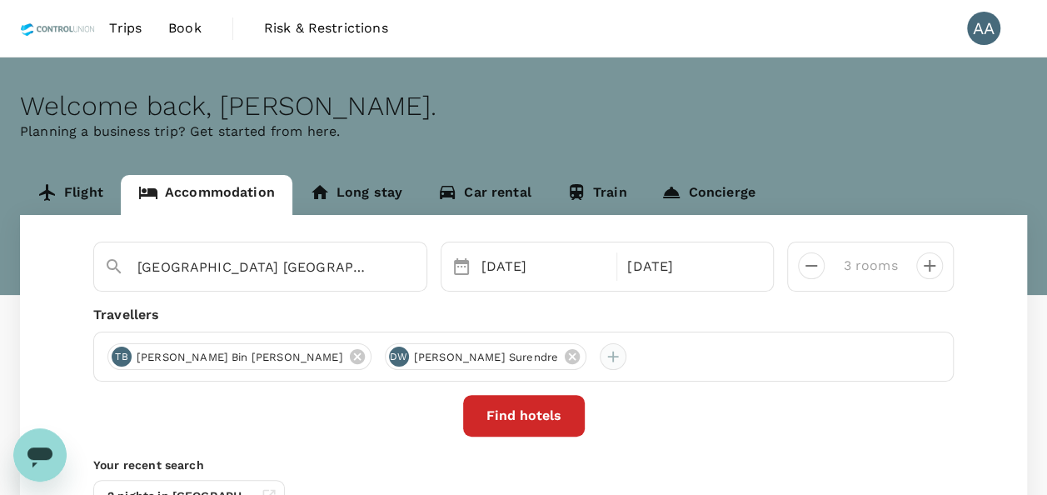
click at [600, 356] on div at bounding box center [613, 356] width 27 height 27
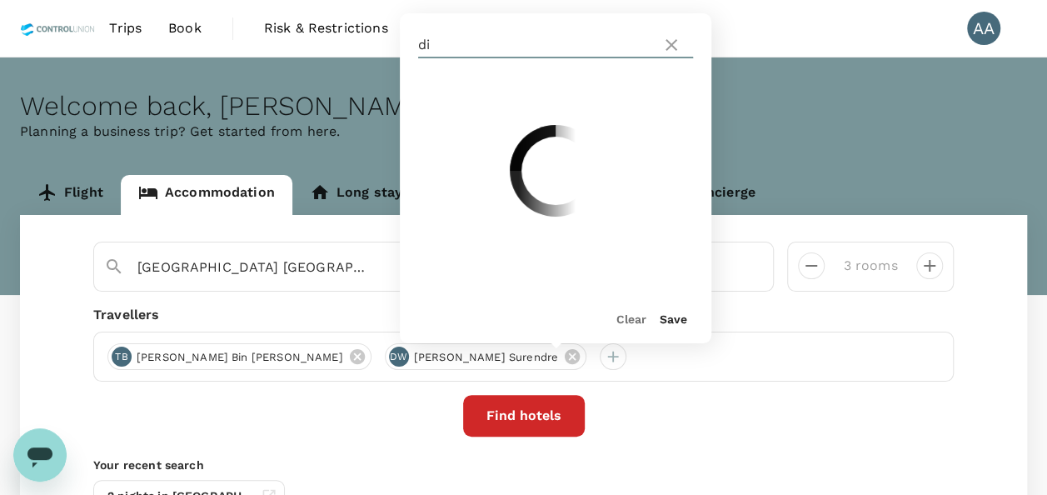
type input "d"
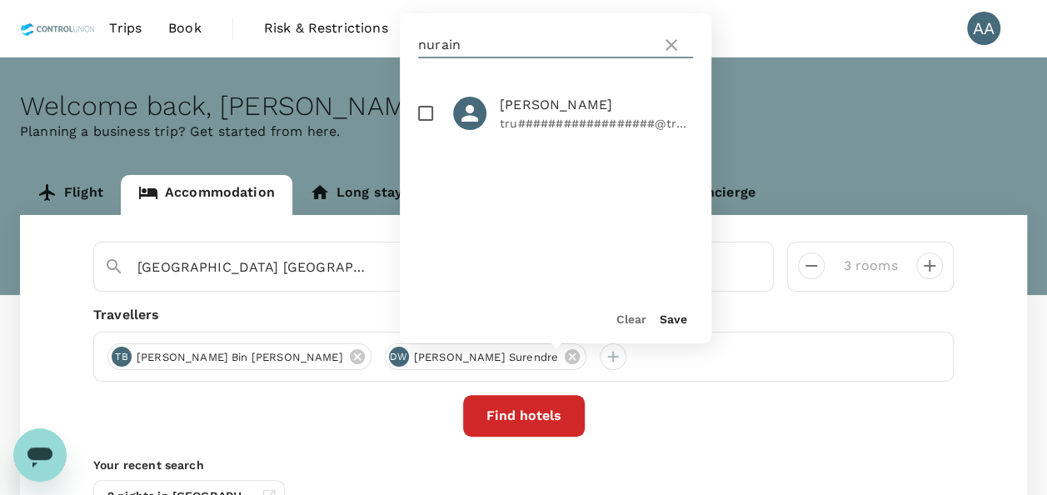
type input "nurain"
click at [435, 116] on input "checkbox" at bounding box center [425, 113] width 35 height 35
checkbox input "true"
click at [678, 322] on button "Save" at bounding box center [673, 318] width 27 height 13
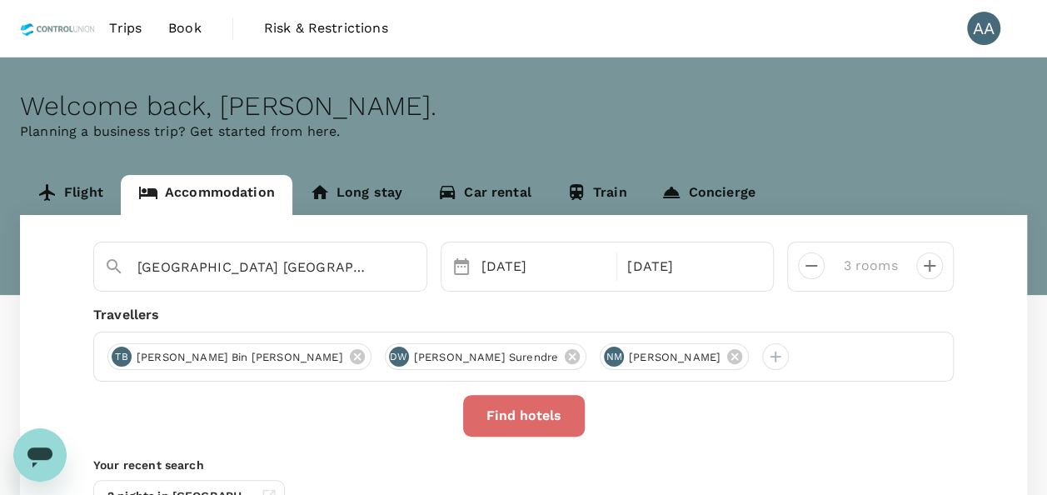
click at [562, 418] on button "Find hotels" at bounding box center [524, 416] width 122 height 42
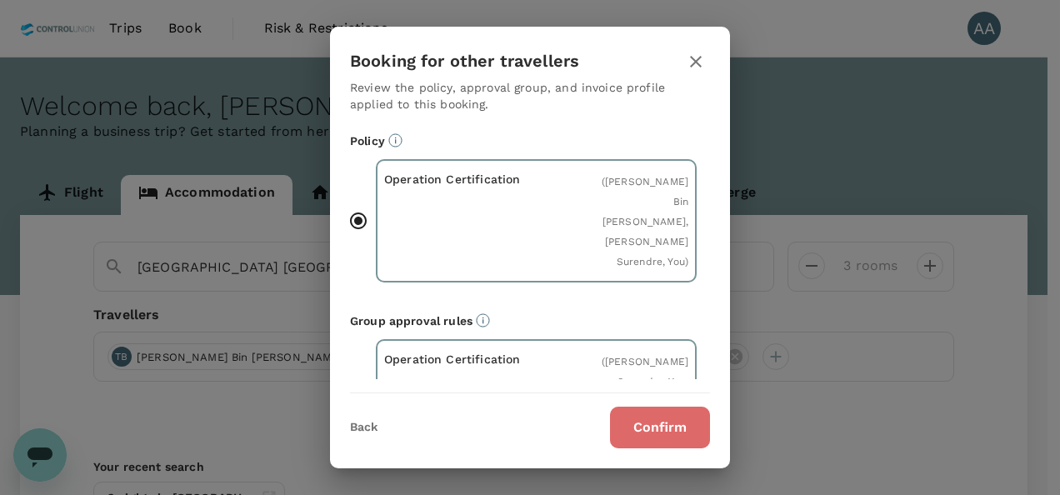
click at [666, 427] on button "Confirm" at bounding box center [660, 428] width 100 height 42
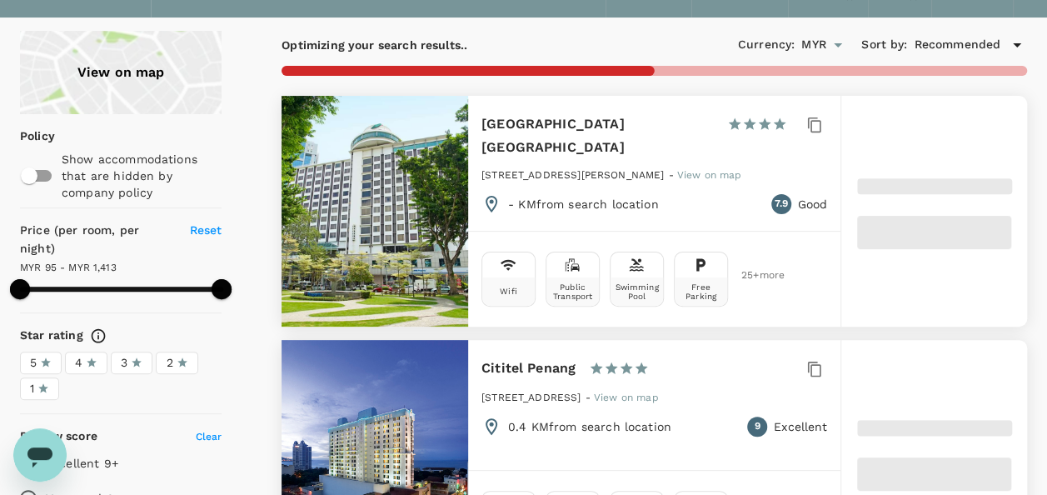
scroll to position [83, 0]
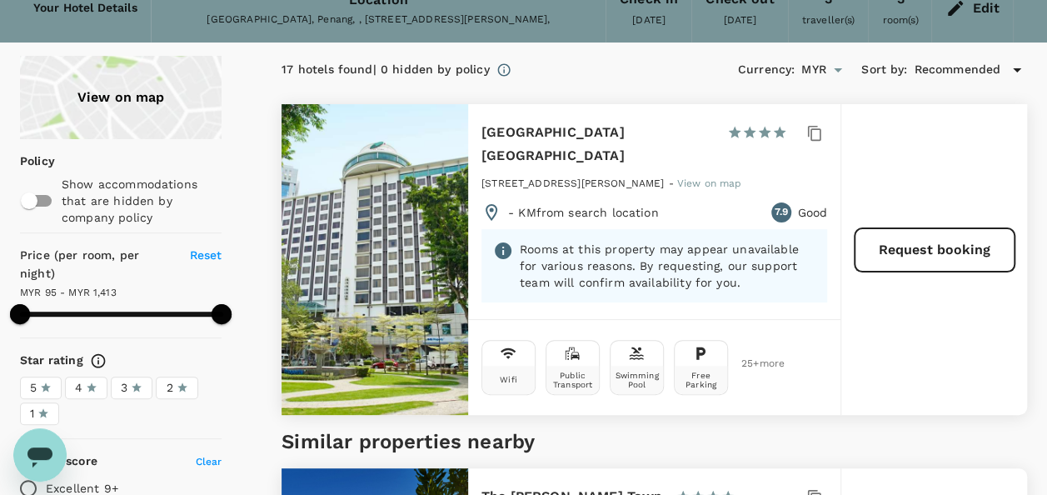
type input "1413.06"
click at [921, 235] on button "Request booking" at bounding box center [935, 249] width 160 height 43
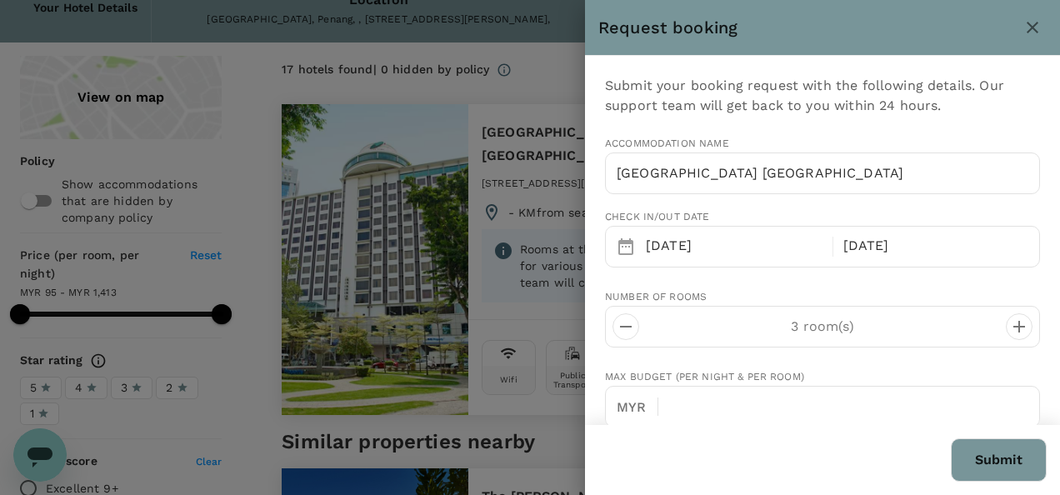
click at [310, 298] on div at bounding box center [530, 247] width 1060 height 495
type input "[EMAIL_ADDRESS][DOMAIN_NAME]"
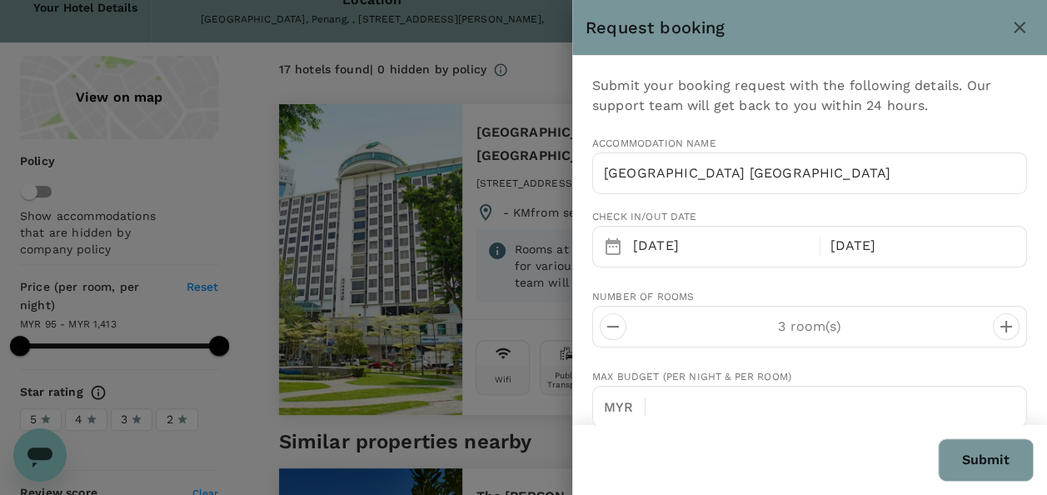
type input "60"
type input "169134166"
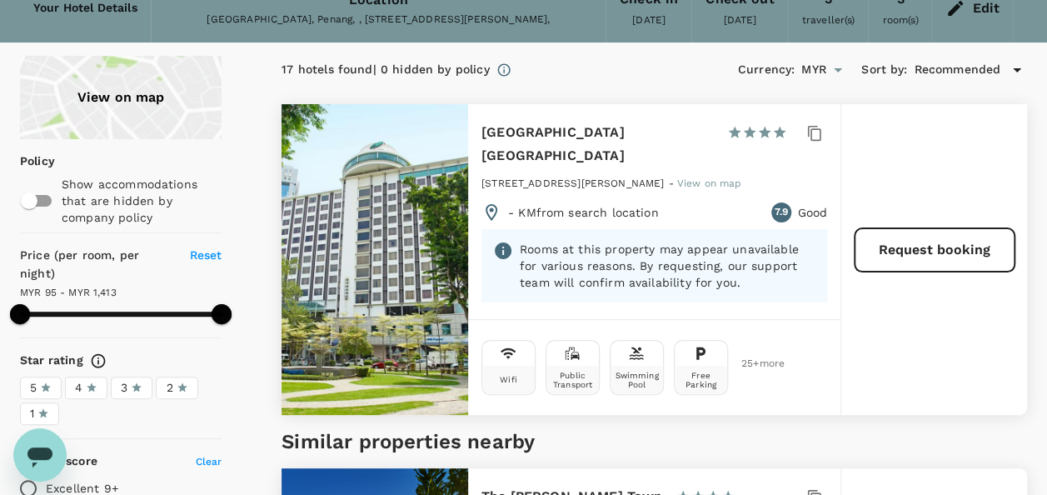
type input "1413.06"
